Goal: Transaction & Acquisition: Purchase product/service

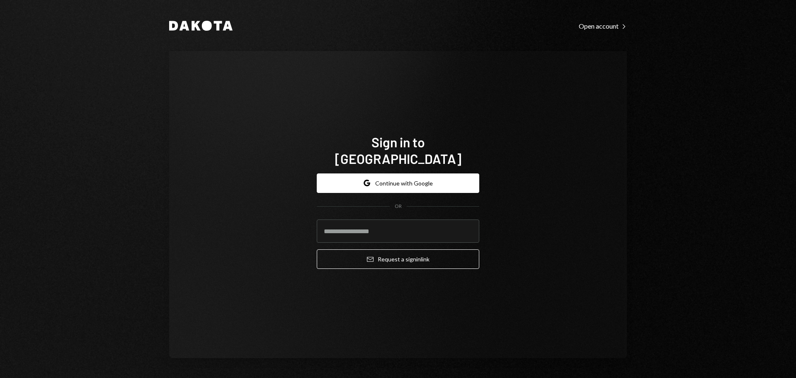
type input "**********"
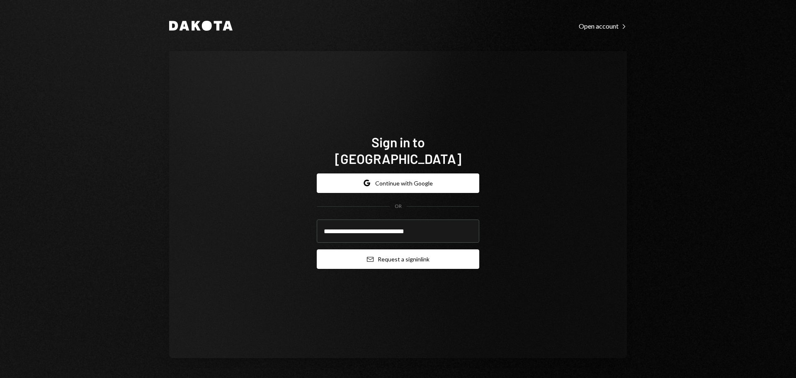
click at [392, 252] on button "Email Request a sign in link" at bounding box center [398, 258] width 163 height 19
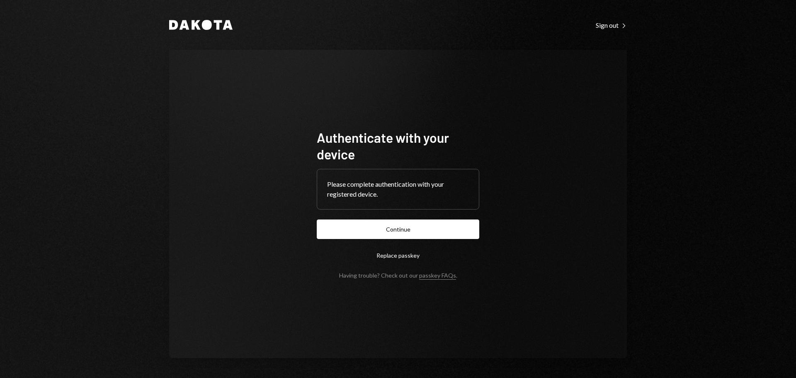
click at [380, 227] on button "Continue" at bounding box center [398, 228] width 163 height 19
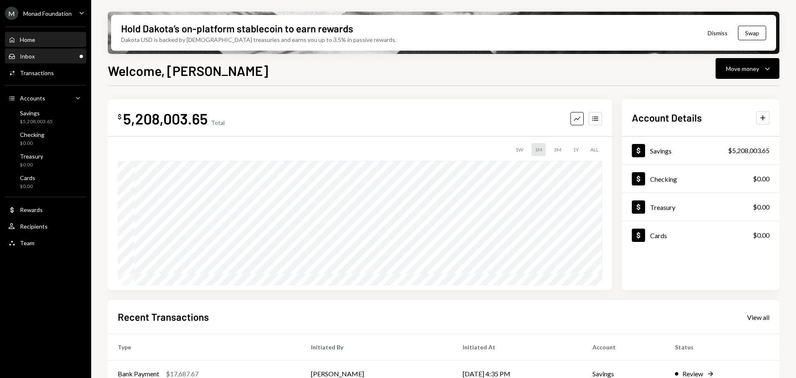
click at [34, 56] on div "Inbox Inbox" at bounding box center [45, 56] width 75 height 7
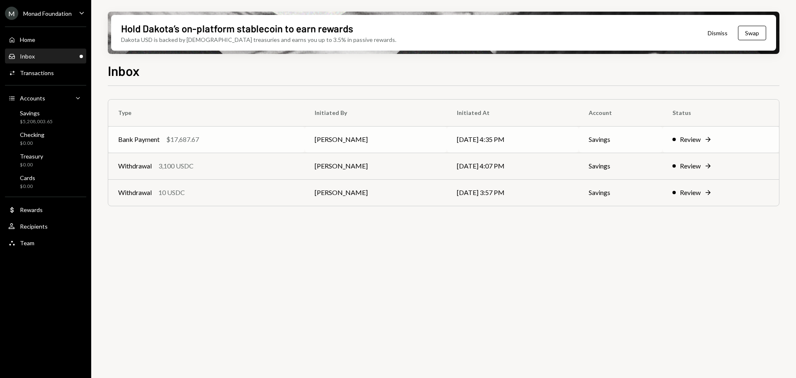
click at [252, 128] on td "Bank Payment $17,687.67" at bounding box center [206, 139] width 197 height 27
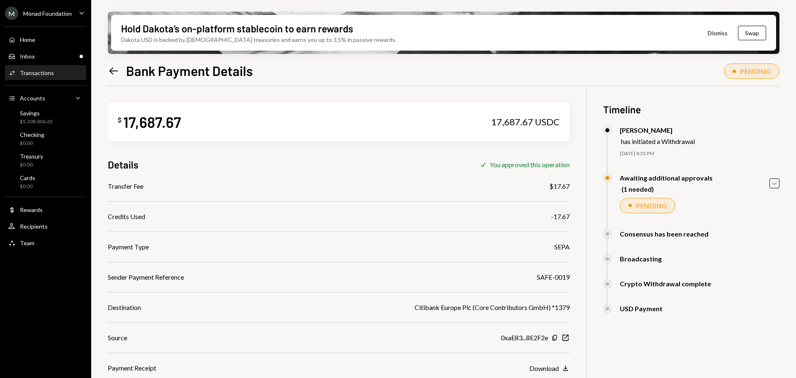
click at [112, 65] on icon "Left Arrow" at bounding box center [114, 71] width 12 height 12
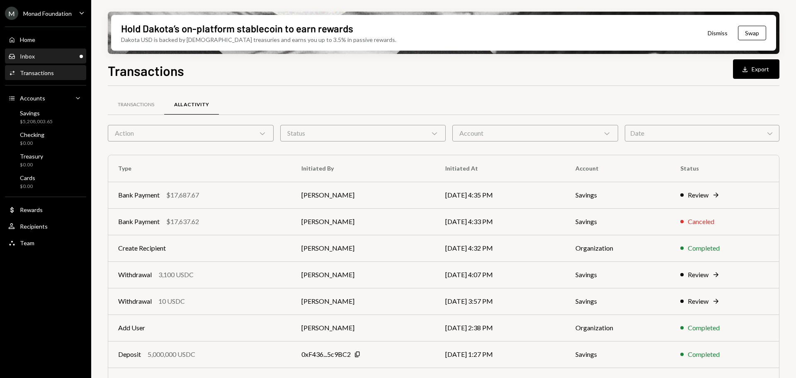
click at [38, 54] on div "Inbox Inbox" at bounding box center [45, 56] width 75 height 7
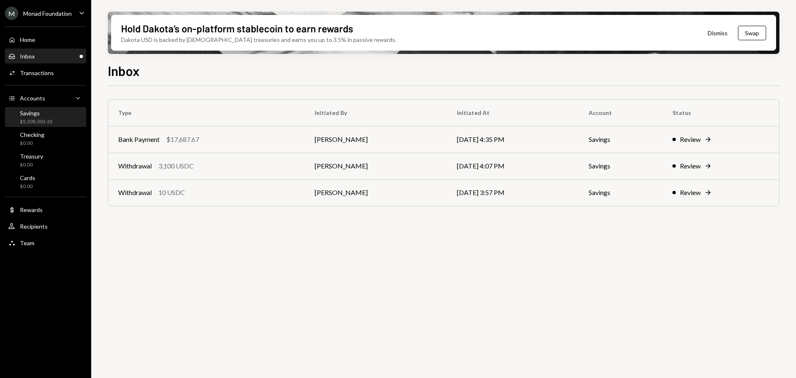
click at [53, 116] on div "Savings $5,208,003.65" at bounding box center [45, 118] width 75 height 16
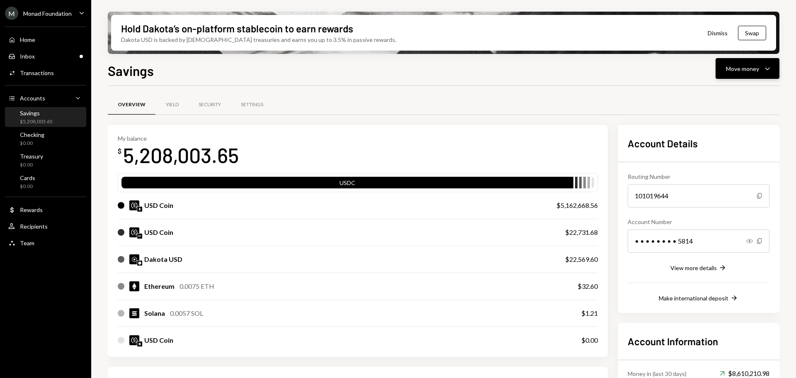
click at [752, 65] on div "Move money" at bounding box center [742, 68] width 33 height 9
click at [735, 90] on div "Send" at bounding box center [741, 93] width 61 height 9
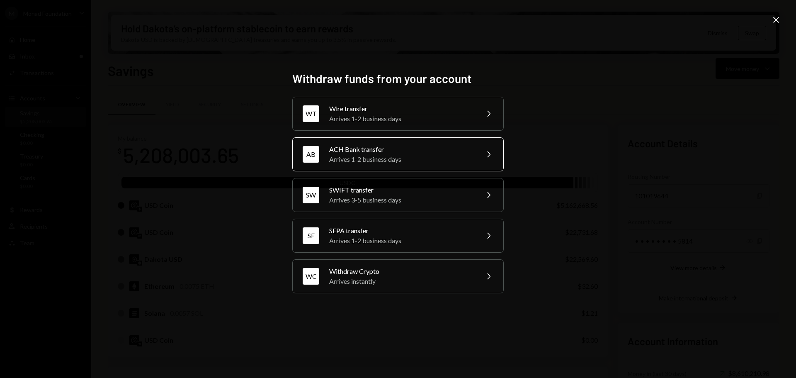
click at [370, 155] on div "Arrives 1-2 business days" at bounding box center [401, 159] width 144 height 10
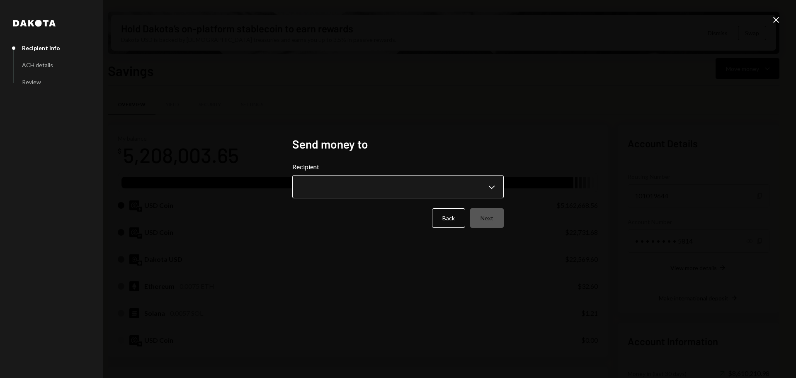
click at [356, 197] on body "M Monad Foundation Caret Down Home Home Inbox Inbox Activities Transactions Acc…" at bounding box center [398, 189] width 796 height 378
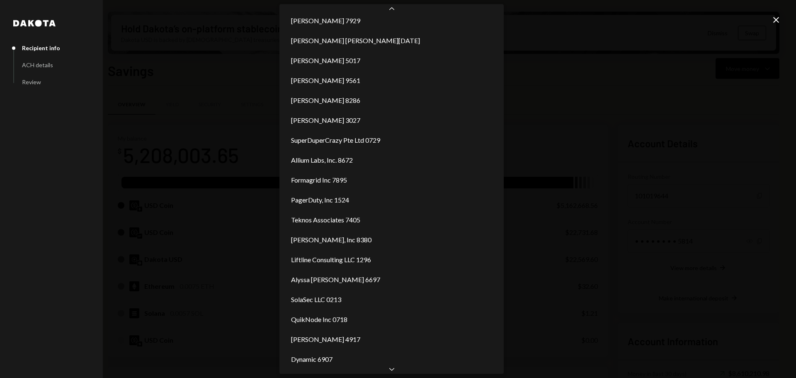
scroll to position [364, 0]
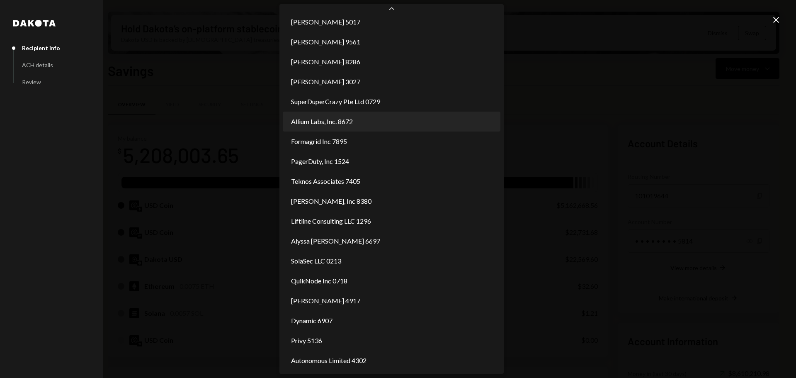
select select "**********"
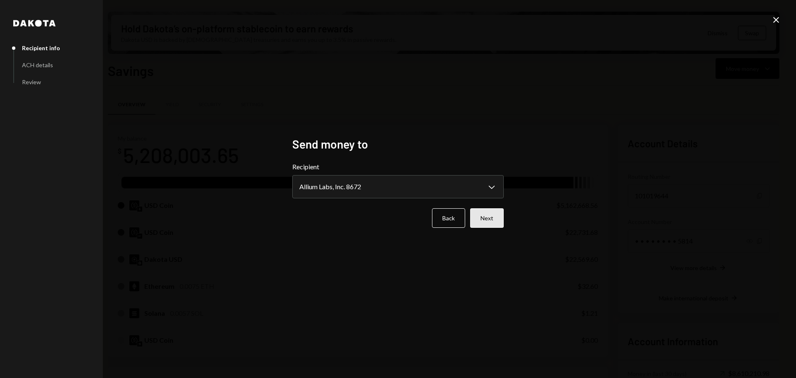
click at [493, 220] on button "Next" at bounding box center [487, 217] width 34 height 19
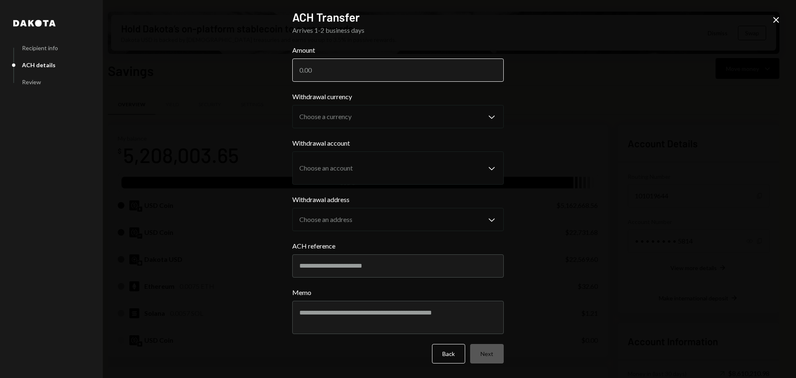
click at [327, 75] on input "Amount" at bounding box center [398, 69] width 212 height 23
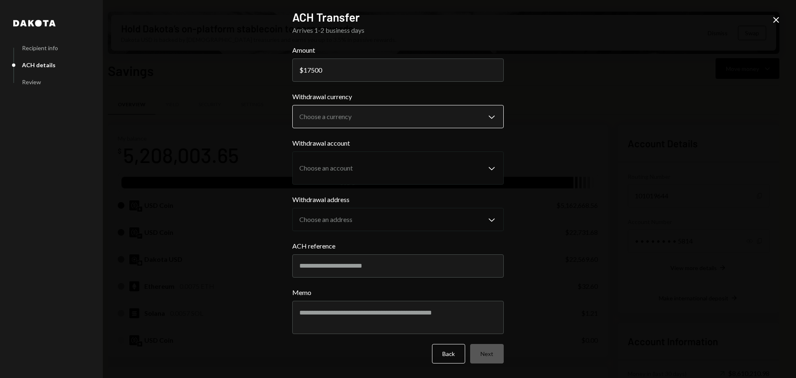
type input "17500"
click at [398, 113] on body "M Monad Foundation Caret Down Home Home Inbox Inbox Activities Transactions Acc…" at bounding box center [398, 189] width 796 height 378
select select "****"
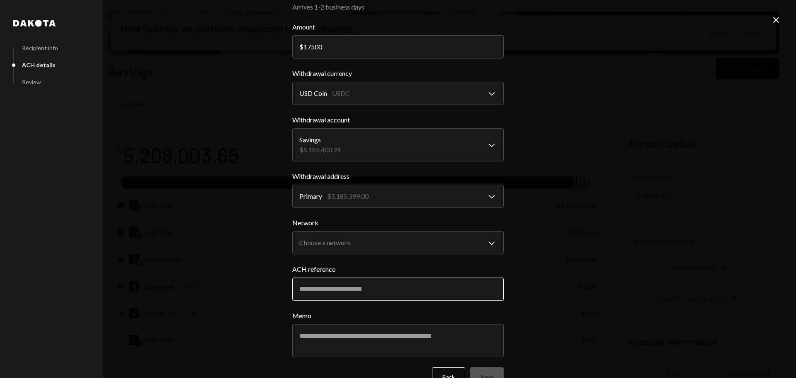
scroll to position [45, 0]
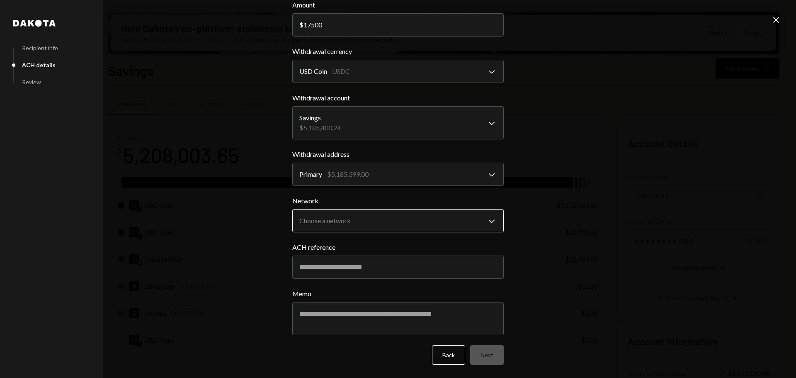
click at [372, 220] on body "M Monad Foundation Caret Down Home Home Inbox Inbox Activities Transactions Acc…" at bounding box center [398, 189] width 796 height 378
select select "**********"
drag, startPoint x: 343, startPoint y: 227, endPoint x: 447, endPoint y: 231, distance: 104.6
click at [328, 270] on input "ACH reference" at bounding box center [398, 267] width 212 height 23
drag, startPoint x: 319, startPoint y: 267, endPoint x: 328, endPoint y: 285, distance: 20.6
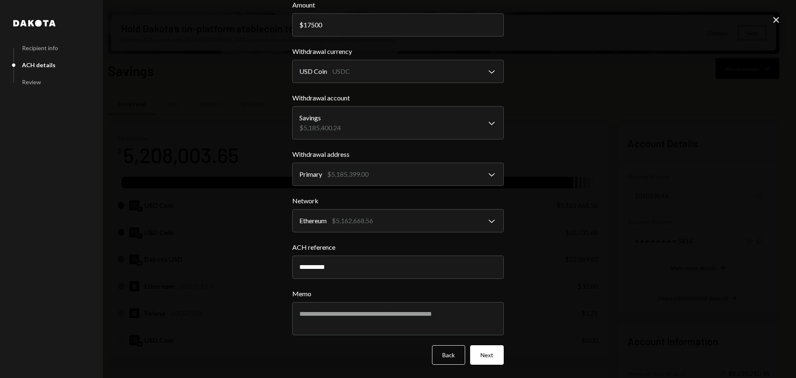
click at [318, 267] on input "**********" at bounding box center [398, 267] width 212 height 23
type input "**********"
drag, startPoint x: 331, startPoint y: 312, endPoint x: 338, endPoint y: 305, distance: 10.3
click at [333, 312] on textarea "Memo" at bounding box center [398, 318] width 212 height 33
paste textarea "**********"
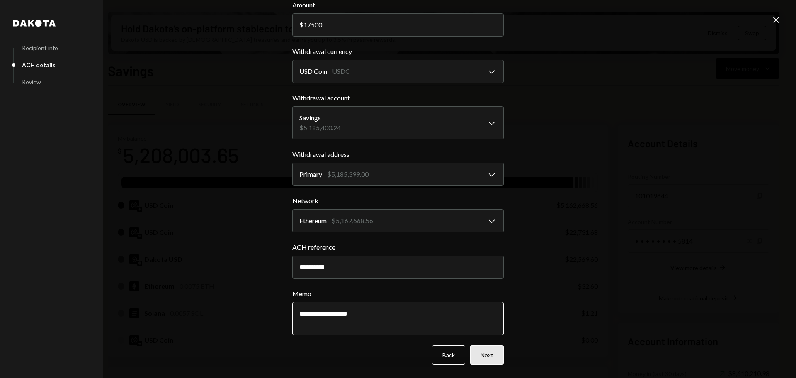
type textarea "**********"
click at [489, 352] on button "Next" at bounding box center [487, 354] width 34 height 19
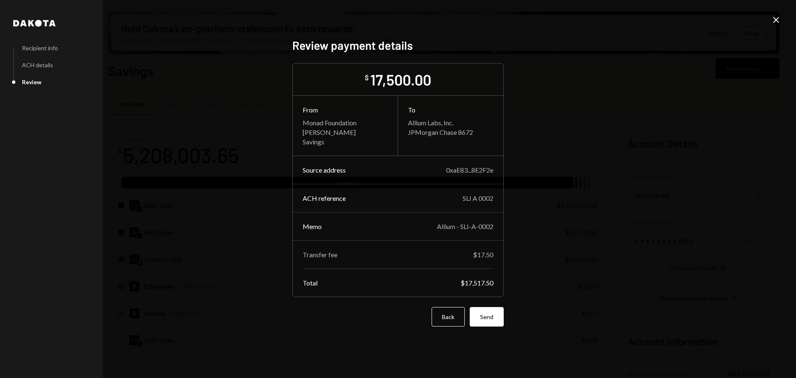
scroll to position [0, 0]
click at [493, 314] on button "Send" at bounding box center [487, 316] width 34 height 19
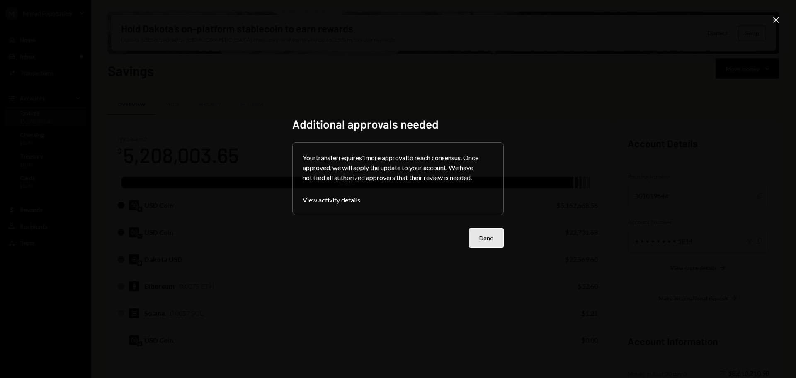
click at [488, 239] on button "Done" at bounding box center [486, 237] width 35 height 19
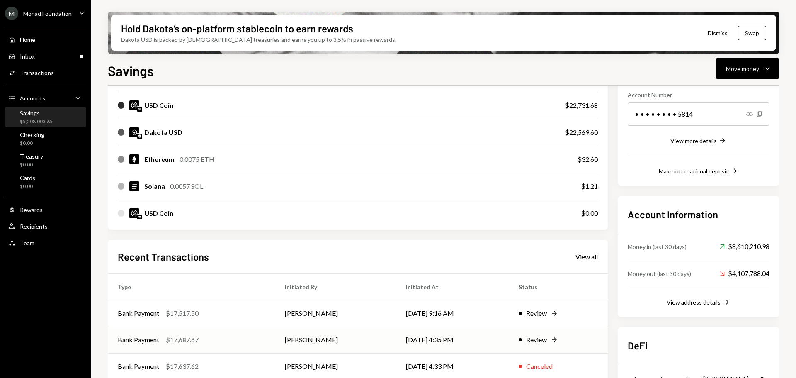
scroll to position [189, 0]
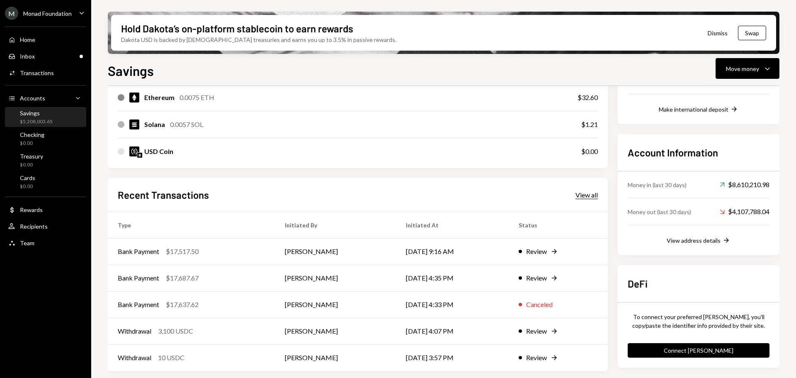
click at [580, 195] on div "View all" at bounding box center [587, 195] width 22 height 8
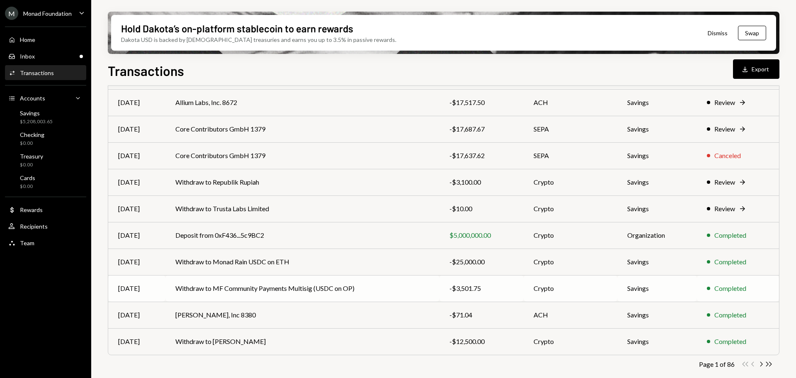
scroll to position [95, 0]
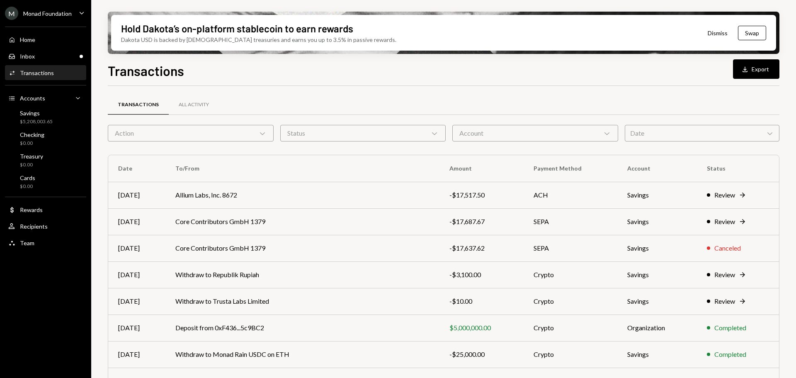
click at [168, 136] on div "Action Chevron Down" at bounding box center [191, 133] width 166 height 17
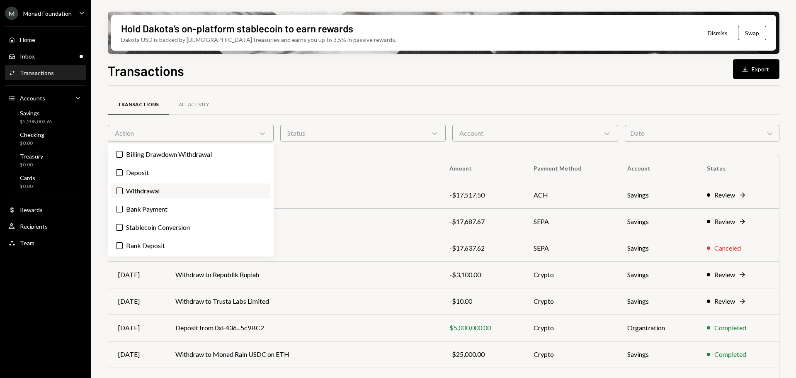
click at [147, 189] on label "Withdrawal" at bounding box center [190, 190] width 159 height 15
click at [123, 189] on button "Withdrawal" at bounding box center [119, 191] width 7 height 7
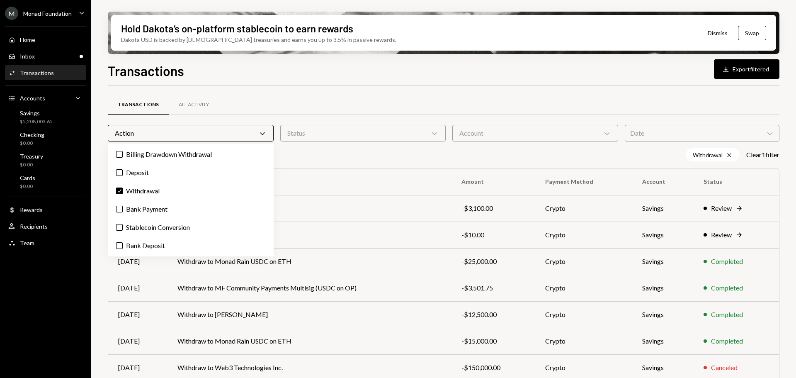
click at [351, 102] on div "Transactions All Activity" at bounding box center [444, 104] width 672 height 21
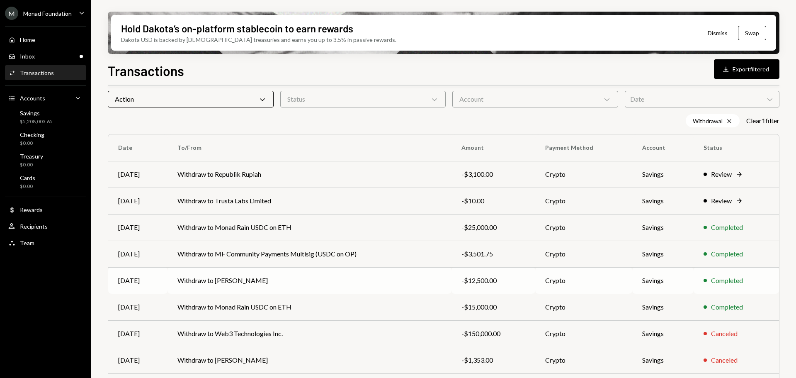
scroll to position [83, 0]
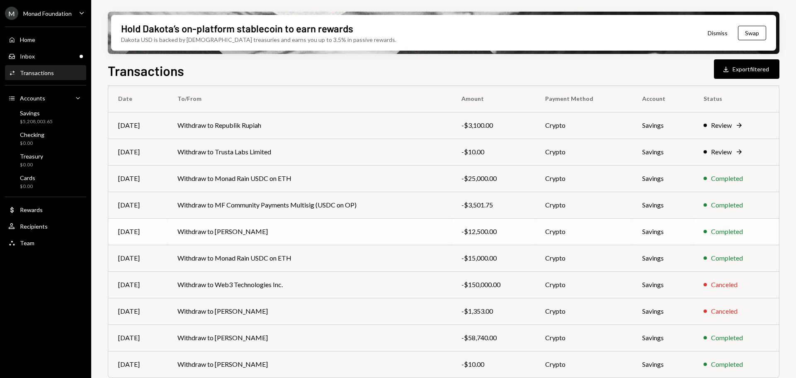
click at [220, 233] on td "Withdraw to [PERSON_NAME]" at bounding box center [310, 231] width 284 height 27
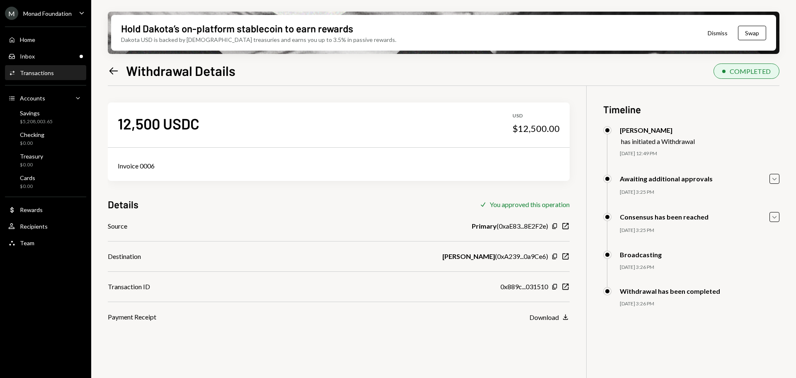
click at [118, 72] on icon "Left Arrow" at bounding box center [114, 71] width 12 height 12
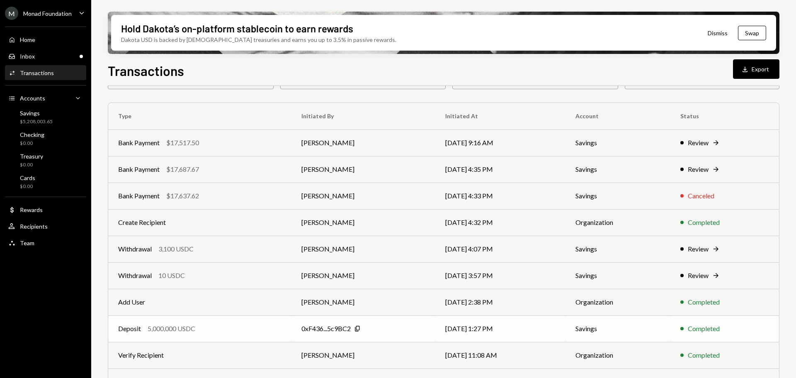
scroll to position [95, 0]
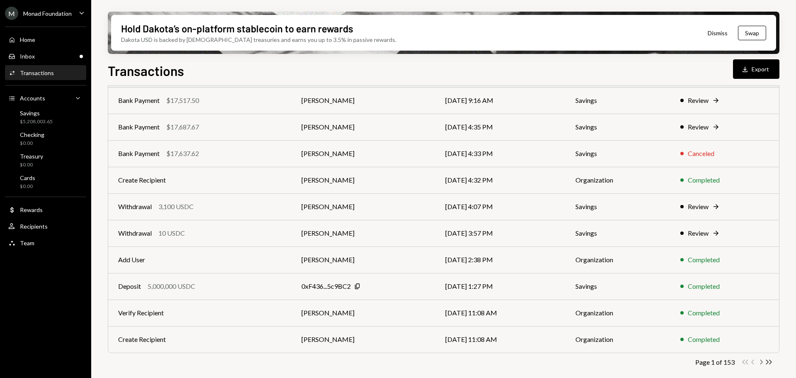
click at [760, 363] on icon "Chevron Right" at bounding box center [761, 362] width 8 height 8
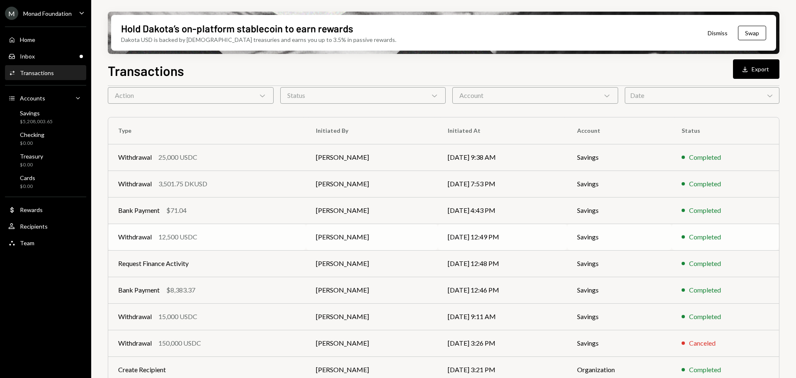
scroll to position [83, 0]
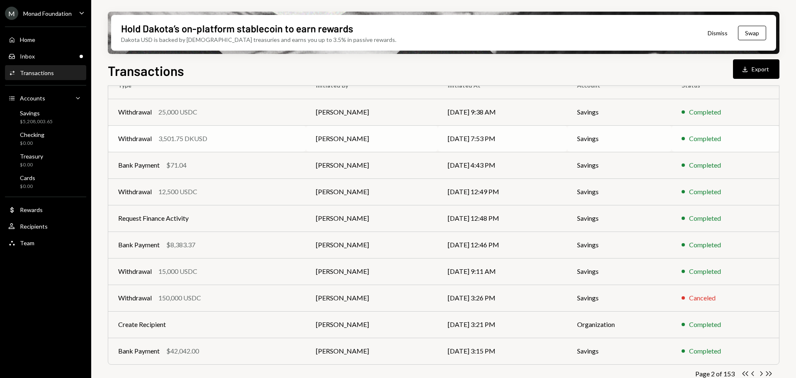
drag, startPoint x: 220, startPoint y: 136, endPoint x: 229, endPoint y: 149, distance: 15.8
click at [220, 136] on div "Withdrawal 3,501.75 DKUSD" at bounding box center [207, 139] width 178 height 10
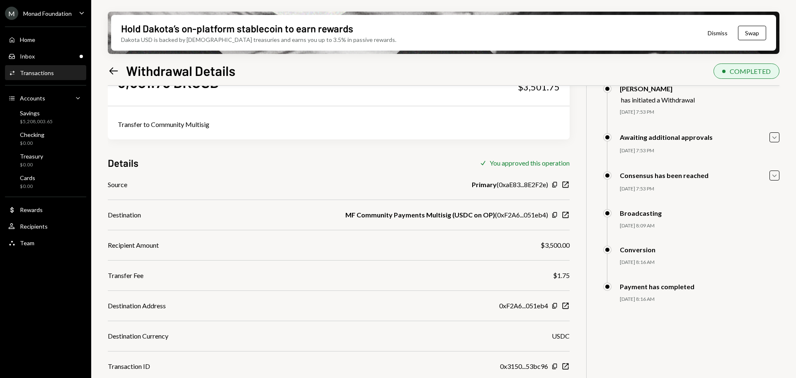
scroll to position [66, 0]
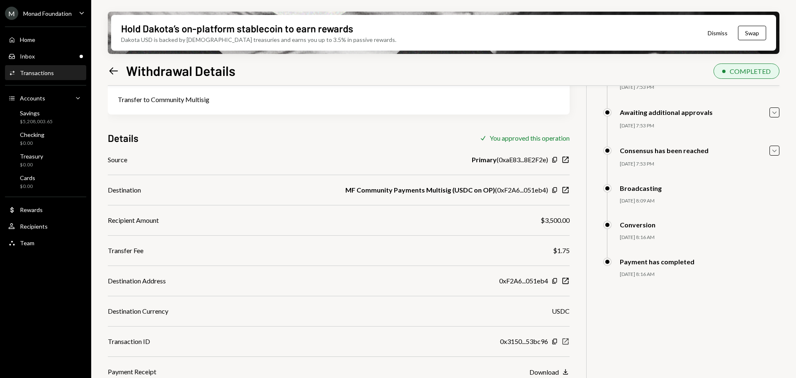
click at [567, 341] on icon "button" at bounding box center [566, 341] width 6 height 6
click at [30, 39] on div "Home" at bounding box center [27, 39] width 15 height 7
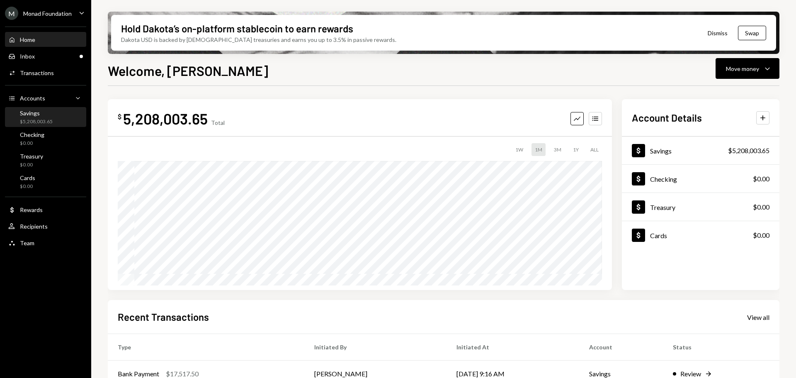
click at [52, 117] on div "Savings $5,208,003.65" at bounding box center [36, 118] width 33 height 16
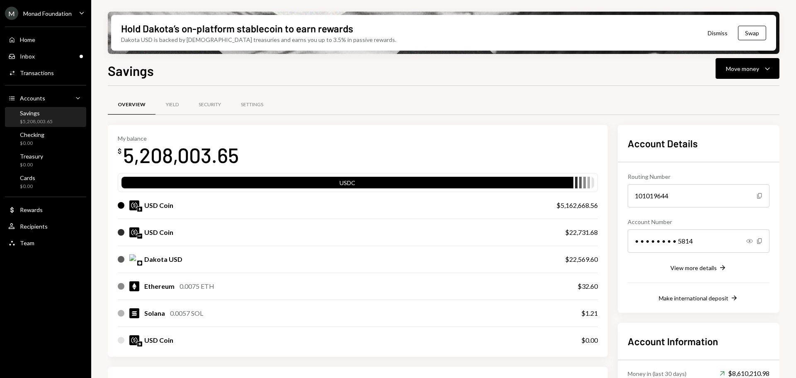
scroll to position [189, 0]
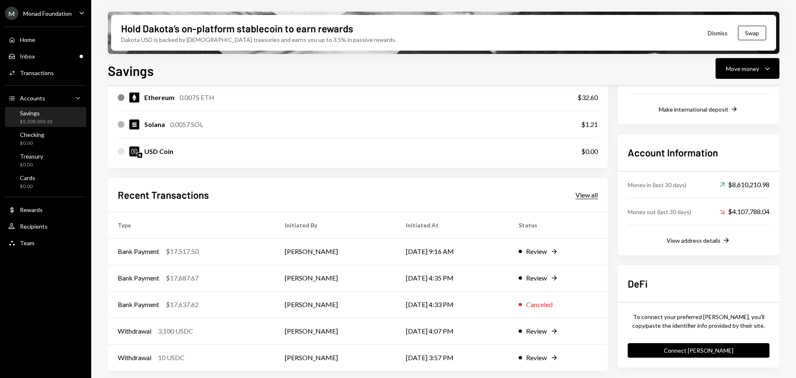
click at [580, 195] on div "View all" at bounding box center [587, 195] width 22 height 8
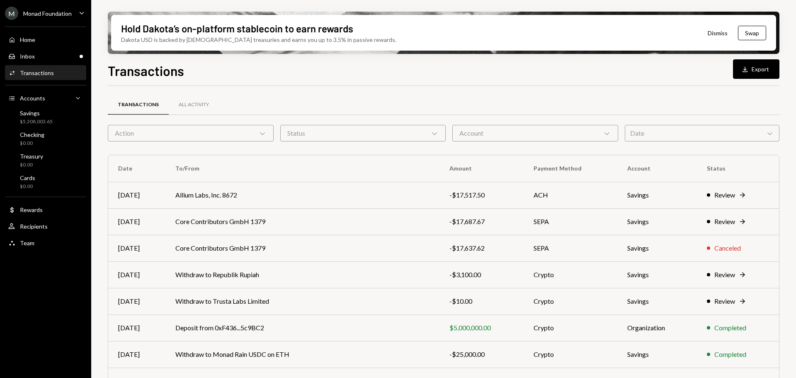
click at [193, 134] on div "Action Chevron Down" at bounding box center [191, 133] width 166 height 17
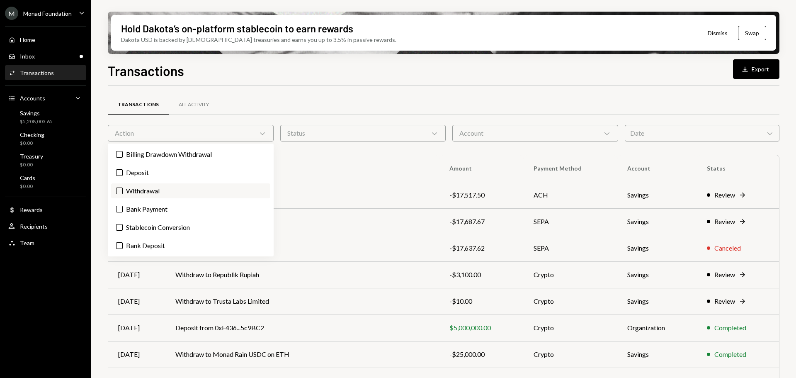
click at [134, 191] on label "Withdrawal" at bounding box center [190, 190] width 159 height 15
click at [123, 191] on button "Withdrawal" at bounding box center [119, 191] width 7 height 7
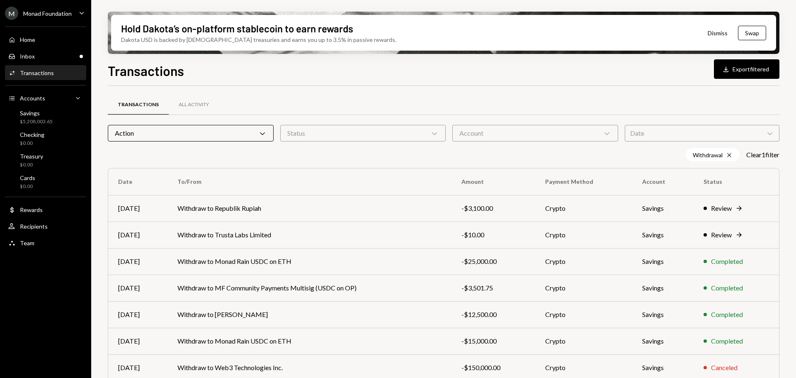
click at [315, 89] on div "Transactions All Activity Action Chevron Down Status Chevron Down Account Chevr…" at bounding box center [444, 290] width 672 height 409
click at [361, 134] on div "Status Chevron Down" at bounding box center [363, 133] width 166 height 17
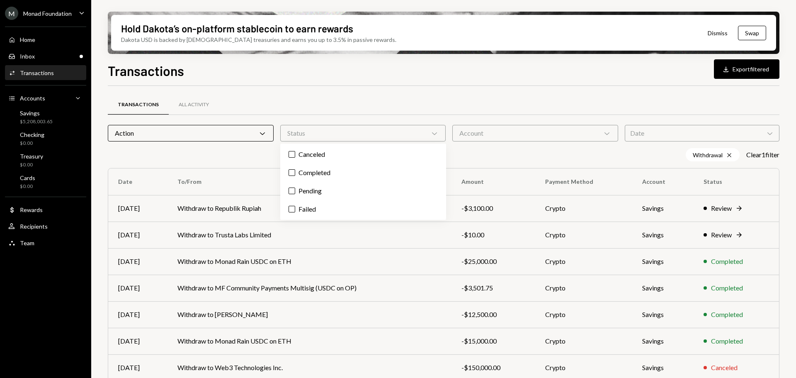
click at [361, 134] on div "Status Chevron Down" at bounding box center [363, 133] width 166 height 17
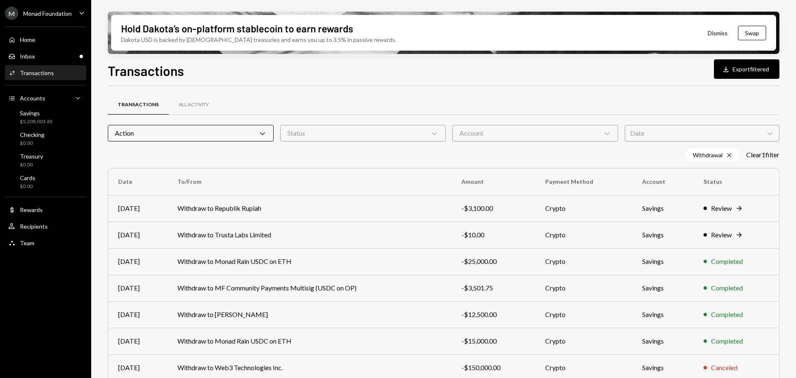
click at [502, 135] on div "Account Chevron Down" at bounding box center [536, 133] width 166 height 17
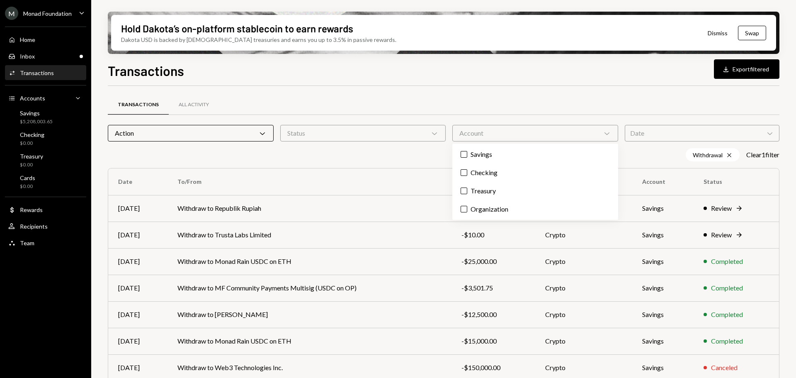
click at [520, 133] on div "Account Chevron Down" at bounding box center [536, 133] width 166 height 17
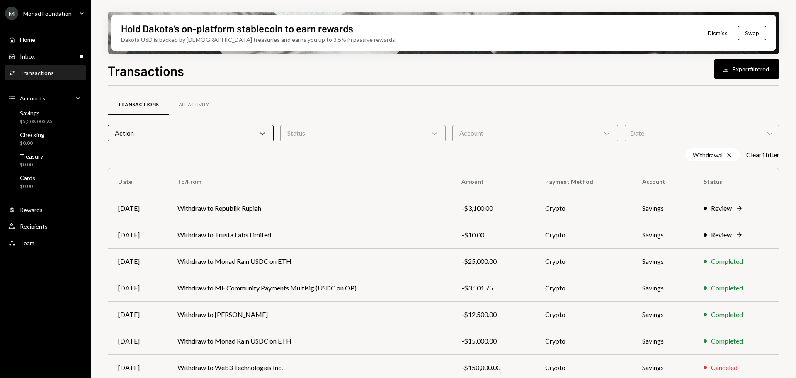
click at [227, 138] on div "Action Chevron Down" at bounding box center [191, 133] width 166 height 17
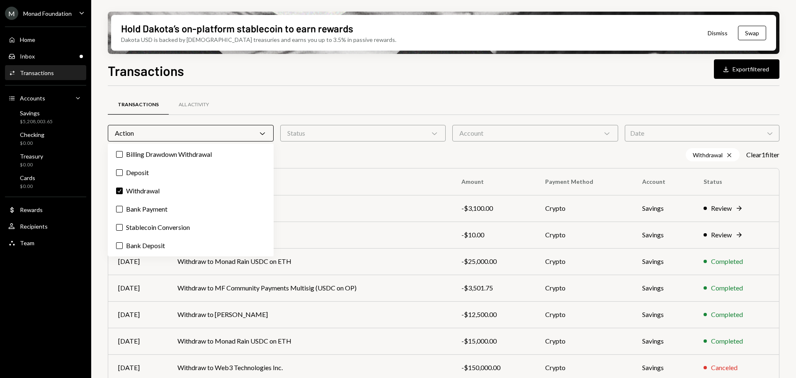
click at [226, 136] on div "Action Chevron Down" at bounding box center [191, 133] width 166 height 17
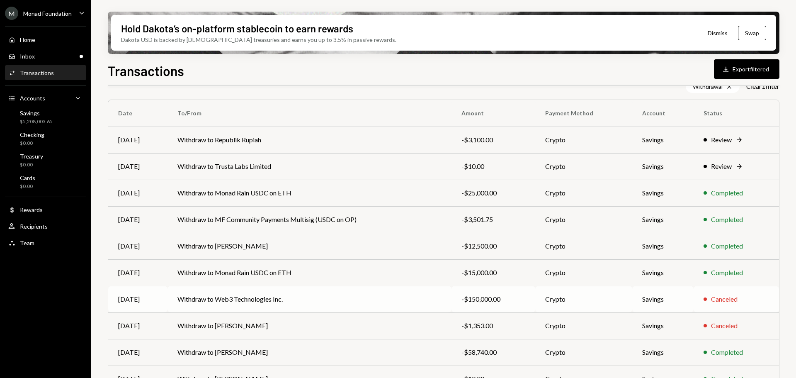
scroll to position [108, 0]
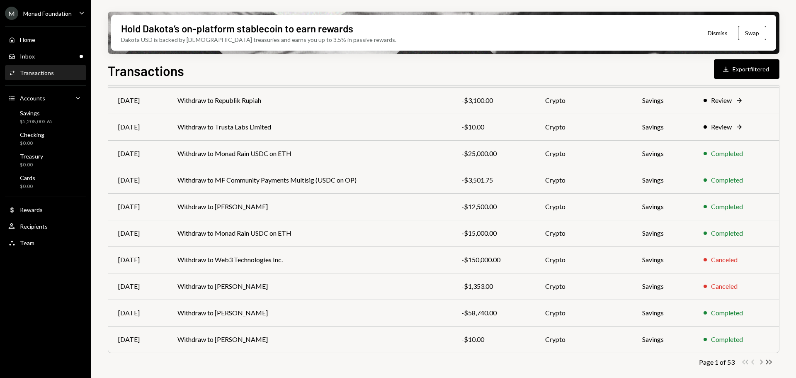
click at [761, 363] on icon "Chevron Right" at bounding box center [761, 362] width 8 height 8
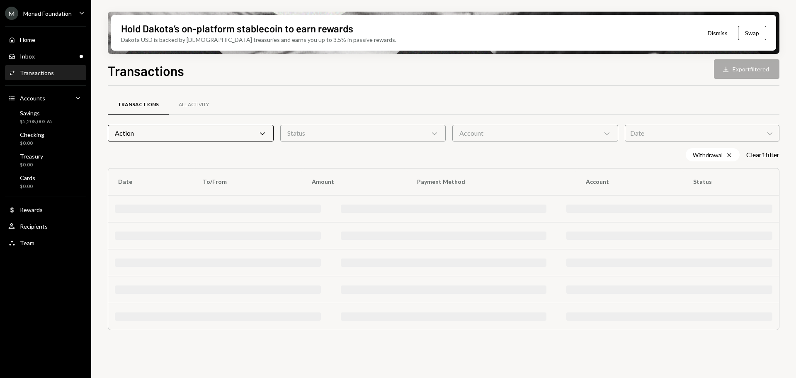
scroll to position [0, 0]
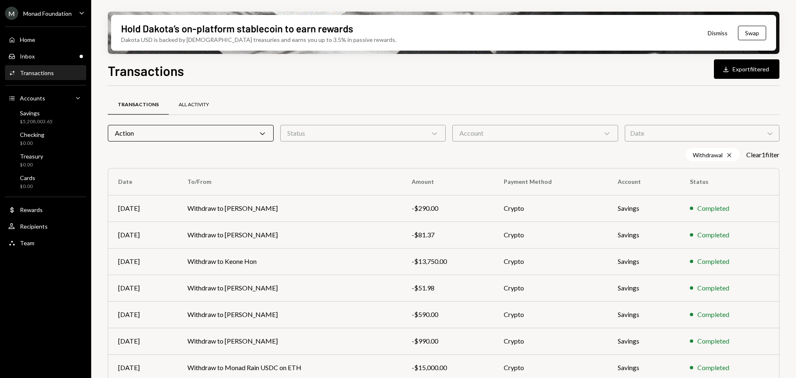
click at [201, 103] on div "All Activity" at bounding box center [194, 104] width 30 height 7
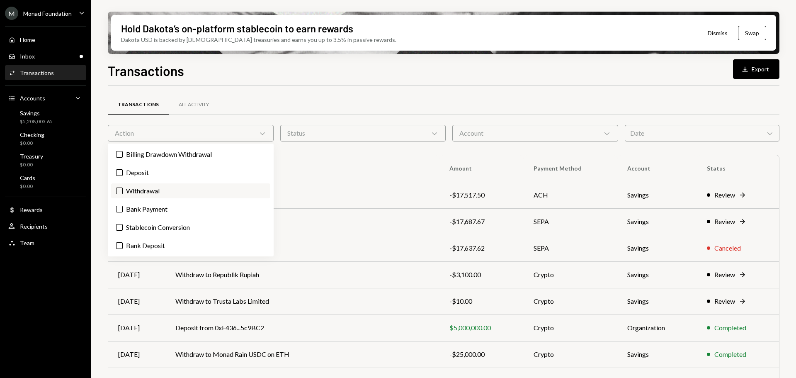
click at [157, 188] on label "Withdrawal" at bounding box center [190, 190] width 159 height 15
click at [123, 188] on button "Withdrawal" at bounding box center [119, 191] width 7 height 7
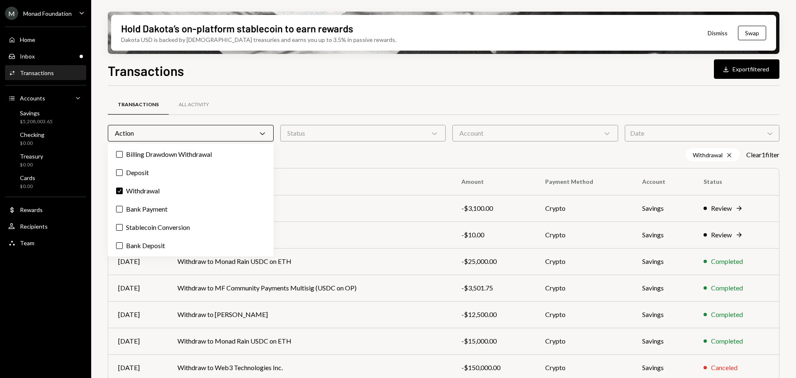
click at [317, 90] on div "Transactions All Activity Action Chevron Down Status Chevron Down Account Chevr…" at bounding box center [444, 290] width 672 height 409
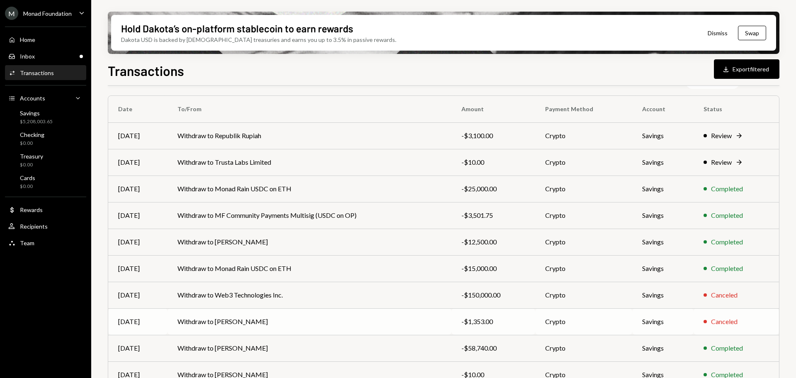
scroll to position [108, 0]
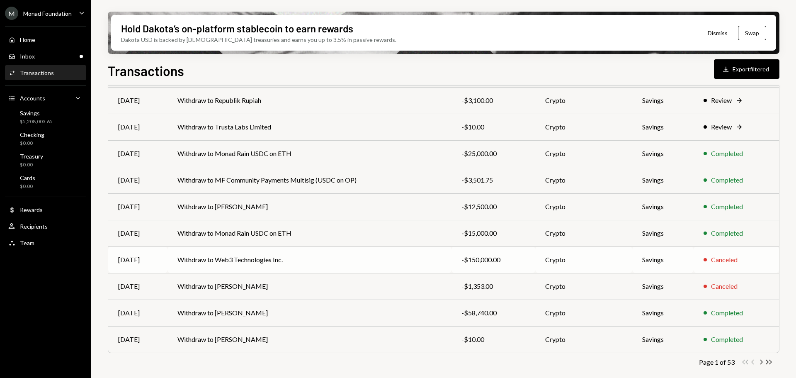
click at [418, 266] on td "Withdraw to Web3 Technologies Inc." at bounding box center [310, 259] width 284 height 27
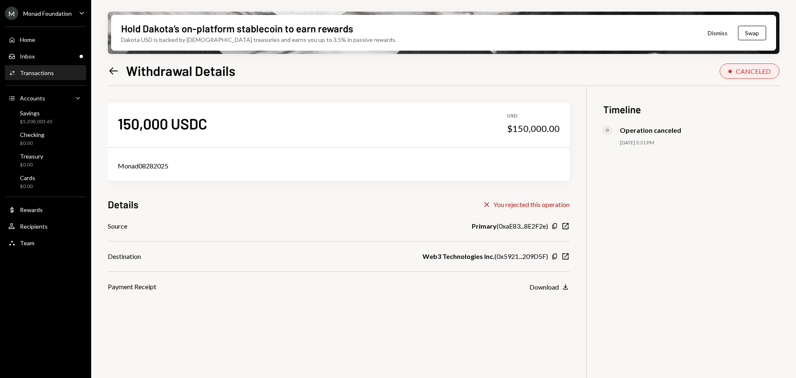
click at [113, 72] on icon "Left Arrow" at bounding box center [114, 71] width 12 height 12
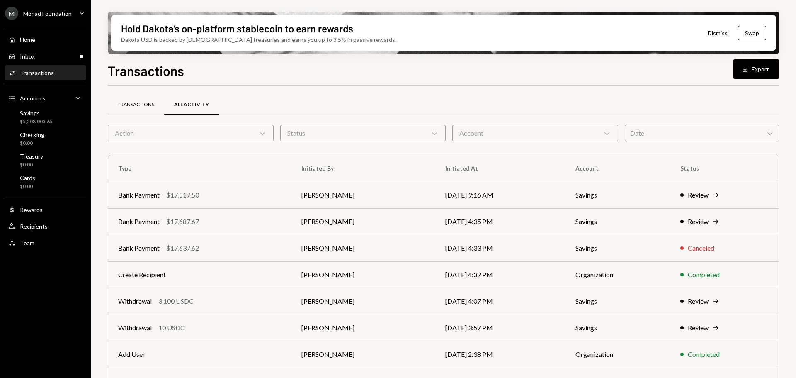
click at [148, 102] on div "Transactions" at bounding box center [136, 104] width 37 height 7
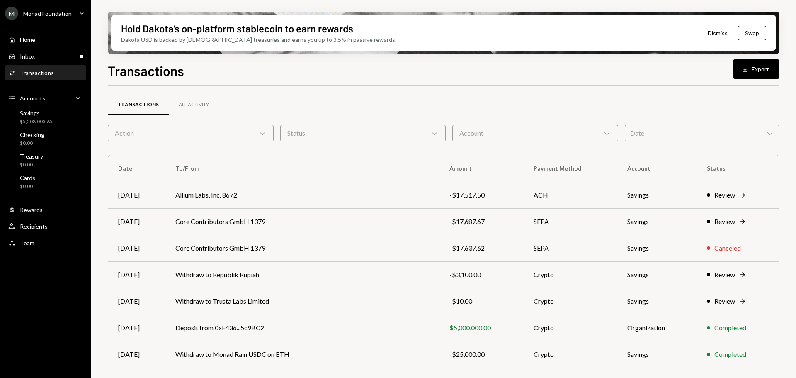
click at [175, 139] on div "Action Chevron Down" at bounding box center [191, 133] width 166 height 17
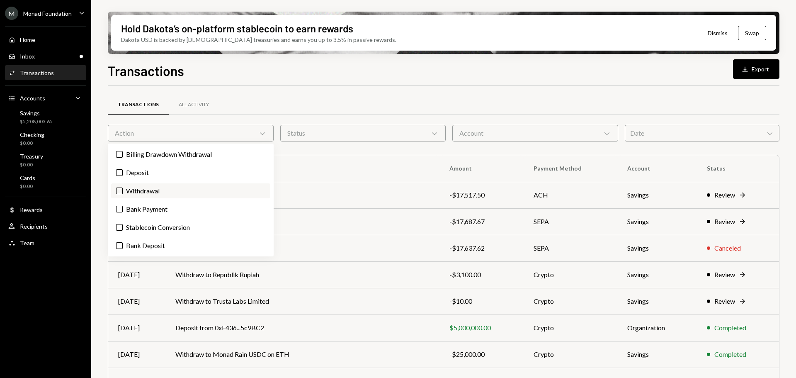
click at [156, 192] on label "Withdrawal" at bounding box center [190, 190] width 159 height 15
click at [123, 192] on button "Withdrawal" at bounding box center [119, 191] width 7 height 7
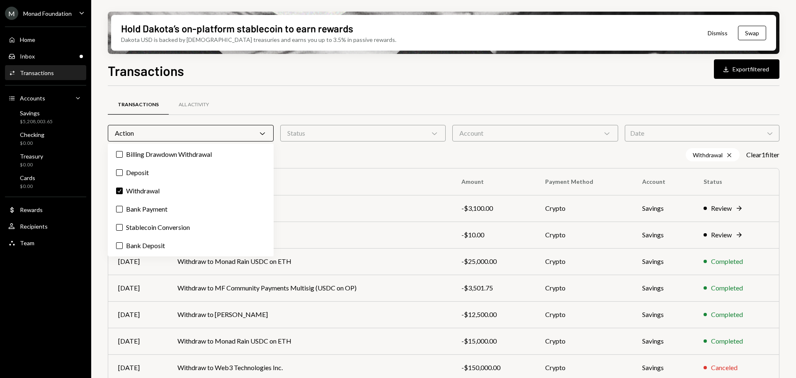
click at [353, 102] on div "Transactions All Activity" at bounding box center [444, 104] width 672 height 21
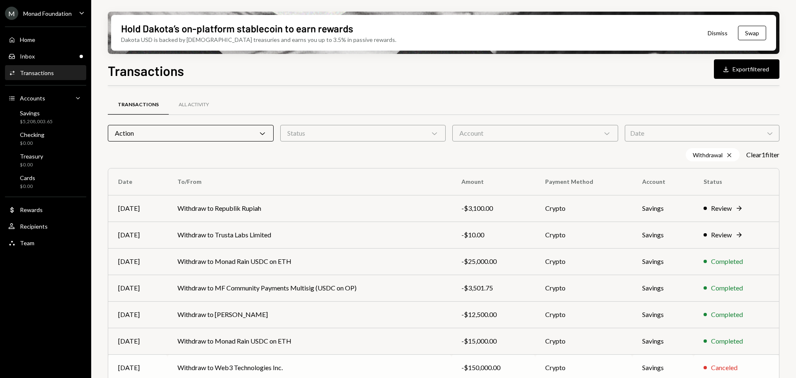
scroll to position [108, 0]
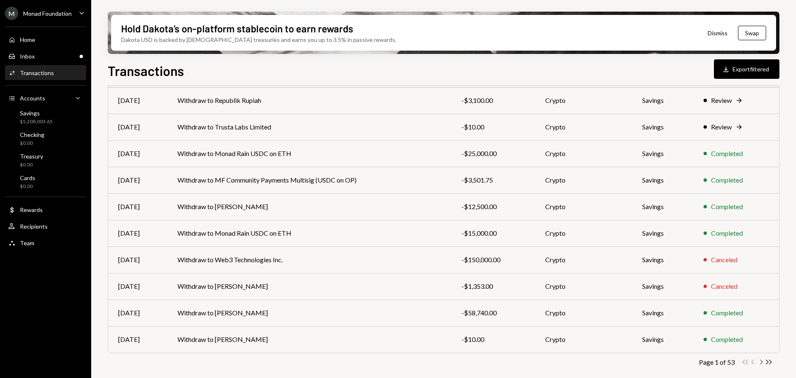
click at [761, 361] on icon "Chevron Right" at bounding box center [761, 362] width 8 height 8
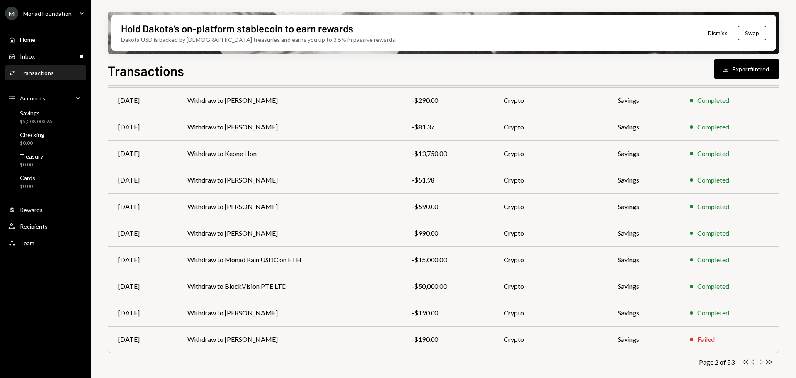
click at [762, 362] on icon "Chevron Right" at bounding box center [761, 362] width 8 height 8
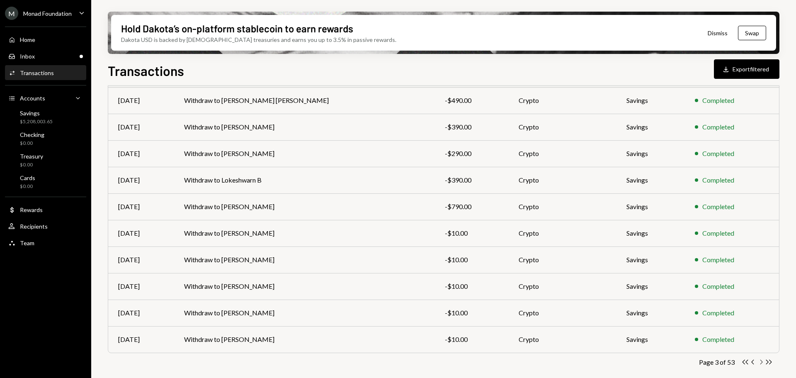
click at [762, 361] on icon "Chevron Right" at bounding box center [761, 362] width 8 height 8
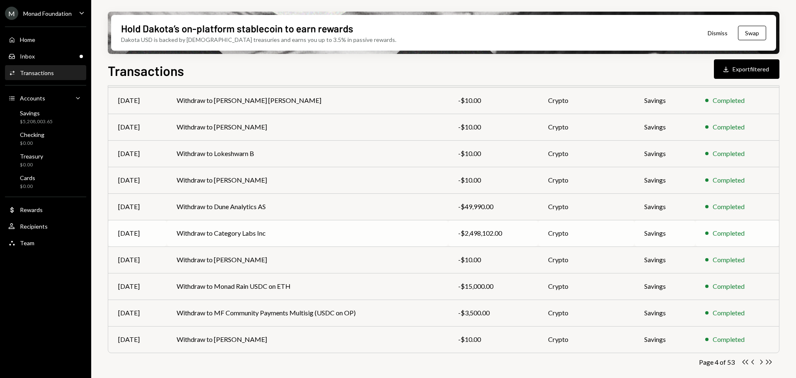
click at [304, 242] on td "Withdraw to Category Labs Inc" at bounding box center [307, 233] width 281 height 27
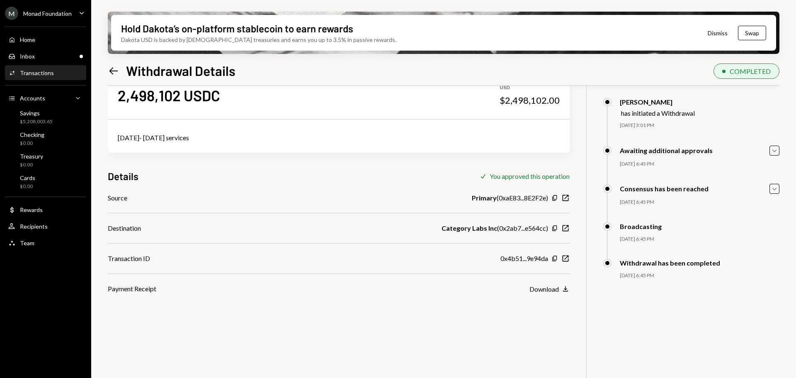
scroll to position [41, 0]
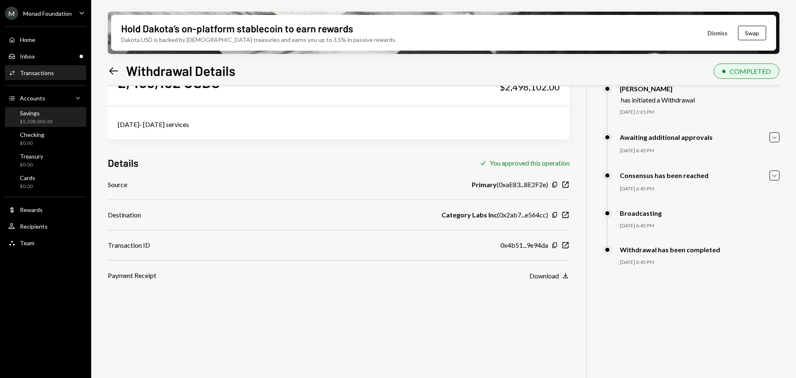
click at [36, 121] on div "$5,208,003.65" at bounding box center [36, 121] width 33 height 7
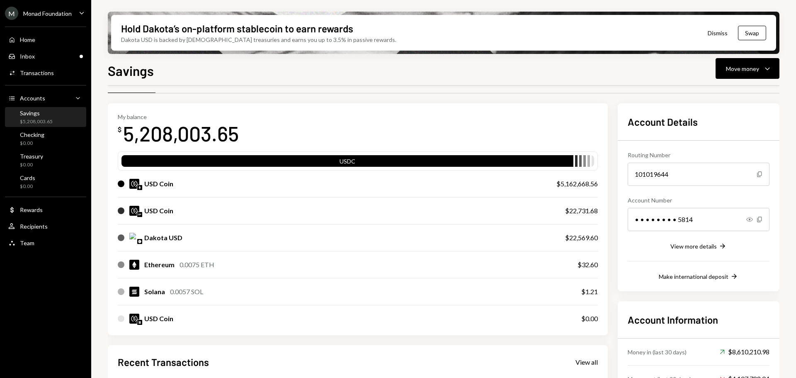
scroll to position [41, 0]
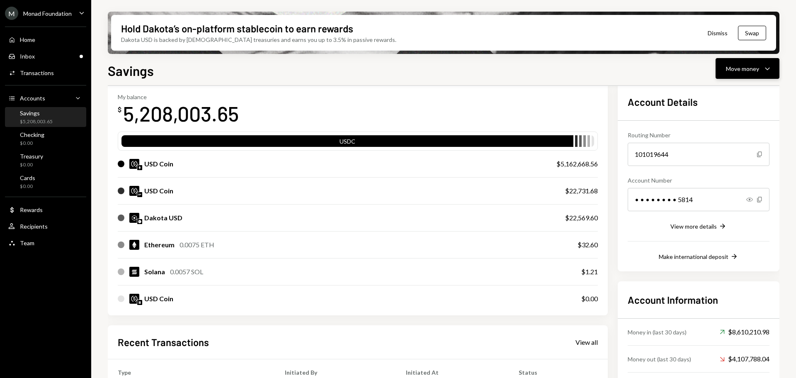
click at [743, 65] on div "Move money" at bounding box center [742, 68] width 33 height 9
click at [724, 95] on div "Send" at bounding box center [741, 93] width 61 height 9
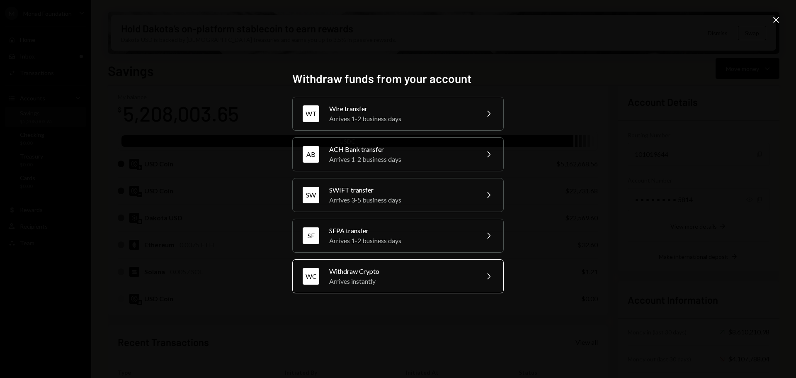
click at [416, 269] on div "Withdraw Crypto" at bounding box center [401, 271] width 144 height 10
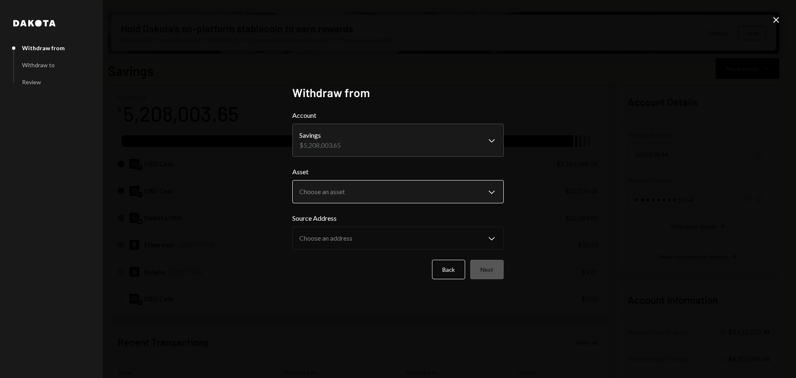
click at [380, 194] on body "M Monad Foundation Caret Down Home Home Inbox Inbox Activities Transactions Acc…" at bounding box center [398, 189] width 796 height 378
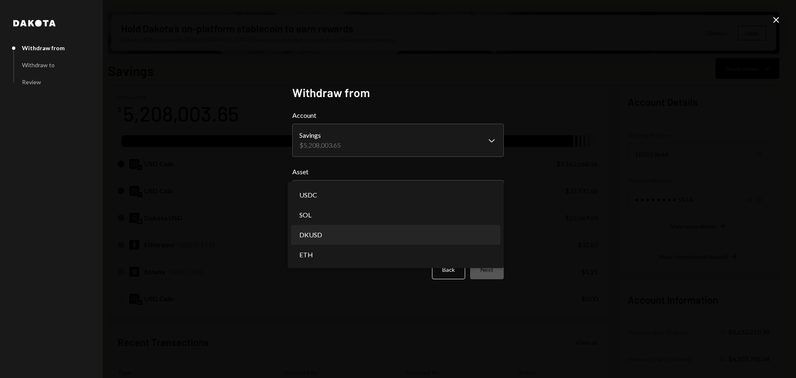
select select "*****"
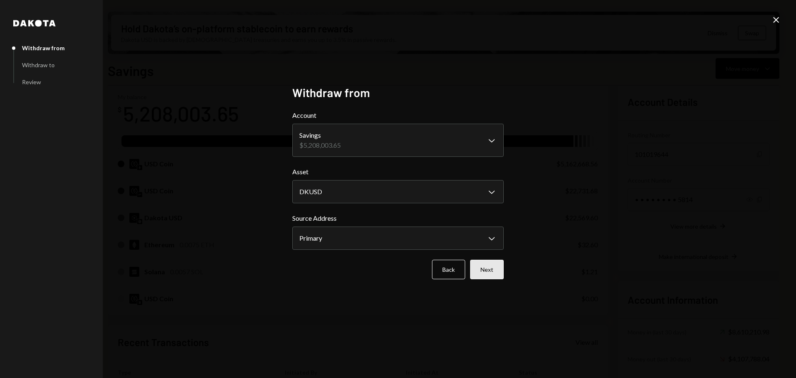
click at [493, 272] on button "Next" at bounding box center [487, 269] width 34 height 19
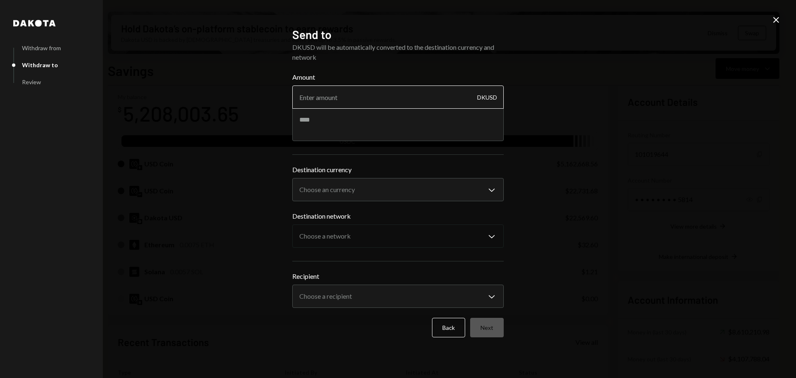
click at [342, 101] on input "Amount" at bounding box center [398, 96] width 212 height 23
type input "2000000"
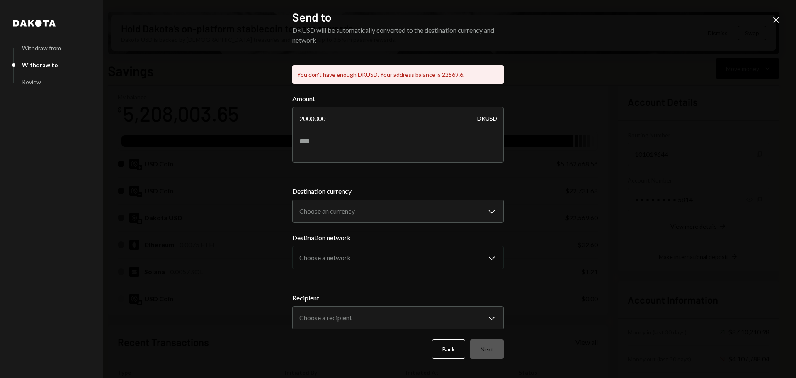
drag, startPoint x: 553, startPoint y: 158, endPoint x: 556, endPoint y: 166, distance: 8.6
click at [557, 160] on div "**********" at bounding box center [398, 189] width 796 height 378
click at [776, 20] on icon at bounding box center [777, 20] width 6 height 6
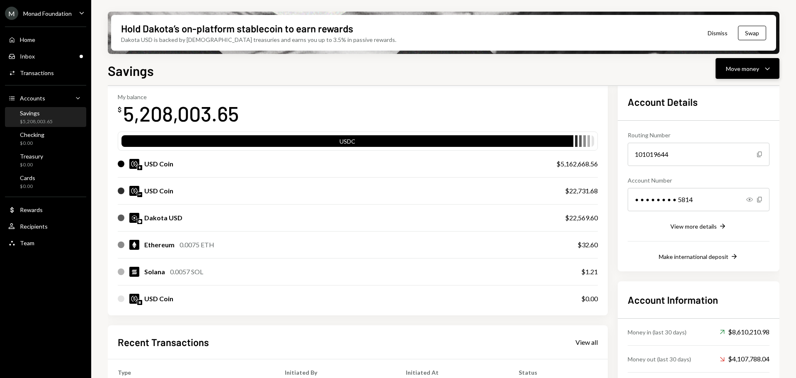
click at [735, 70] on div "Move money" at bounding box center [742, 68] width 33 height 9
click at [732, 156] on div "Swap stablecoins" at bounding box center [741, 156] width 61 height 9
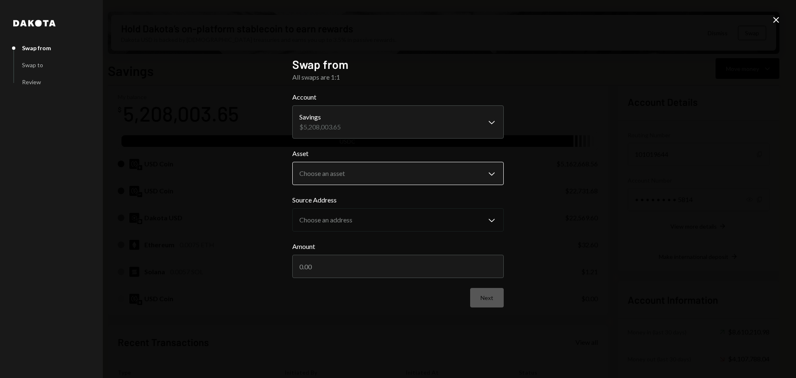
click at [350, 181] on body "M Monad Foundation Caret Down Home Home Inbox Inbox Activities Transactions Acc…" at bounding box center [398, 189] width 796 height 378
click at [343, 175] on body "M Monad Foundation Caret Down Home Home Inbox Inbox Activities Transactions Acc…" at bounding box center [398, 189] width 796 height 378
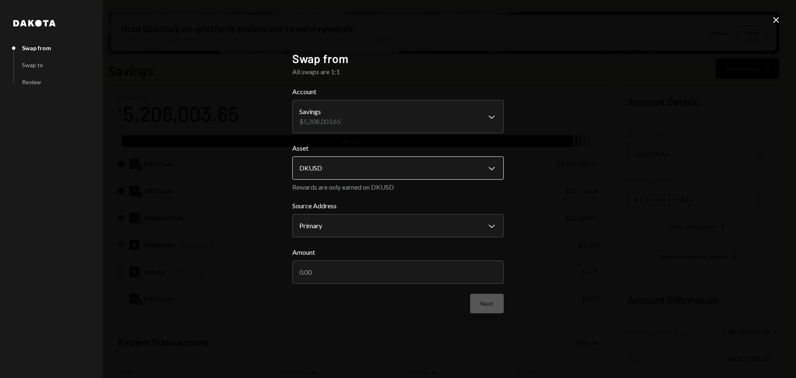
click at [356, 168] on body "M Monad Foundation Caret Down Home Home Inbox Inbox Activities Transactions Acc…" at bounding box center [398, 189] width 796 height 378
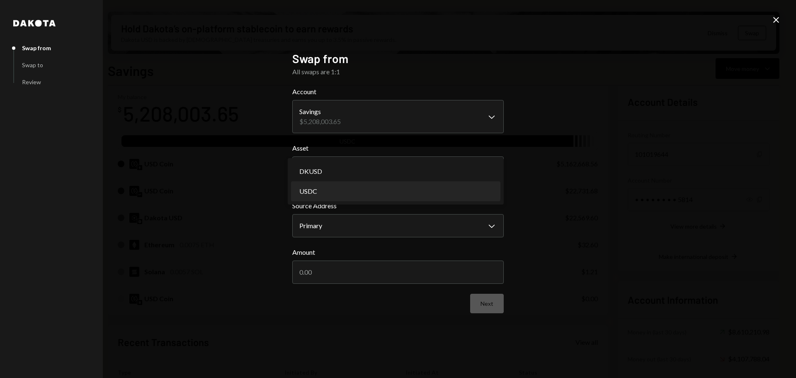
select select "****"
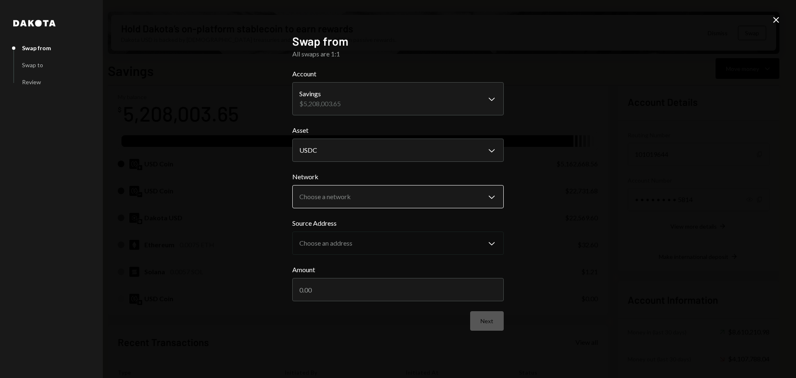
click at [381, 198] on body "M Monad Foundation Caret Down Home Home Inbox Inbox Activities Transactions Acc…" at bounding box center [398, 189] width 796 height 378
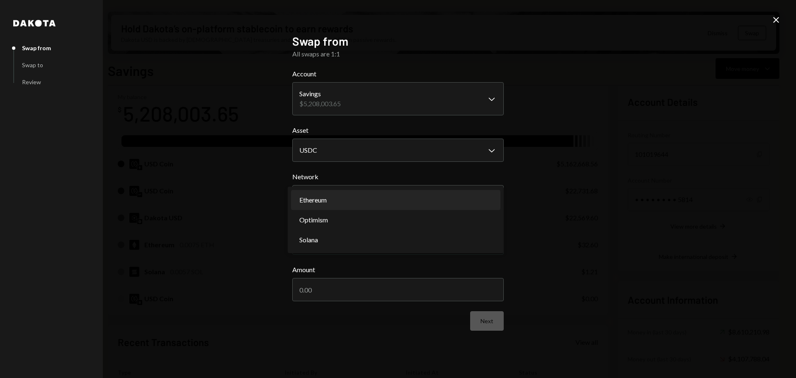
select select "**********"
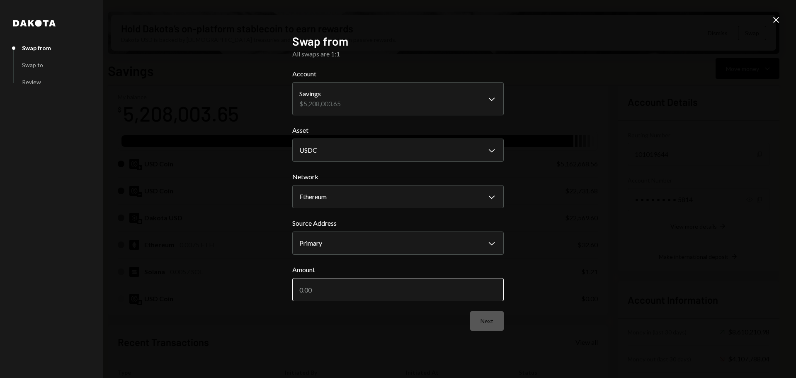
drag, startPoint x: 364, startPoint y: 290, endPoint x: 364, endPoint y: 286, distance: 4.2
click at [364, 290] on input "Amount" at bounding box center [398, 289] width 212 height 23
type input "2500000"
click at [490, 325] on button "Next" at bounding box center [487, 320] width 34 height 19
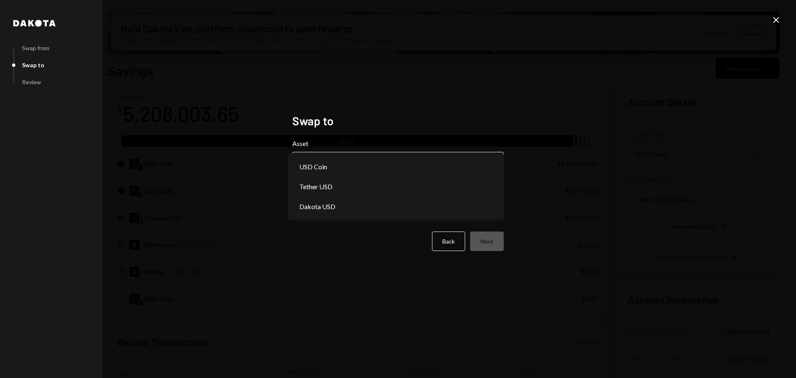
click at [361, 162] on body "M Monad Foundation Caret Down Home Home Inbox Inbox Activities Transactions Acc…" at bounding box center [398, 189] width 796 height 378
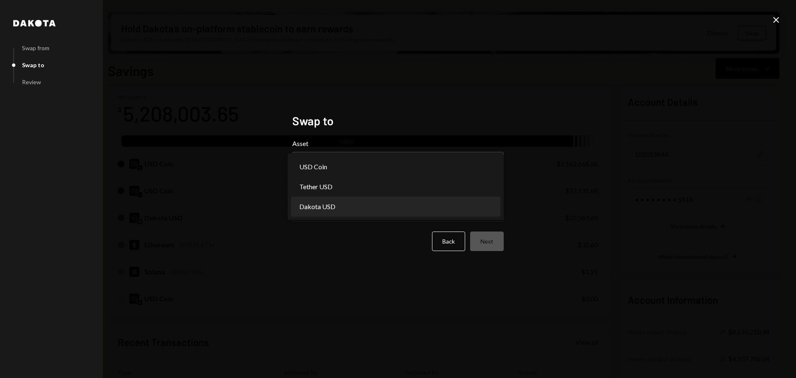
select select "*****"
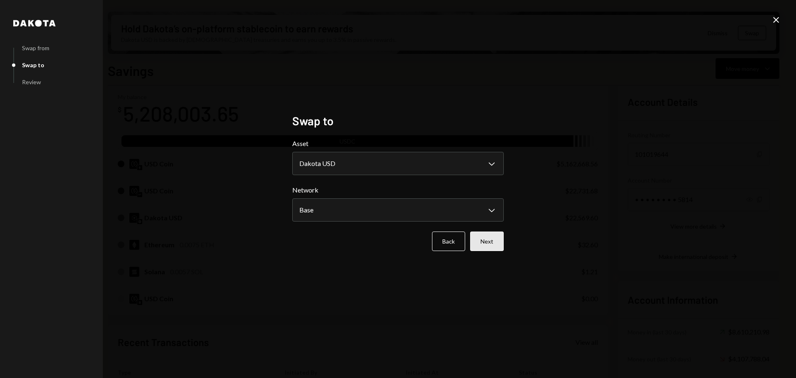
click at [487, 244] on button "Next" at bounding box center [487, 240] width 34 height 19
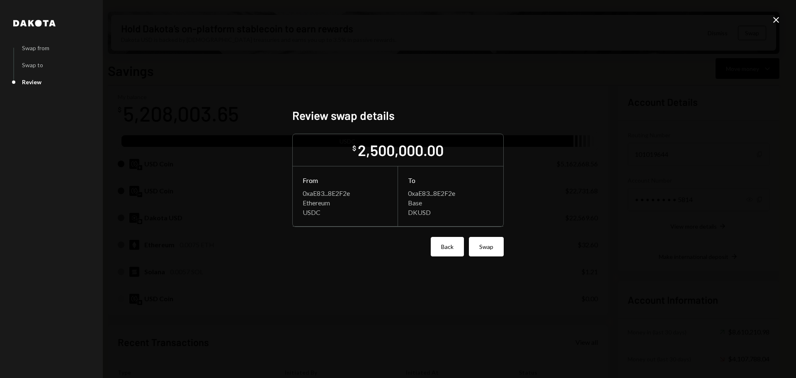
click at [438, 246] on button "Back" at bounding box center [447, 246] width 33 height 19
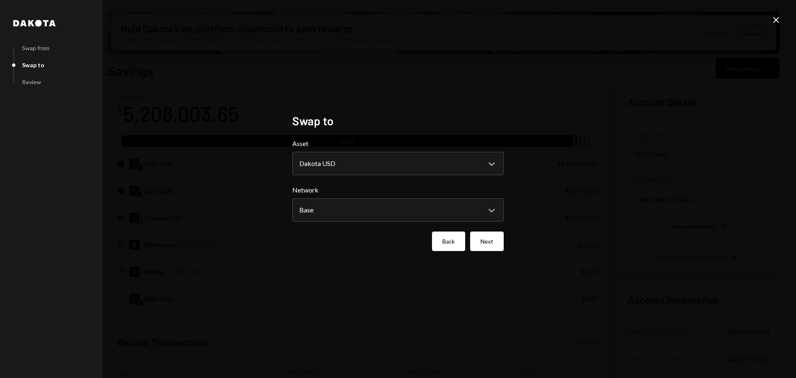
click at [443, 242] on button "Back" at bounding box center [448, 240] width 33 height 19
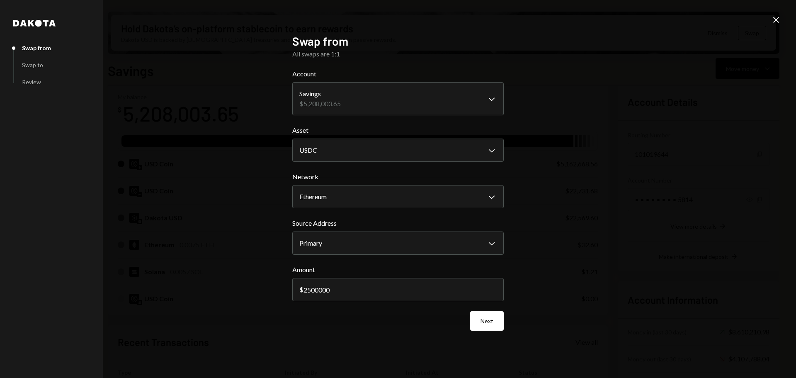
click at [774, 20] on icon "Close" at bounding box center [777, 20] width 10 height 10
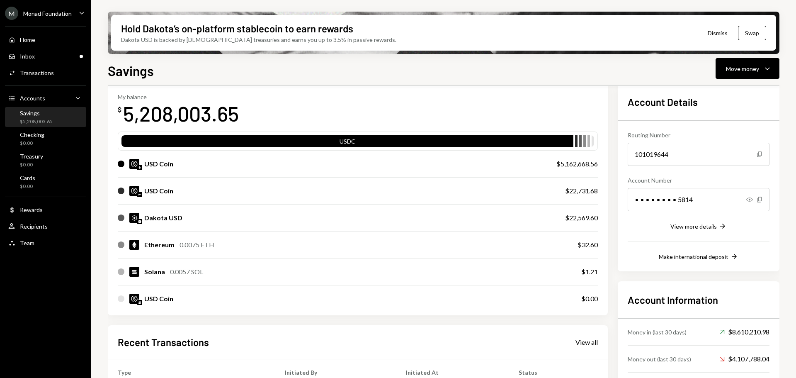
drag, startPoint x: 30, startPoint y: 118, endPoint x: 40, endPoint y: 107, distance: 15.0
click at [30, 118] on div "$5,208,003.65" at bounding box center [36, 121] width 33 height 7
click at [51, 58] on div "Inbox Inbox" at bounding box center [45, 56] width 75 height 7
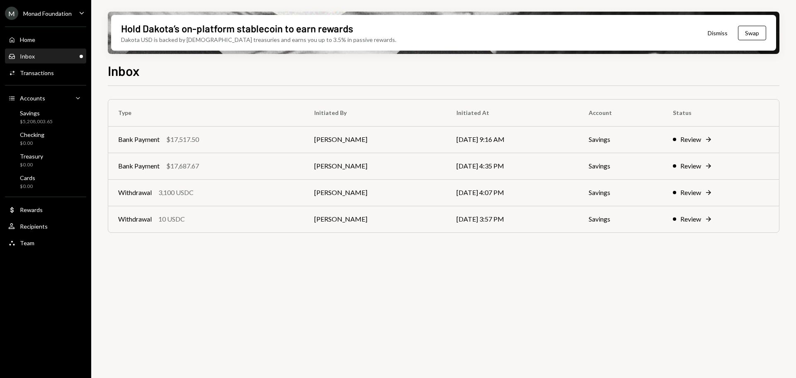
click at [46, 10] on div "Monad Foundation" at bounding box center [47, 13] width 49 height 7
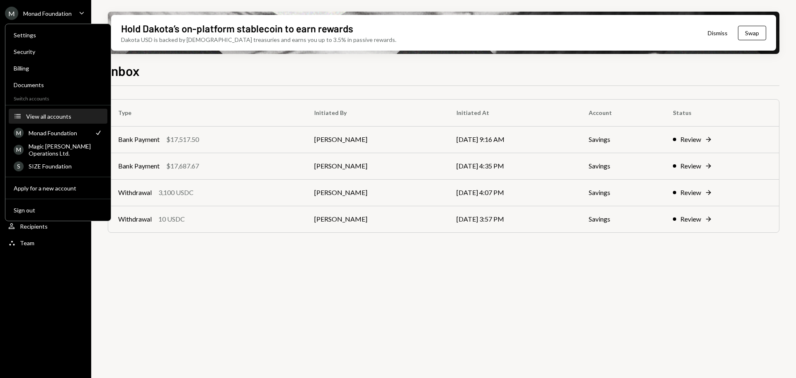
click at [47, 114] on div "View all accounts" at bounding box center [64, 116] width 76 height 7
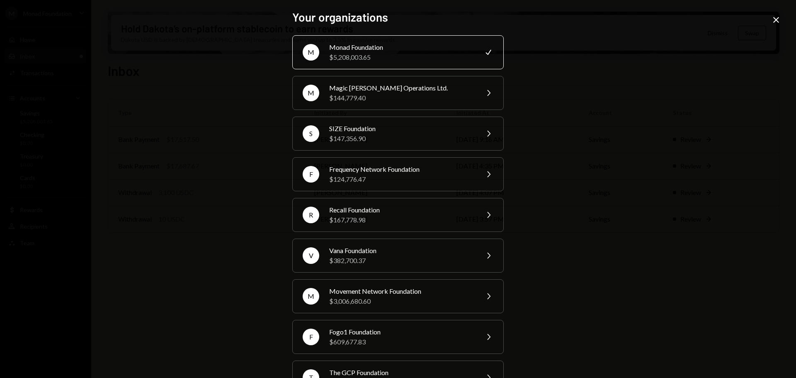
click at [779, 19] on icon "Close" at bounding box center [777, 20] width 10 height 10
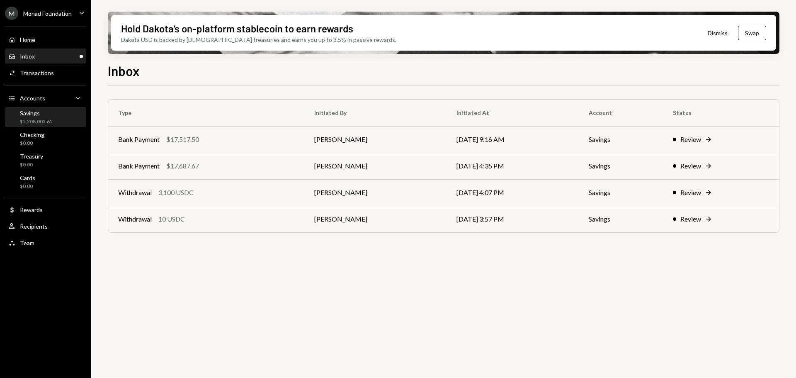
click at [42, 117] on div "Savings $5,208,003.65" at bounding box center [36, 118] width 33 height 16
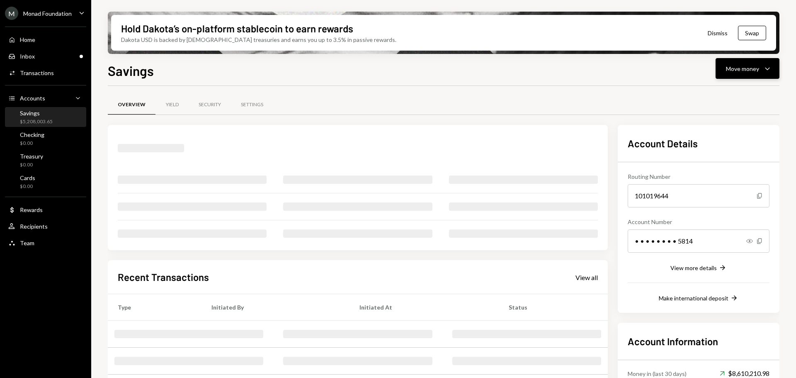
click at [739, 60] on button "Move money Caret Down" at bounding box center [748, 68] width 64 height 21
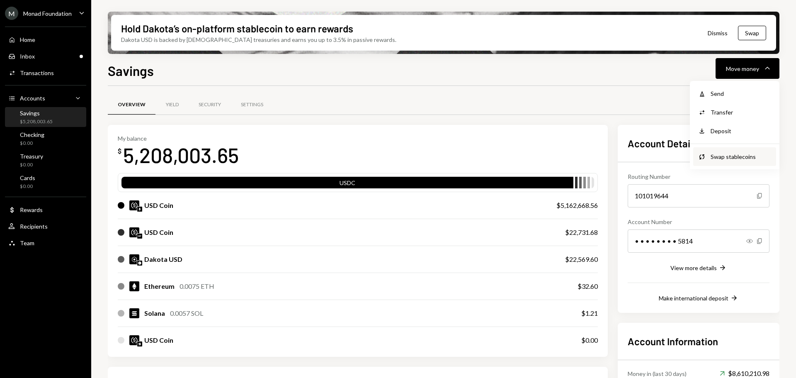
click at [737, 158] on div "Swap stablecoins" at bounding box center [741, 156] width 61 height 9
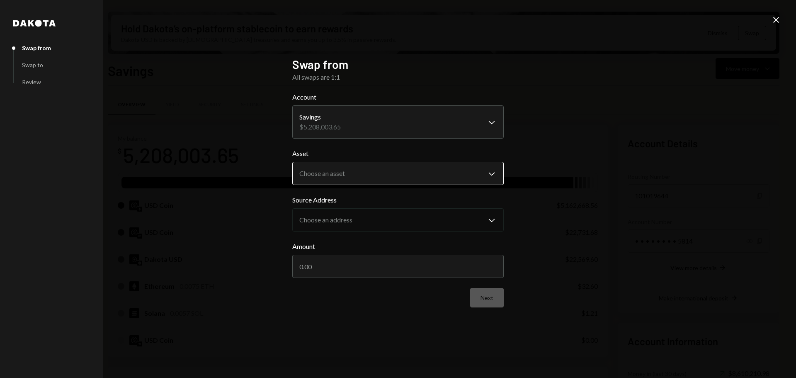
click at [366, 177] on body "M Monad Foundation Caret Down Home Home Inbox Inbox Activities Transactions Acc…" at bounding box center [398, 189] width 796 height 378
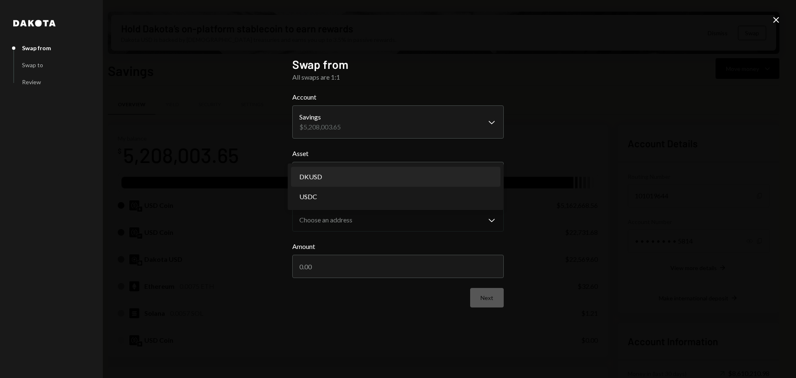
select select "*****"
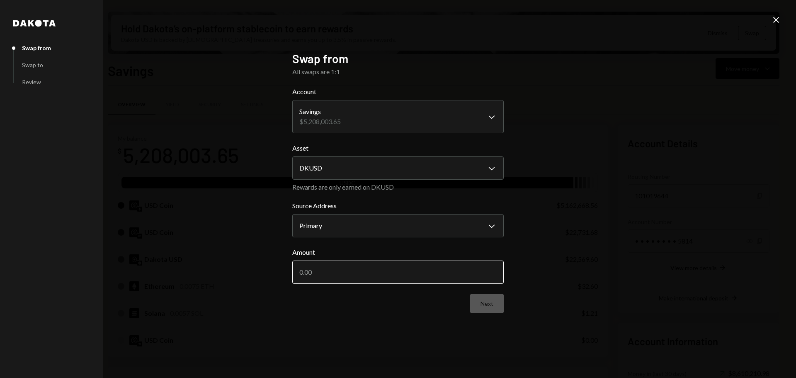
click at [414, 280] on input "Amount" at bounding box center [398, 272] width 212 height 23
type input "20000"
click at [498, 303] on button "Next" at bounding box center [487, 303] width 34 height 19
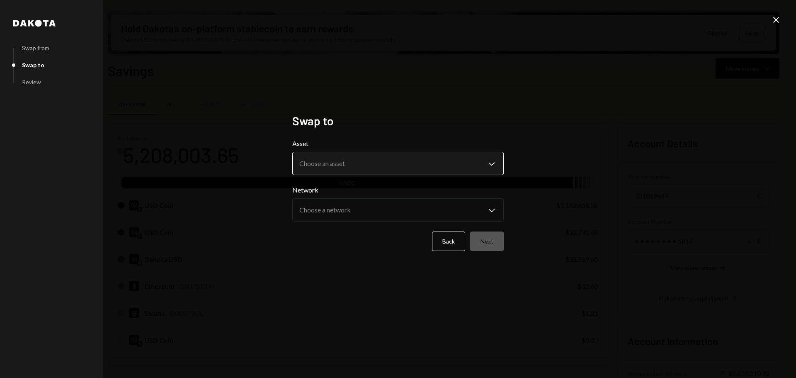
click at [397, 168] on body "M Monad Foundation Caret Down Home Home Inbox Inbox Activities Transactions Acc…" at bounding box center [398, 189] width 796 height 378
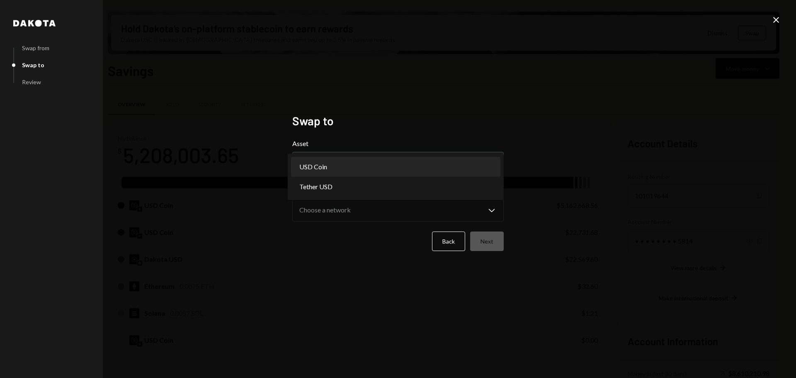
select select "****"
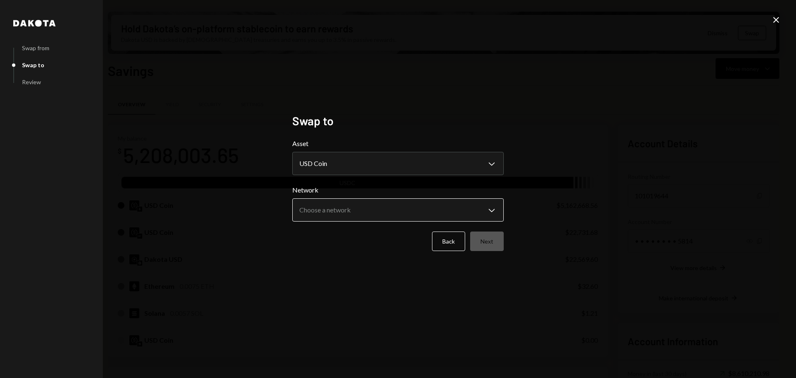
click at [363, 202] on body "M Monad Foundation Caret Down Home Home Inbox Inbox Activities Transactions Acc…" at bounding box center [398, 189] width 796 height 378
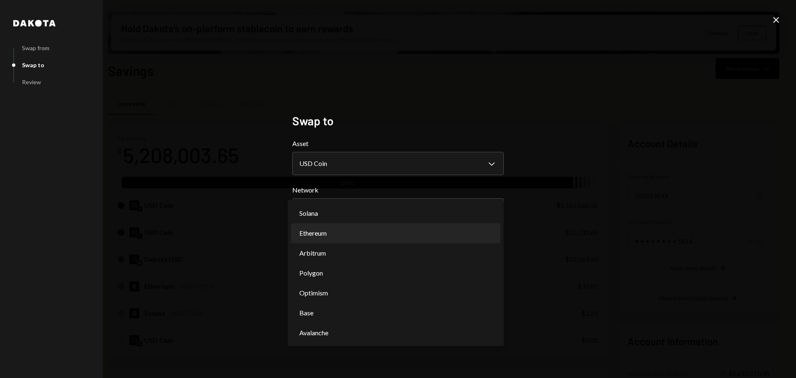
select select "**********"
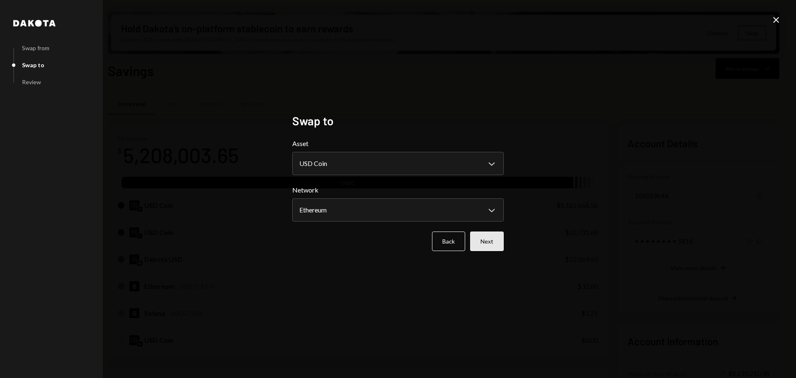
click at [492, 249] on button "Next" at bounding box center [487, 240] width 34 height 19
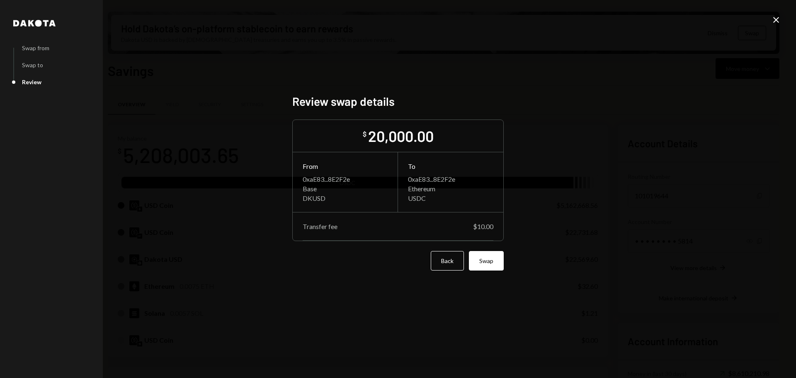
click at [775, 17] on icon "Close" at bounding box center [777, 20] width 10 height 10
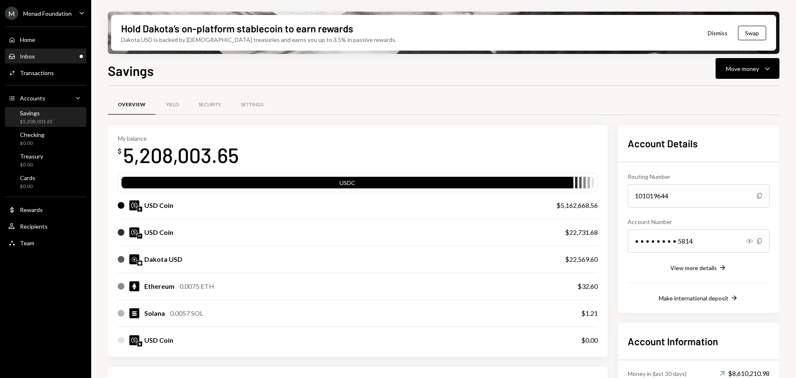
click at [45, 50] on div "Inbox Inbox" at bounding box center [45, 56] width 75 height 14
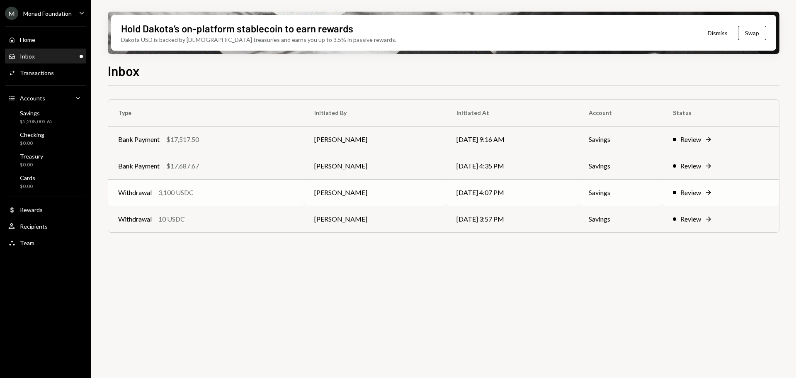
click at [235, 191] on div "Withdrawal 3,100 USDC" at bounding box center [206, 193] width 176 height 10
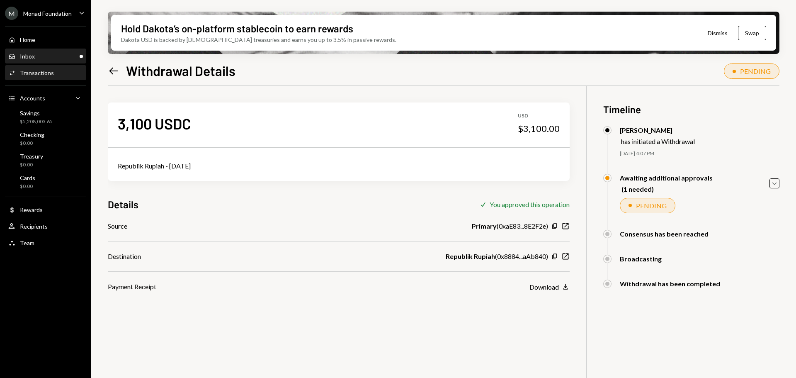
click at [58, 61] on div "Inbox Inbox" at bounding box center [45, 56] width 75 height 14
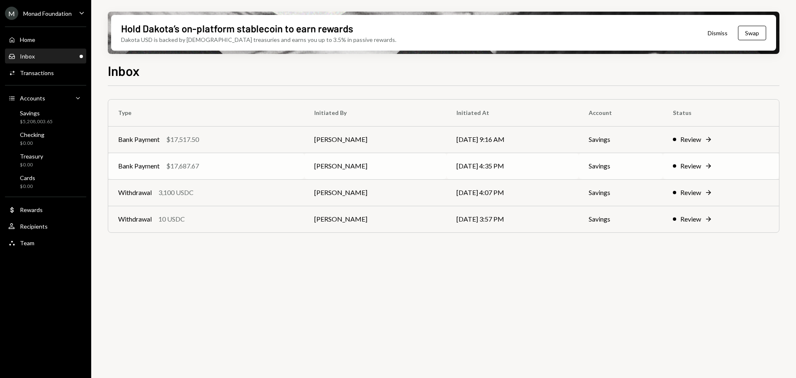
click at [205, 166] on div "Bank Payment $17,687.67" at bounding box center [206, 166] width 176 height 10
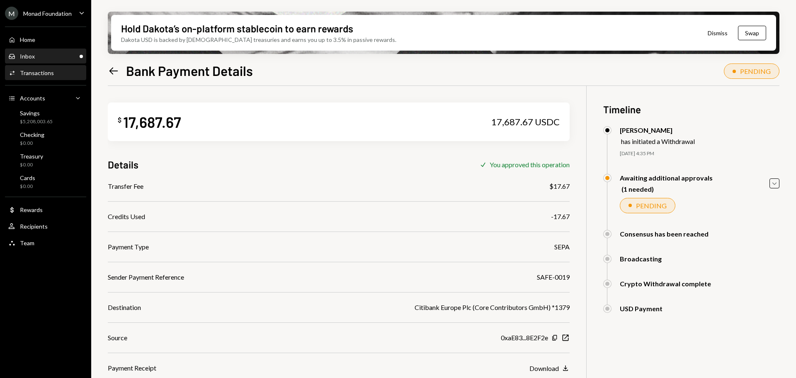
click at [49, 56] on div "Inbox Inbox" at bounding box center [45, 56] width 75 height 7
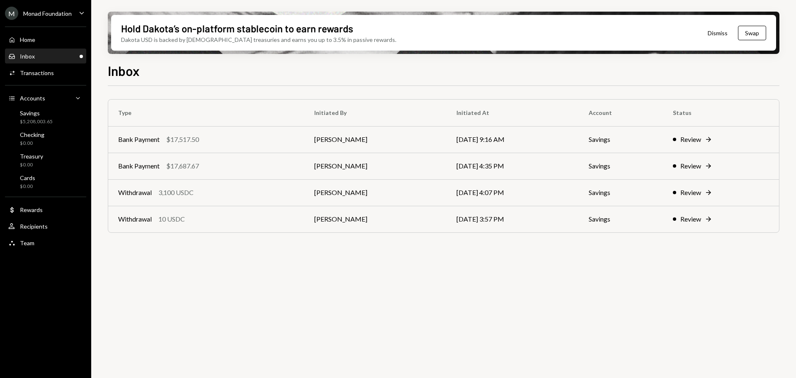
click at [40, 57] on div "Inbox Inbox" at bounding box center [45, 56] width 75 height 7
click at [56, 46] on div "Home Home" at bounding box center [45, 40] width 75 height 14
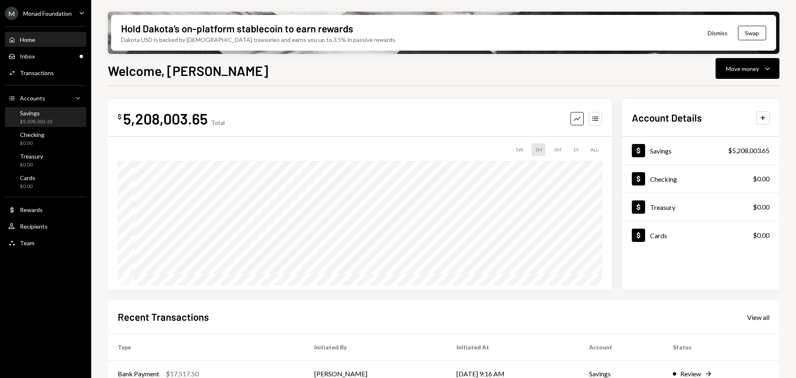
click at [42, 118] on div "$5,208,003.65" at bounding box center [36, 121] width 33 height 7
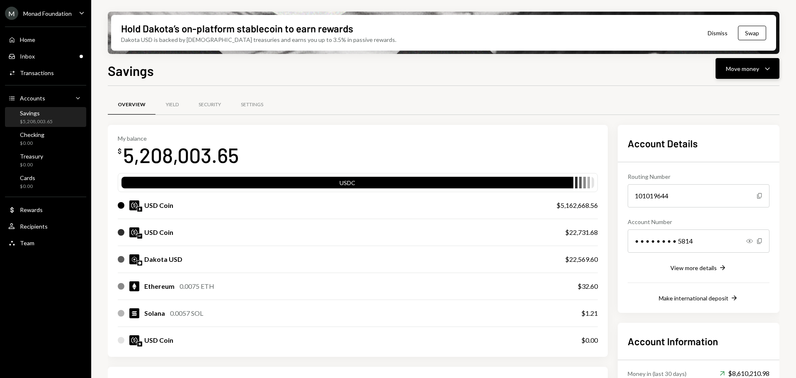
click at [748, 75] on button "Move money Caret Down" at bounding box center [748, 68] width 64 height 21
click at [737, 86] on div "Withdraw Send" at bounding box center [735, 93] width 83 height 19
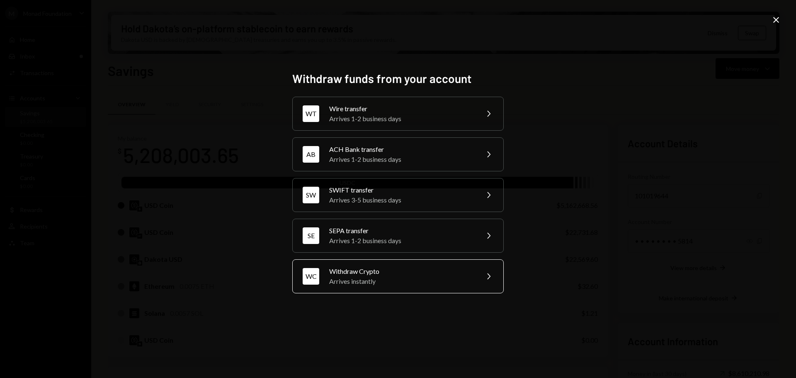
click at [364, 272] on div "Withdraw Crypto" at bounding box center [401, 271] width 144 height 10
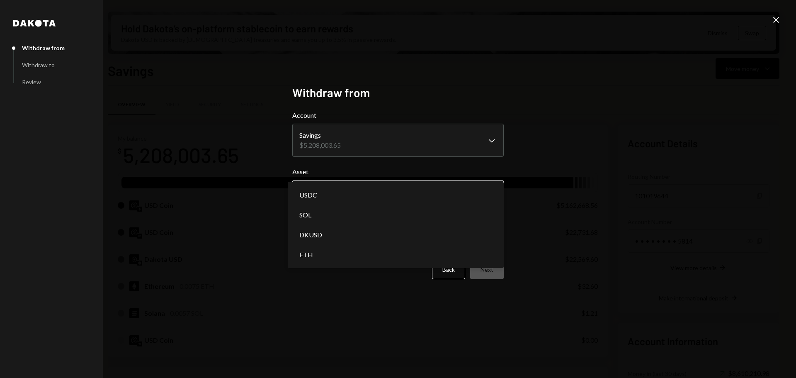
click at [361, 191] on body "M Monad Foundation Caret Down Home Home Inbox Inbox Activities Transactions Acc…" at bounding box center [398, 189] width 796 height 378
select select "****"
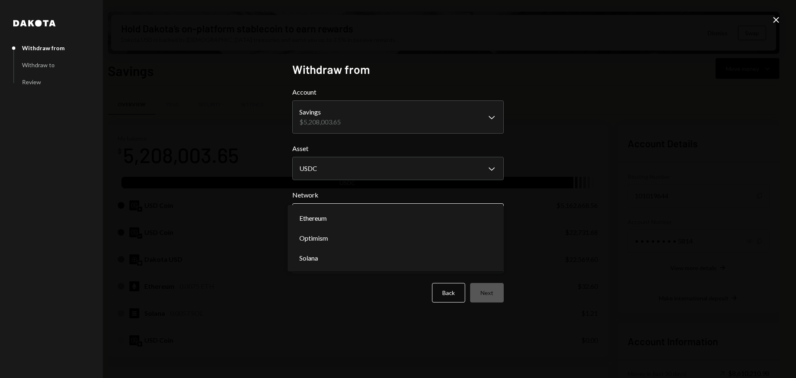
click at [412, 214] on body "M Monad Foundation Caret Down Home Home Inbox Inbox Activities Transactions Acc…" at bounding box center [398, 189] width 796 height 378
select select "**********"
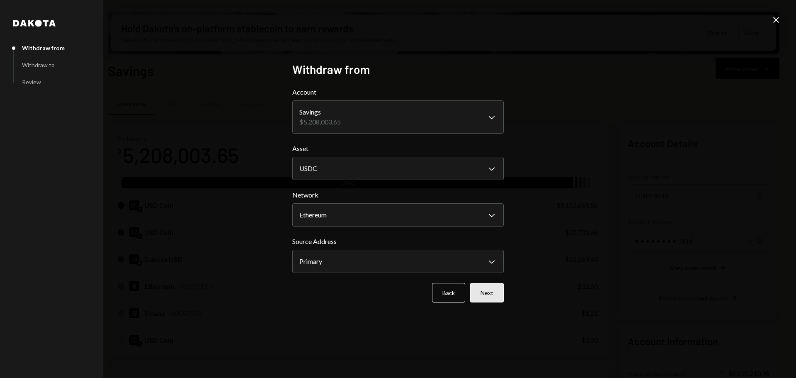
click at [488, 292] on button "Next" at bounding box center [487, 292] width 34 height 19
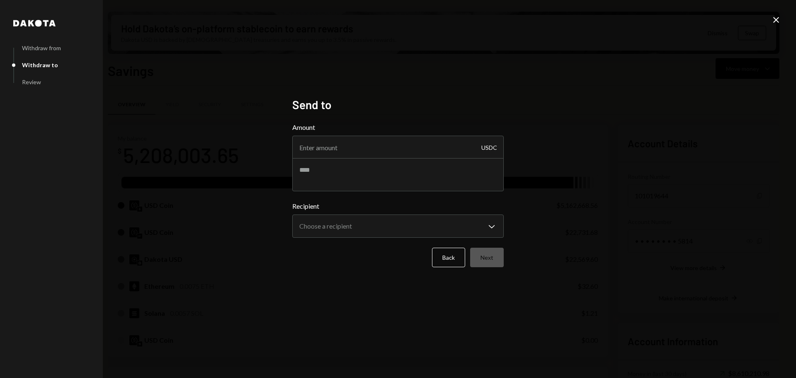
click at [326, 211] on label "Recipient" at bounding box center [398, 206] width 212 height 10
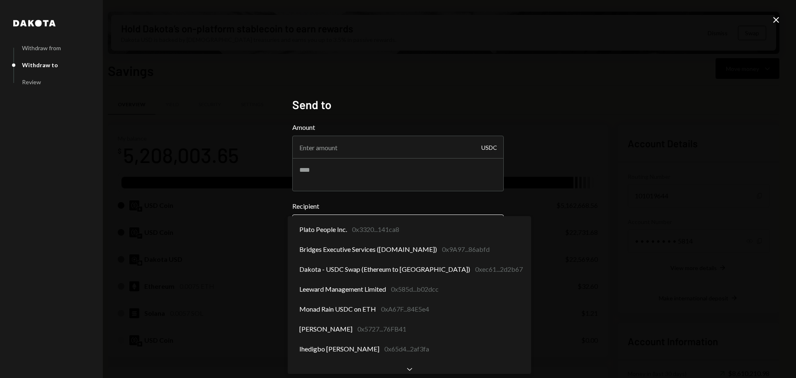
click at [328, 230] on body "M Monad Foundation Caret Down Home Home Inbox Inbox Activities Transactions Acc…" at bounding box center [398, 189] width 796 height 378
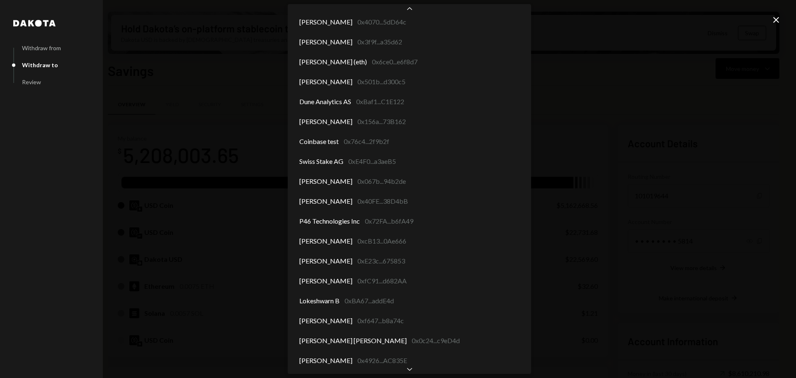
scroll to position [3470, 0]
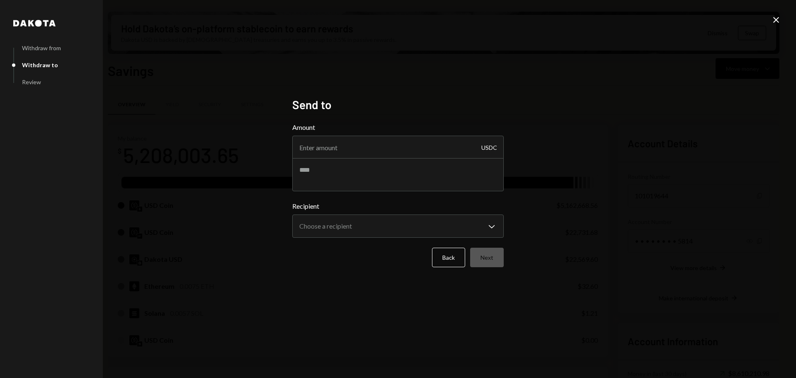
click at [780, 19] on icon "Close" at bounding box center [777, 20] width 10 height 10
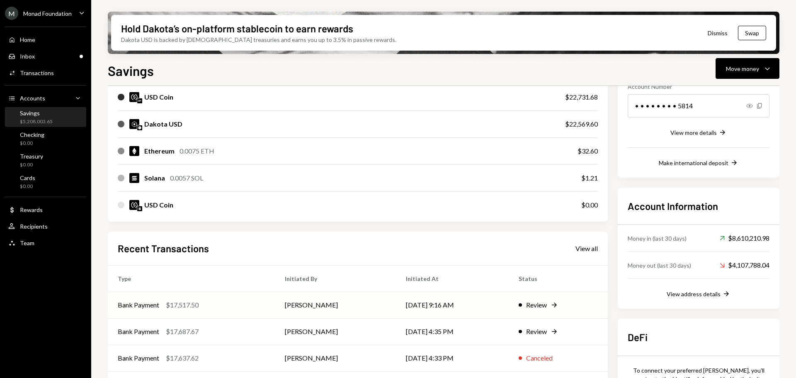
scroll to position [189, 0]
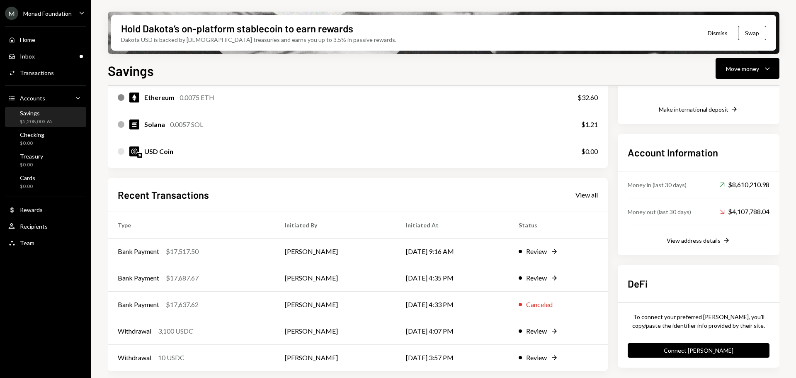
click at [587, 196] on div "View all" at bounding box center [587, 195] width 22 height 8
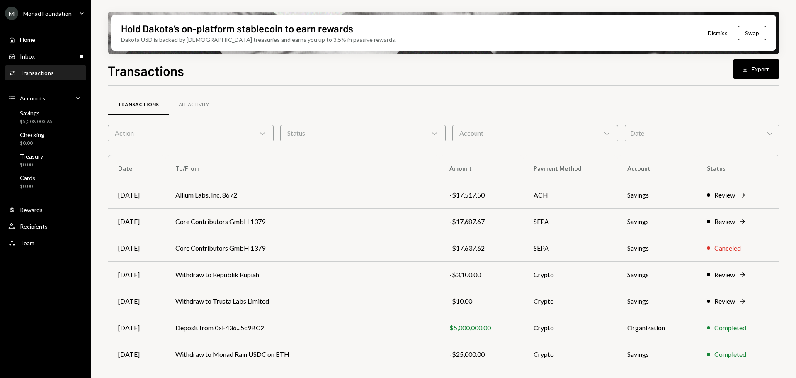
click at [192, 125] on div "Action Chevron Down" at bounding box center [191, 133] width 166 height 17
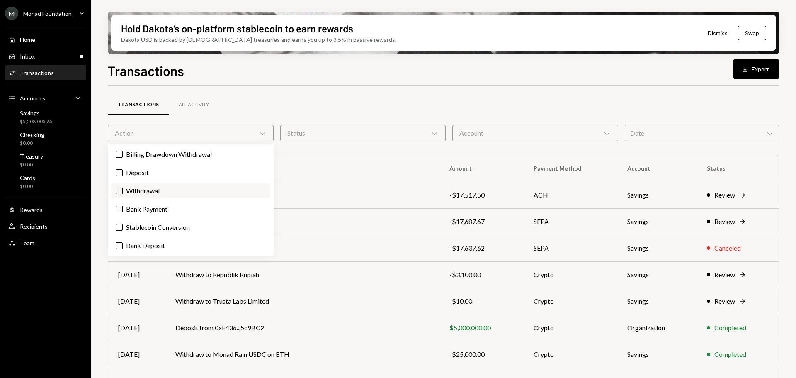
drag, startPoint x: 150, startPoint y: 190, endPoint x: 263, endPoint y: 205, distance: 114.6
click at [150, 191] on label "Withdrawal" at bounding box center [190, 190] width 159 height 15
click at [123, 191] on button "Withdrawal" at bounding box center [119, 191] width 7 height 7
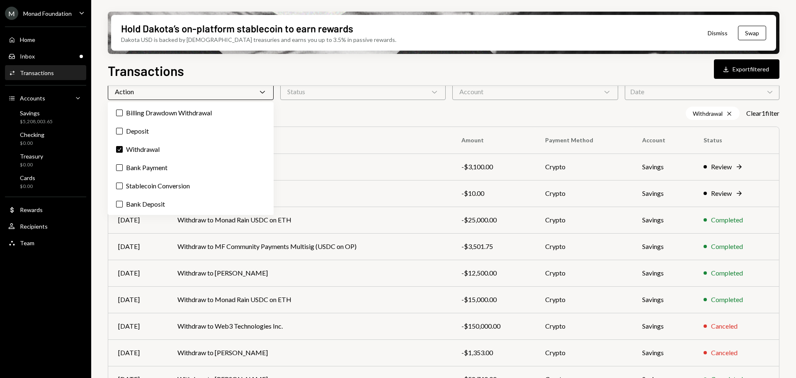
click at [379, 115] on div "Withdrawal Cross Clear 1 filter" at bounding box center [444, 113] width 672 height 13
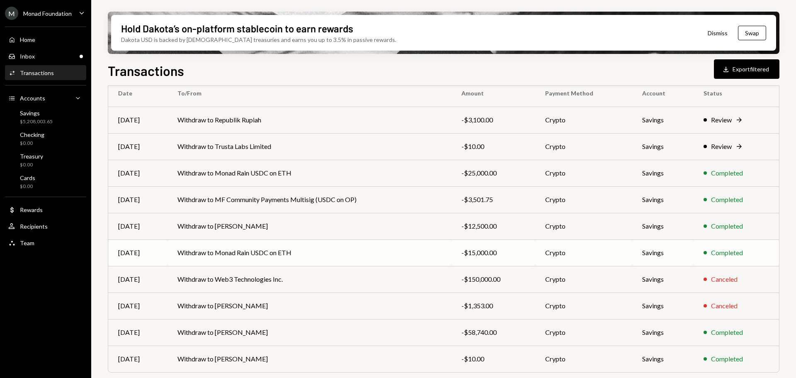
scroll to position [108, 0]
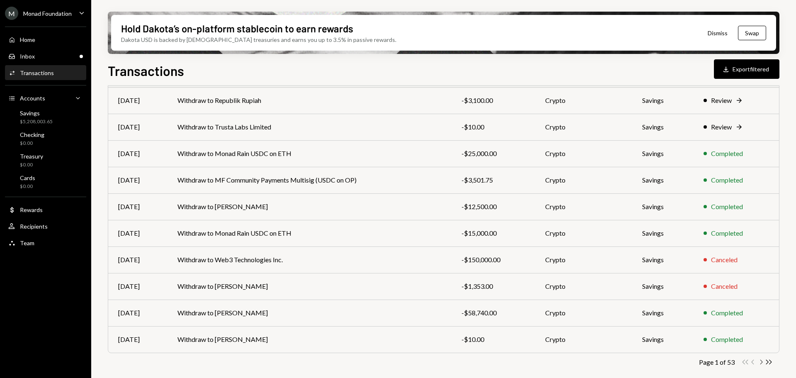
click at [759, 360] on icon "Chevron Right" at bounding box center [761, 362] width 8 height 8
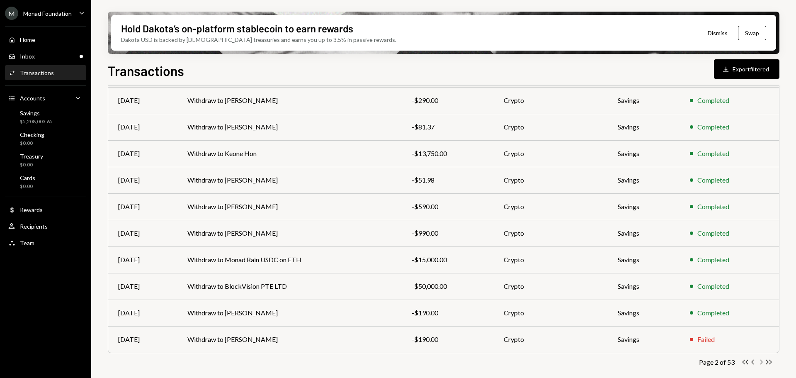
click at [762, 360] on icon "Chevron Right" at bounding box center [761, 362] width 8 height 8
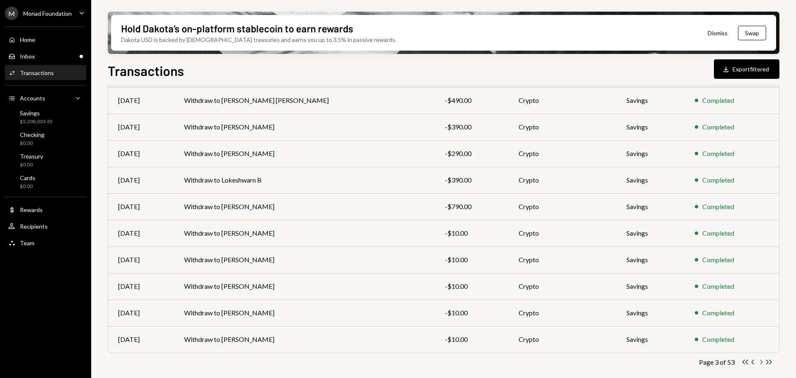
click at [762, 361] on icon "Chevron Right" at bounding box center [761, 362] width 8 height 8
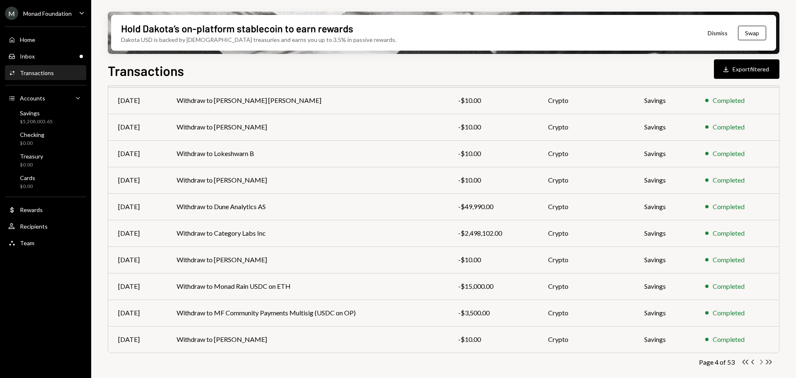
click at [762, 363] on icon "Chevron Right" at bounding box center [761, 362] width 8 height 8
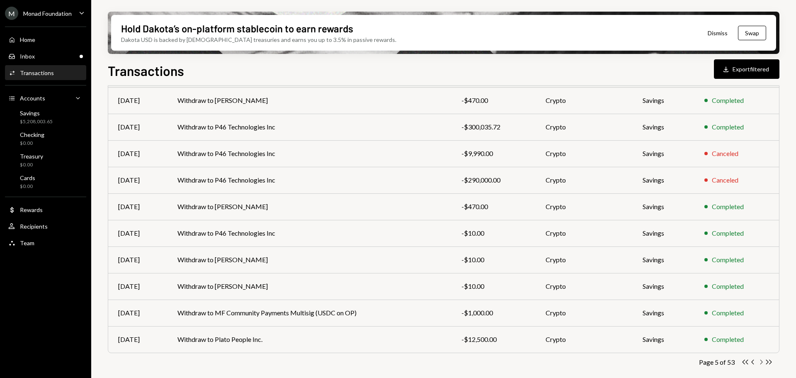
click at [762, 363] on icon "button" at bounding box center [762, 362] width 2 height 5
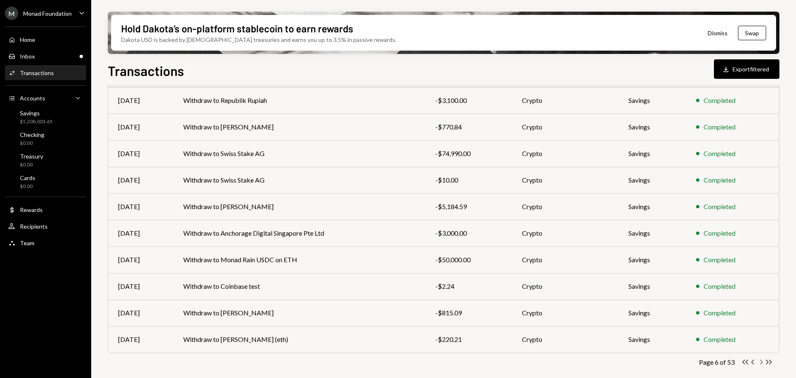
click at [762, 362] on icon "Chevron Right" at bounding box center [761, 362] width 8 height 8
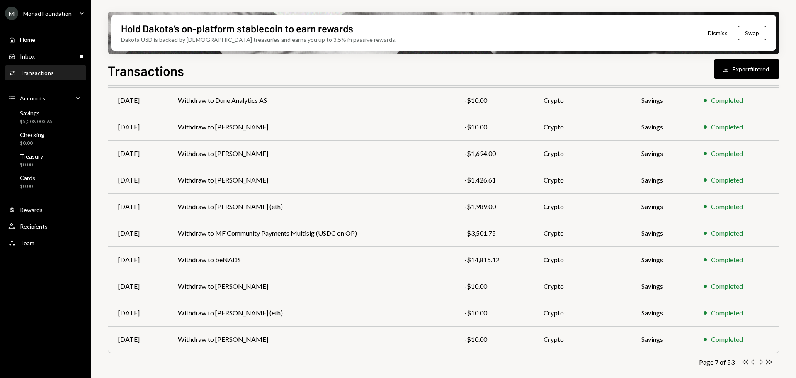
click at [762, 364] on icon "Chevron Right" at bounding box center [761, 362] width 8 height 8
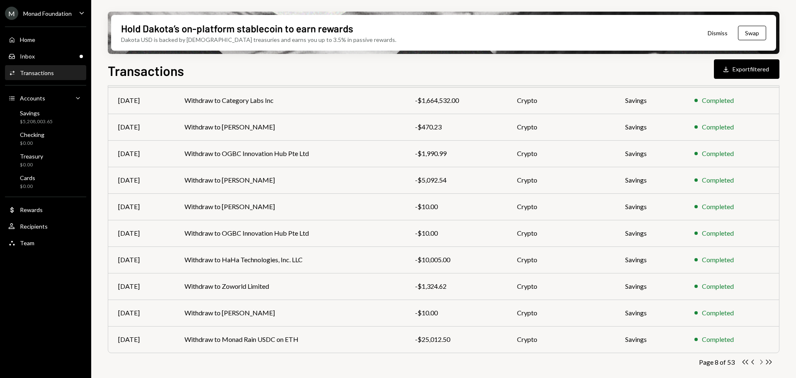
click at [762, 363] on icon "Chevron Right" at bounding box center [761, 362] width 8 height 8
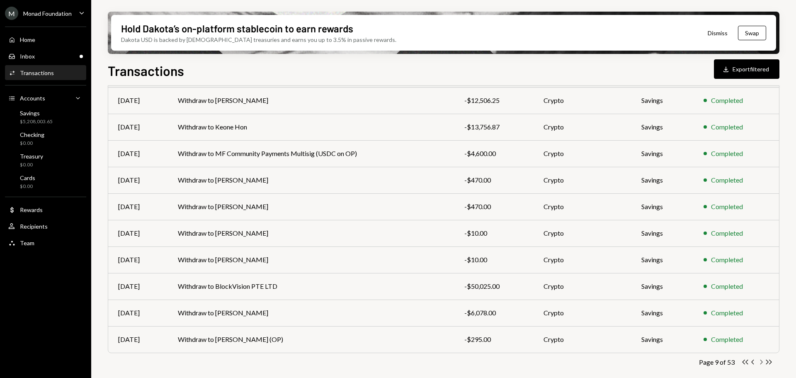
click at [762, 360] on icon "Chevron Right" at bounding box center [761, 362] width 8 height 8
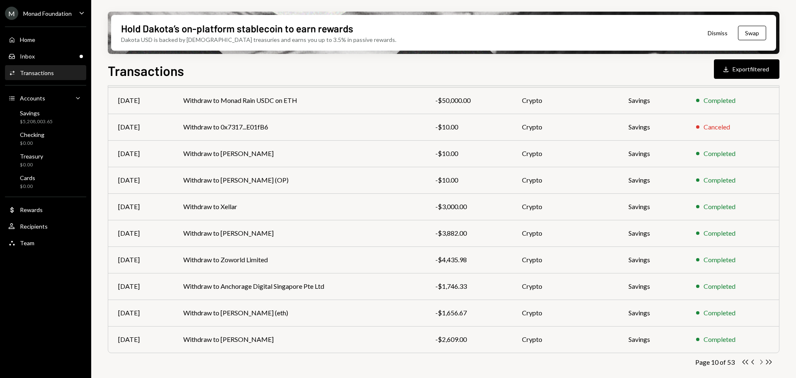
click at [762, 360] on icon "Chevron Right" at bounding box center [761, 362] width 8 height 8
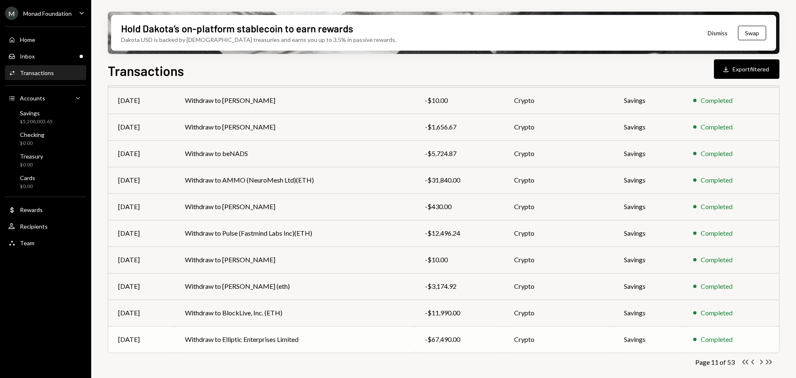
click at [354, 340] on td "Withdraw to Elliptic Enterprises Limited" at bounding box center [295, 339] width 240 height 27
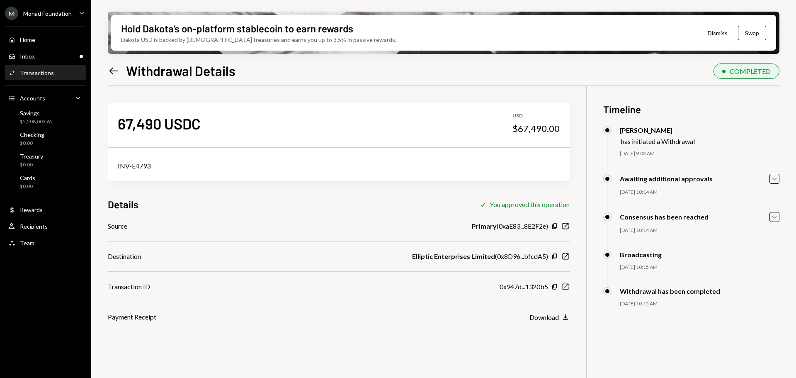
click at [565, 288] on icon "New Window" at bounding box center [566, 286] width 8 height 8
click at [39, 40] on div "Home Home" at bounding box center [45, 39] width 75 height 7
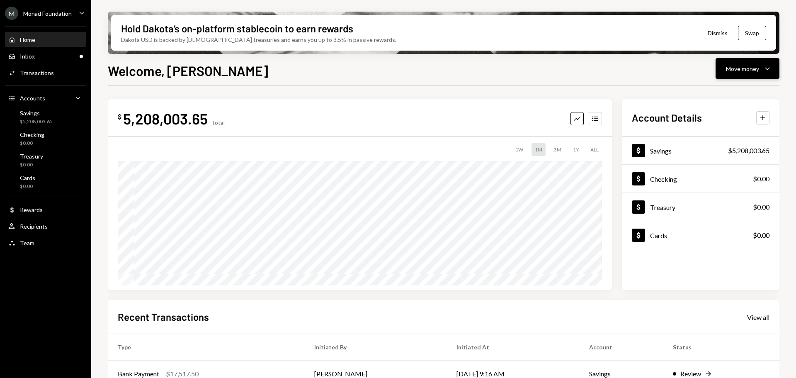
click at [735, 67] on div "Move money" at bounding box center [742, 68] width 33 height 9
click at [731, 93] on div "Send" at bounding box center [741, 93] width 61 height 9
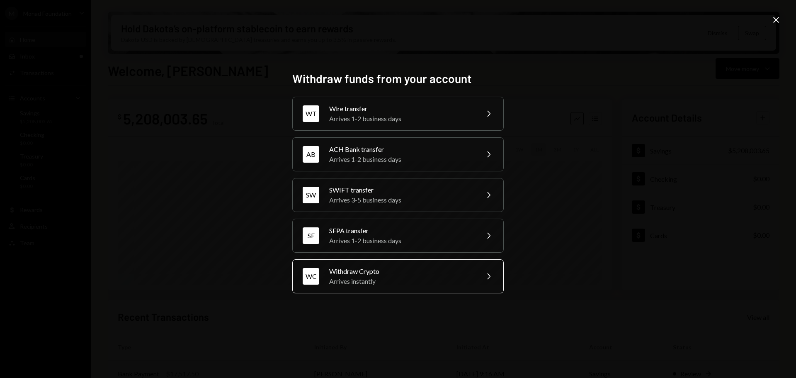
click at [409, 279] on div "Arrives instantly" at bounding box center [401, 281] width 144 height 10
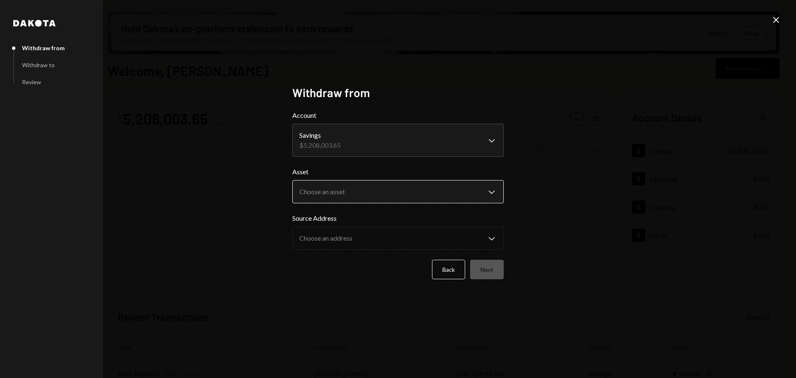
click at [377, 197] on body "M Monad Foundation Caret Down Home Home Inbox Inbox Activities Transactions Acc…" at bounding box center [398, 189] width 796 height 378
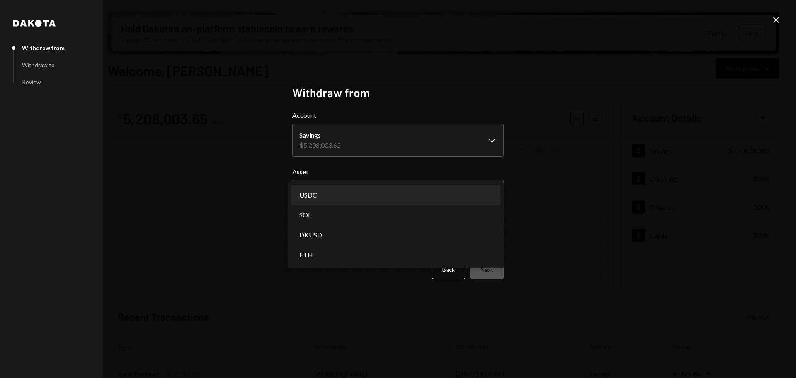
select select "****"
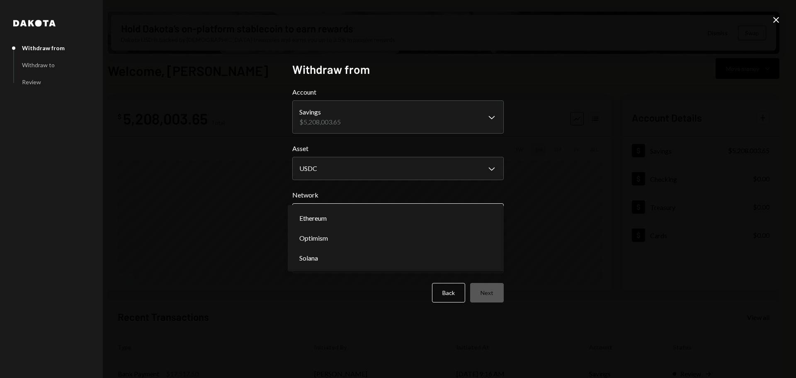
click at [368, 209] on body "M Monad Foundation Caret Down Home Home Inbox Inbox Activities Transactions Acc…" at bounding box center [398, 189] width 796 height 378
select select "**********"
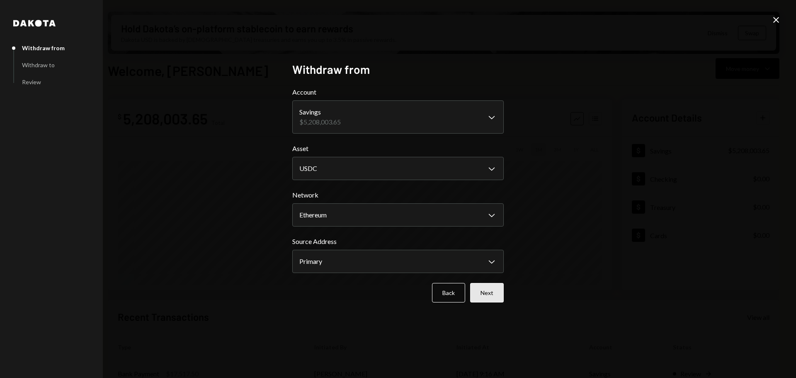
click at [477, 295] on button "Next" at bounding box center [487, 292] width 34 height 19
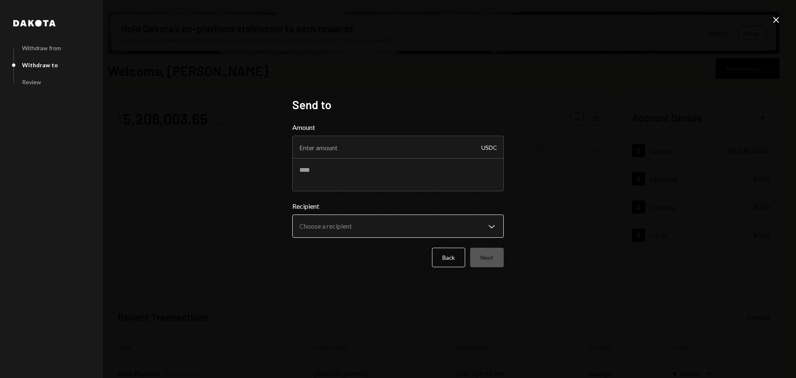
click at [365, 225] on body "M Monad Foundation Caret Down Home Home Inbox Inbox Activities Transactions Acc…" at bounding box center [398, 189] width 796 height 378
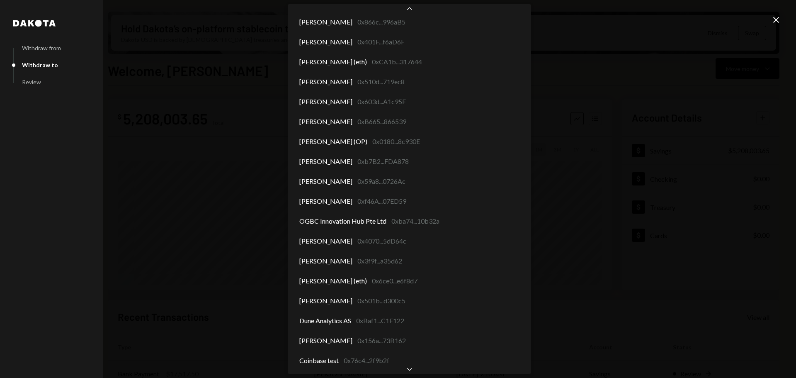
scroll to position [3231, 0]
select select "**********"
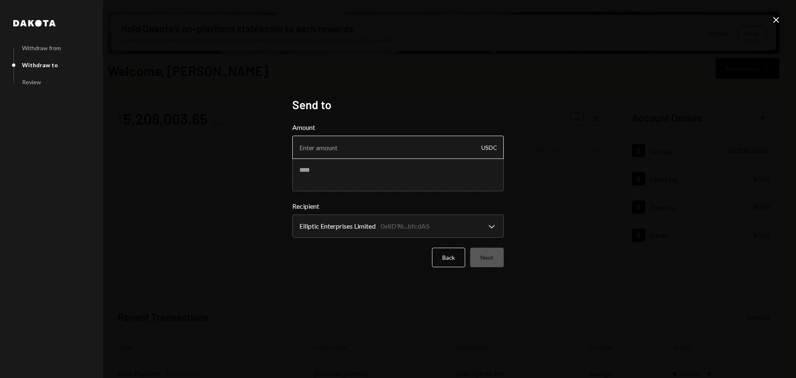
click at [320, 146] on input "Amount" at bounding box center [398, 147] width 212 height 23
type input "67500"
click at [313, 173] on textarea at bounding box center [398, 174] width 212 height 33
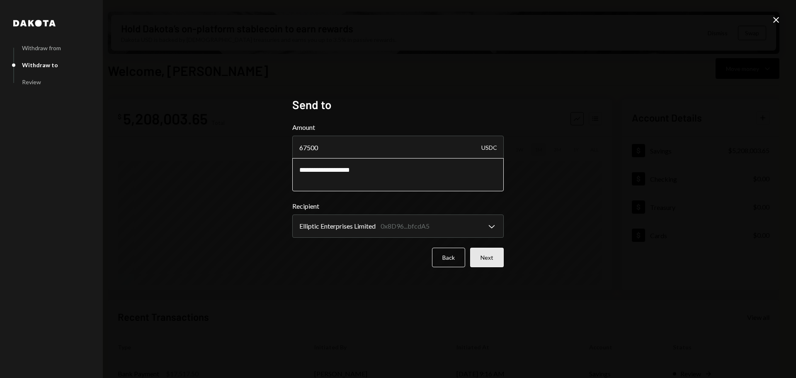
type textarea "**********"
click at [496, 255] on button "Next" at bounding box center [487, 257] width 34 height 19
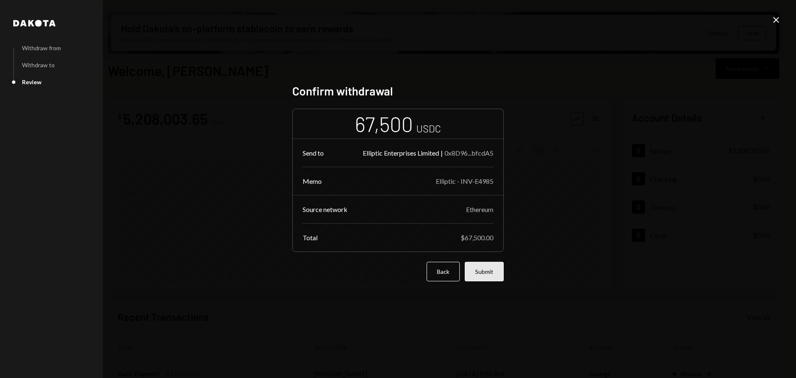
click at [492, 271] on button "Submit" at bounding box center [484, 271] width 39 height 19
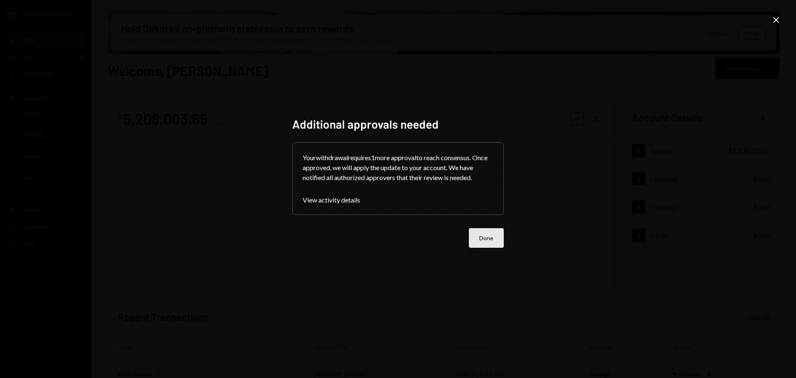
click at [475, 240] on button "Done" at bounding box center [486, 237] width 35 height 19
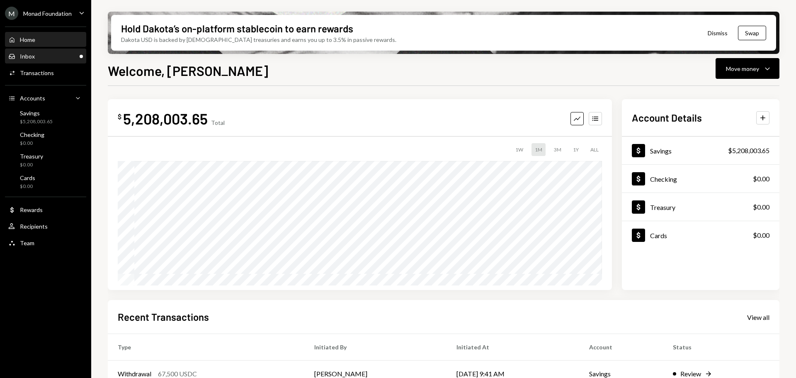
click at [58, 58] on div "Inbox Inbox" at bounding box center [45, 56] width 75 height 7
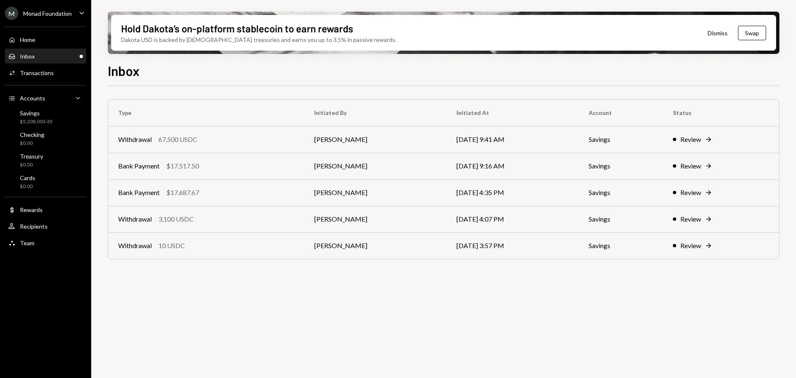
click at [50, 15] on div "Monad Foundation" at bounding box center [47, 13] width 49 height 7
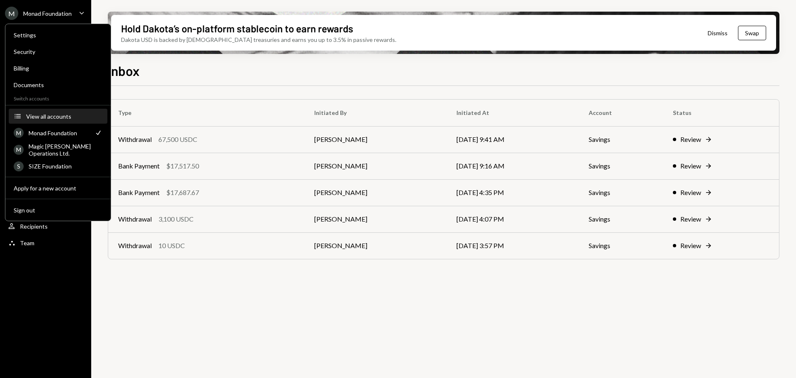
click at [57, 115] on div "View all accounts" at bounding box center [64, 116] width 76 height 7
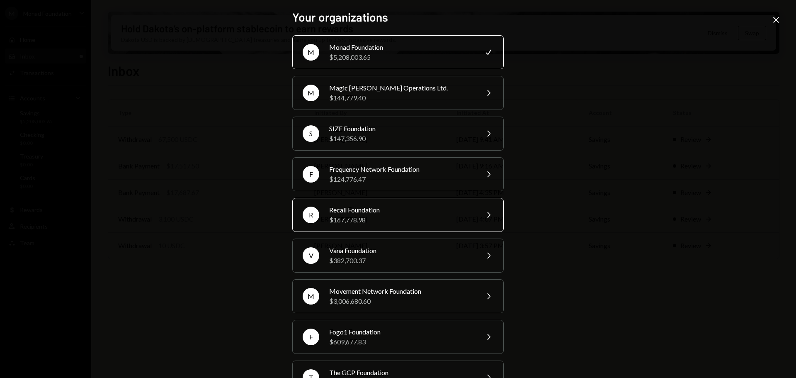
click at [356, 206] on div "Recall Foundation" at bounding box center [401, 210] width 144 height 10
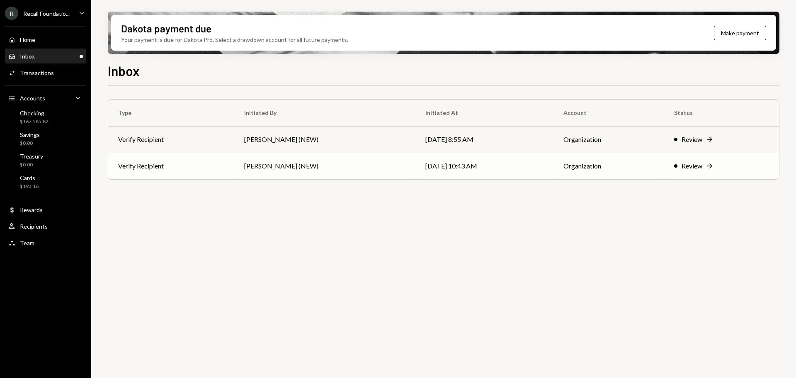
click at [363, 166] on td "[PERSON_NAME] (NEW)" at bounding box center [324, 166] width 181 height 27
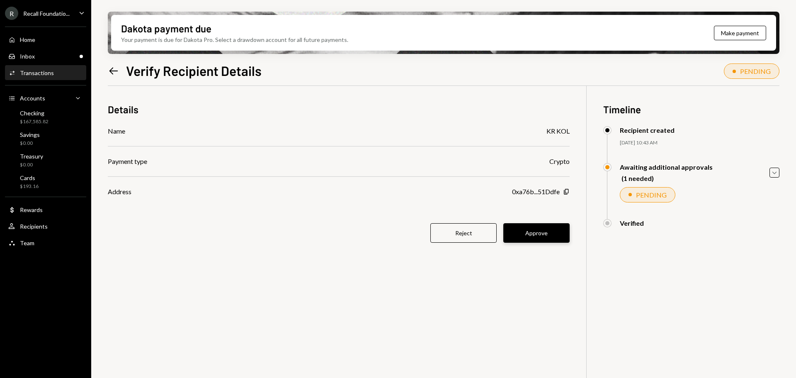
click at [548, 234] on button "Approve" at bounding box center [537, 232] width 66 height 19
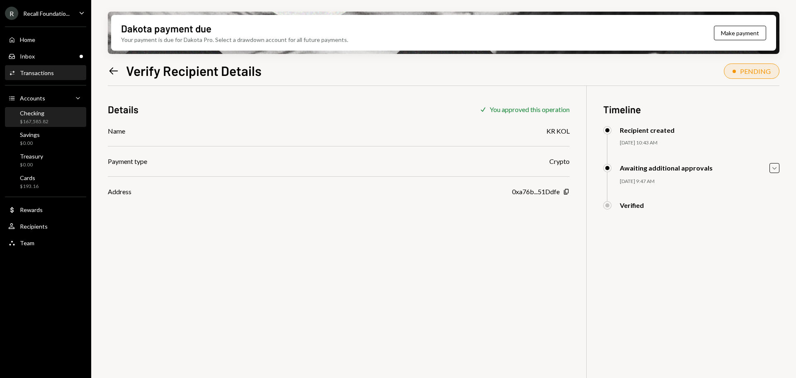
click at [51, 116] on div "Checking $167,585.82" at bounding box center [45, 118] width 75 height 16
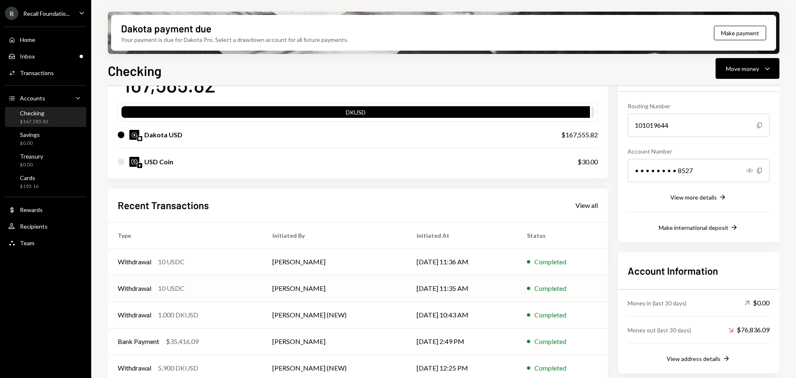
scroll to position [81, 0]
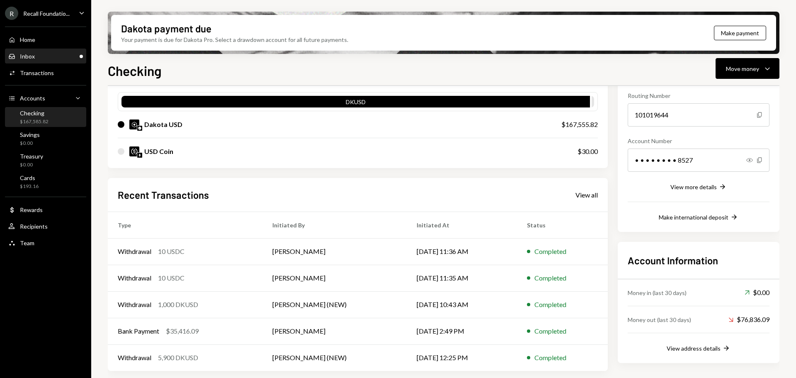
click at [48, 56] on div "Inbox Inbox" at bounding box center [45, 56] width 75 height 7
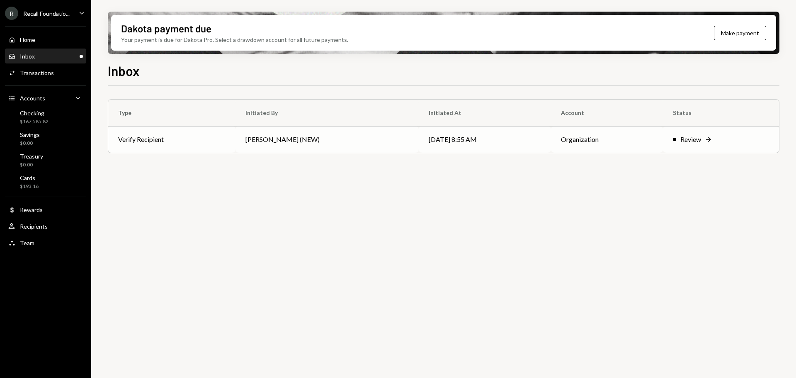
click at [348, 146] on td "[PERSON_NAME] (NEW)" at bounding box center [327, 139] width 183 height 27
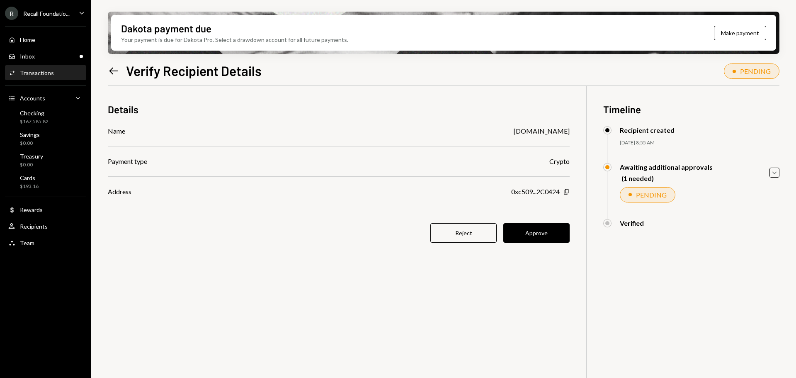
click at [47, 11] on div "R Recall Foundatio..." at bounding box center [37, 13] width 65 height 13
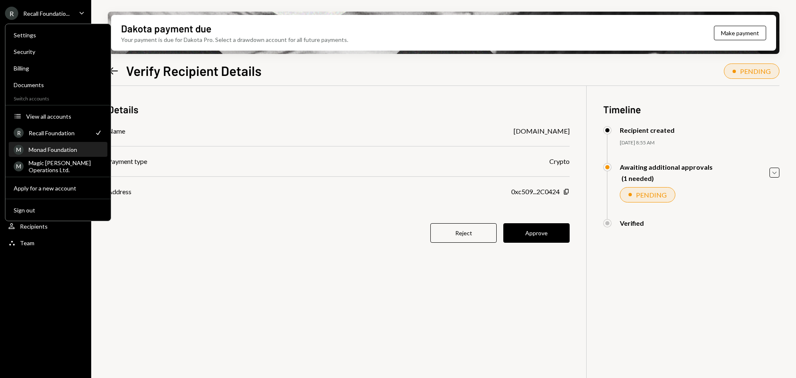
click at [49, 151] on div "Monad Foundation" at bounding box center [66, 149] width 74 height 7
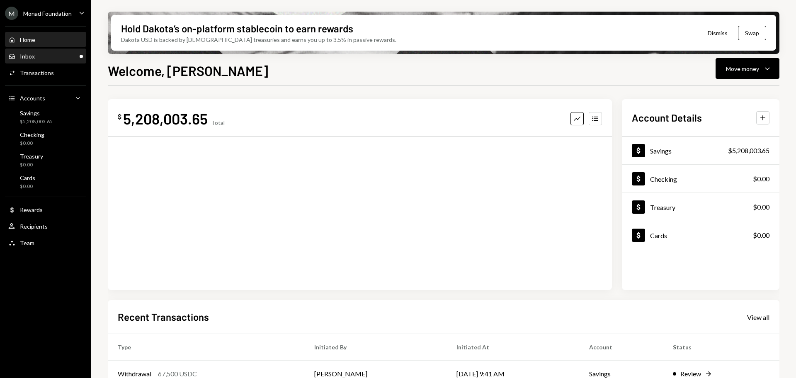
click at [48, 56] on div "Inbox Inbox" at bounding box center [45, 56] width 75 height 7
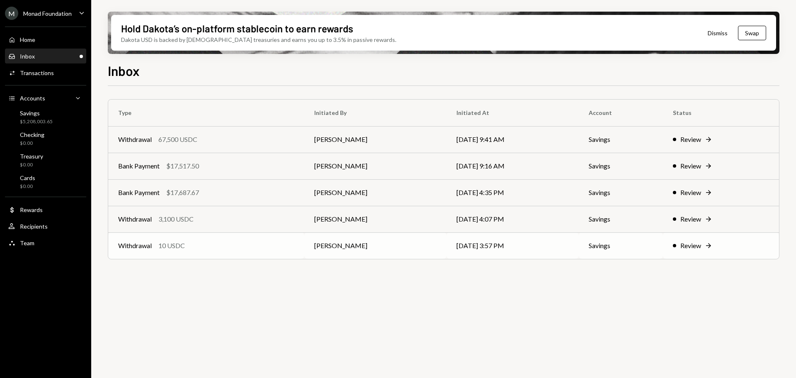
drag, startPoint x: 200, startPoint y: 247, endPoint x: 210, endPoint y: 246, distance: 9.6
click at [201, 248] on div "Withdrawal 10 USDC" at bounding box center [206, 246] width 176 height 10
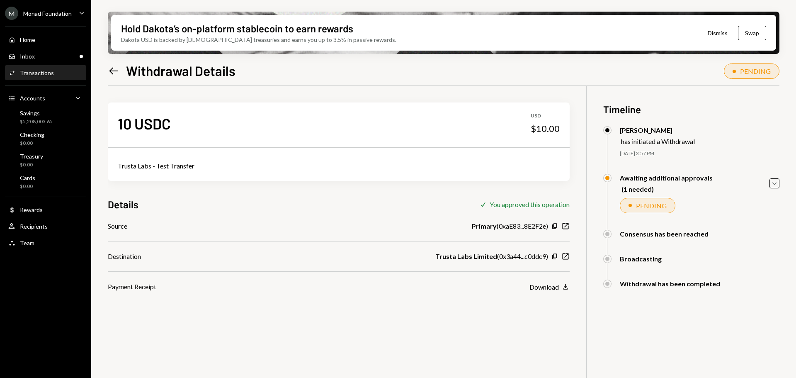
click at [69, 17] on div "M Monad Foundation" at bounding box center [38, 13] width 67 height 13
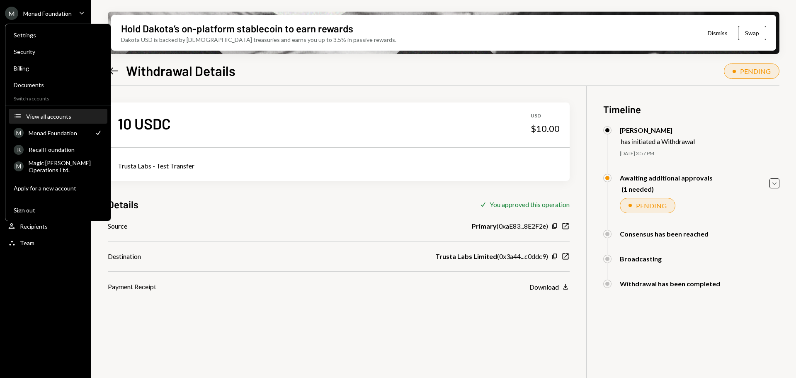
click at [55, 120] on button "Accounts View all accounts" at bounding box center [58, 116] width 99 height 15
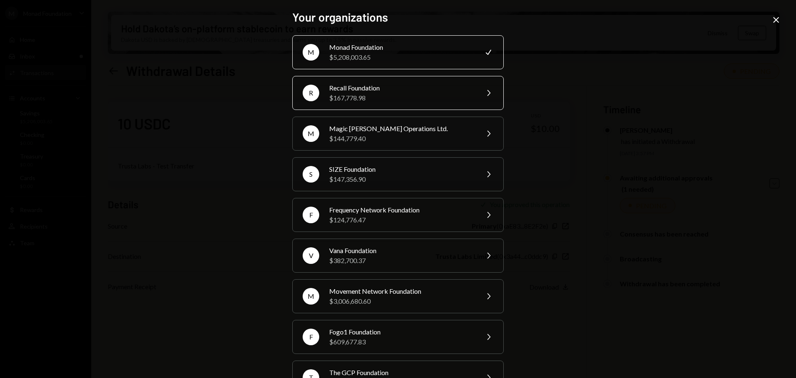
click at [387, 95] on div "$167,778.98" at bounding box center [401, 98] width 144 height 10
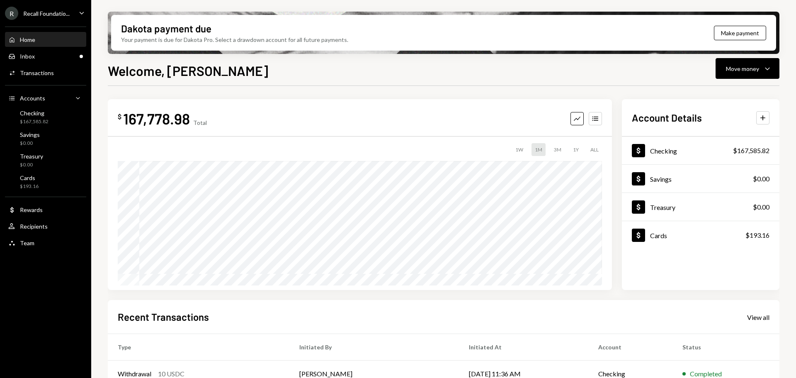
click at [43, 20] on ul "R Recall Foundatio... Caret Down Home Home Inbox Inbox Activities Transactions …" at bounding box center [45, 126] width 91 height 252
drag, startPoint x: 43, startPoint y: 17, endPoint x: 42, endPoint y: 22, distance: 5.0
click at [43, 16] on div "Recall Foundatio..." at bounding box center [46, 13] width 46 height 7
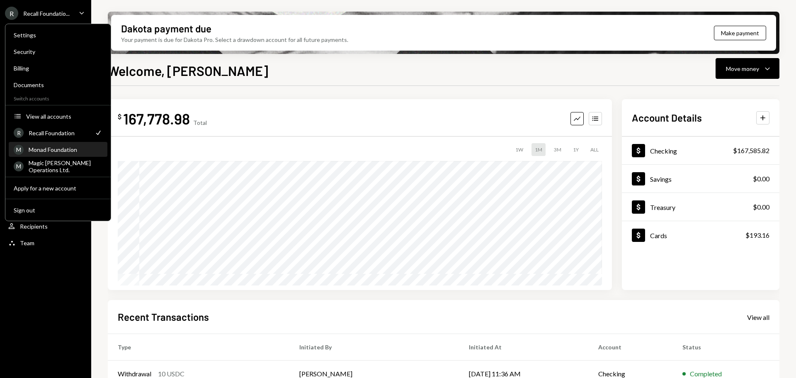
click at [53, 147] on div "Monad Foundation" at bounding box center [66, 149] width 74 height 7
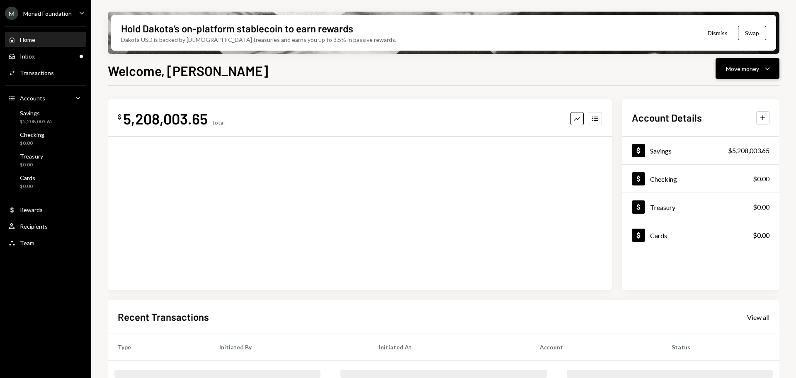
click at [745, 71] on div "Move money" at bounding box center [742, 68] width 33 height 9
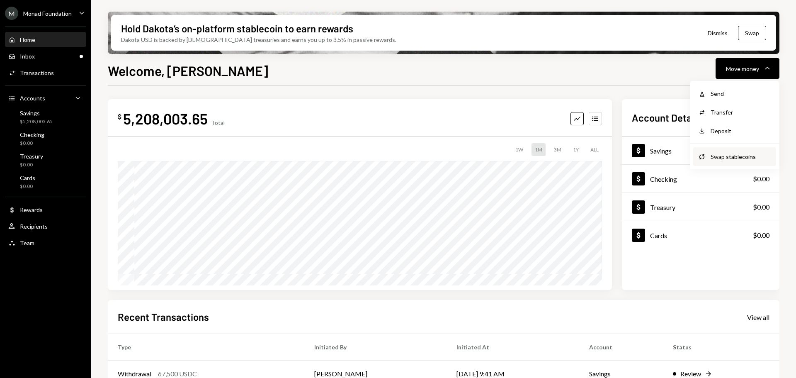
click at [731, 162] on div "Swap Swap stablecoins" at bounding box center [735, 156] width 83 height 19
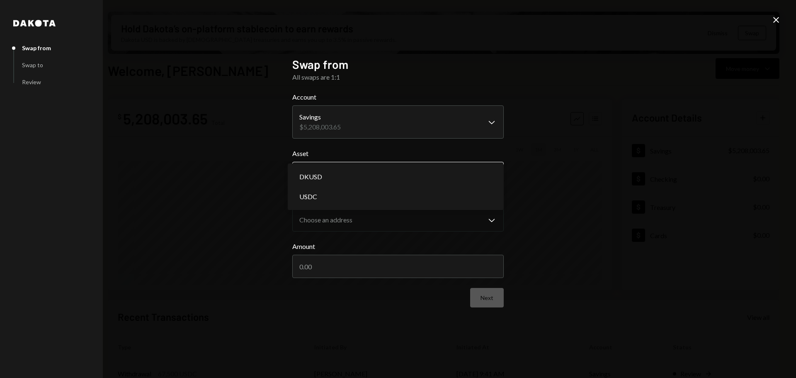
click at [376, 173] on body "M Monad Foundation Caret Down Home Home Inbox Inbox Activities Transactions Acc…" at bounding box center [398, 189] width 796 height 378
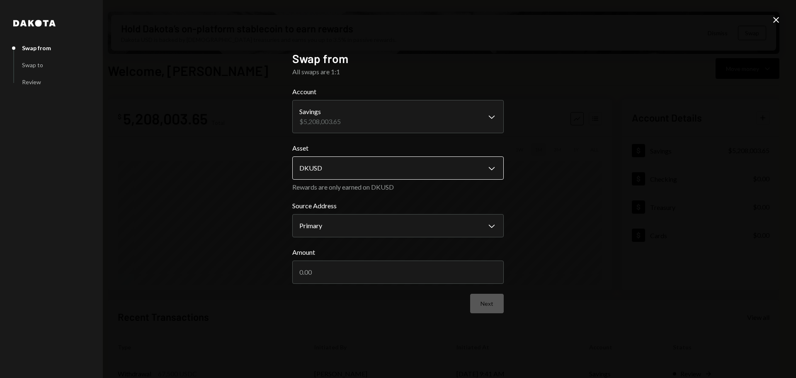
click at [366, 177] on body "M Monad Foundation Caret Down Home Home Inbox Inbox Activities Transactions Acc…" at bounding box center [398, 189] width 796 height 378
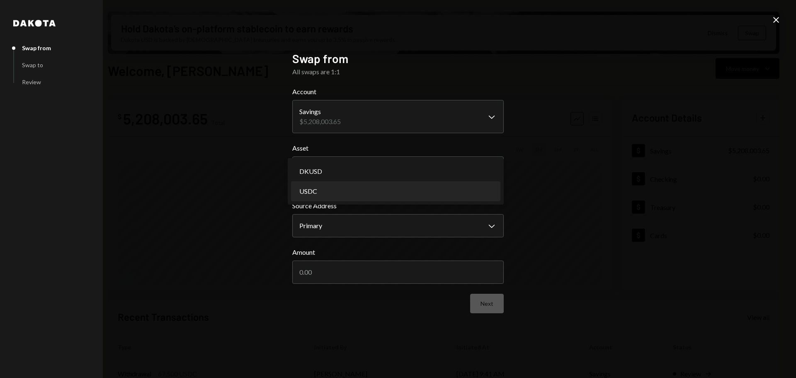
select select "****"
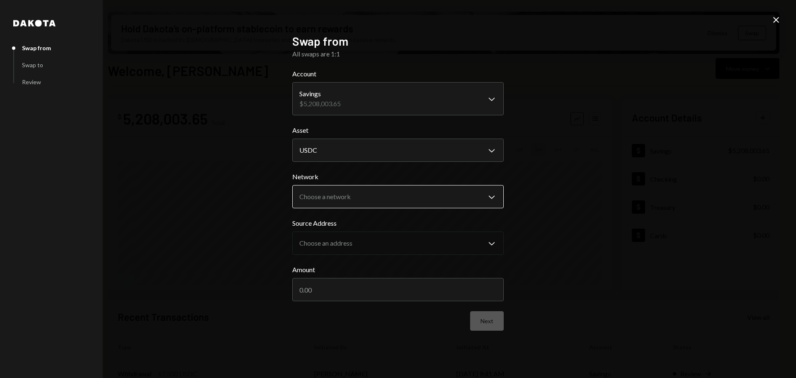
click at [381, 200] on body "M Monad Foundation Caret Down Home Home Inbox Inbox Activities Transactions Acc…" at bounding box center [398, 189] width 796 height 378
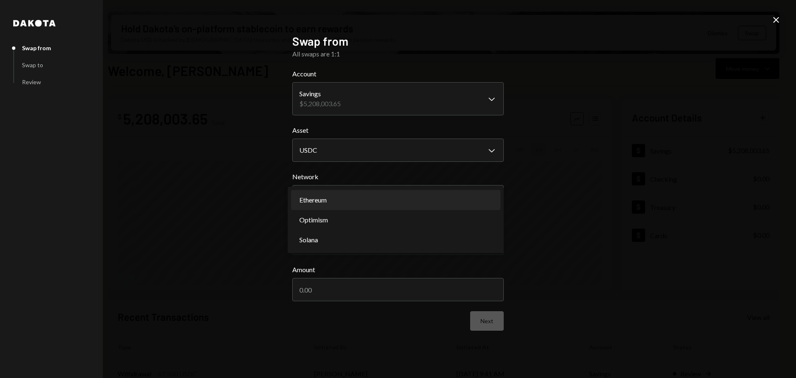
select select "**********"
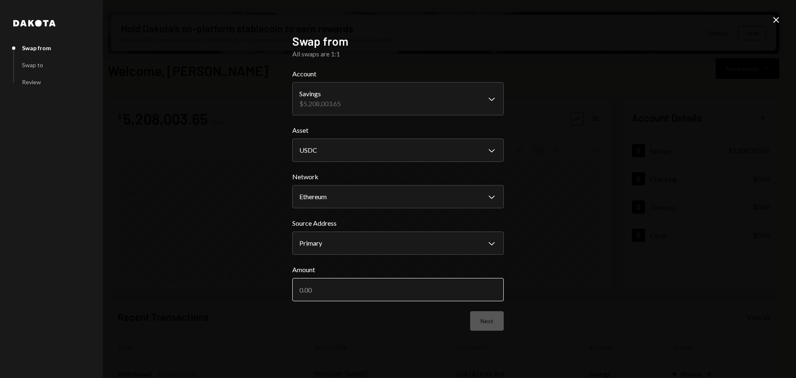
click at [430, 293] on input "Amount" at bounding box center [398, 289] width 212 height 23
type input "2000000"
click at [498, 317] on button "Next" at bounding box center [487, 320] width 34 height 19
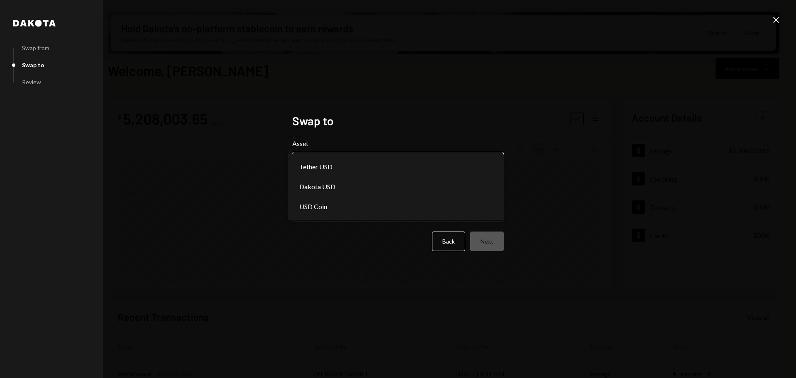
click at [397, 166] on body "M Monad Foundation Caret Down Home Home Inbox Inbox Activities Transactions Acc…" at bounding box center [398, 189] width 796 height 378
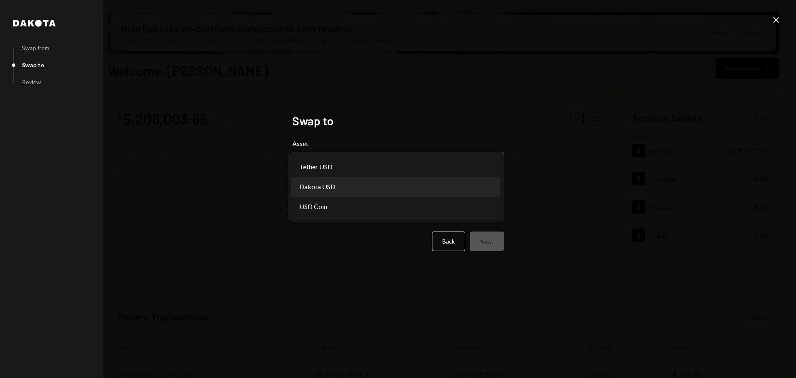
select select "*****"
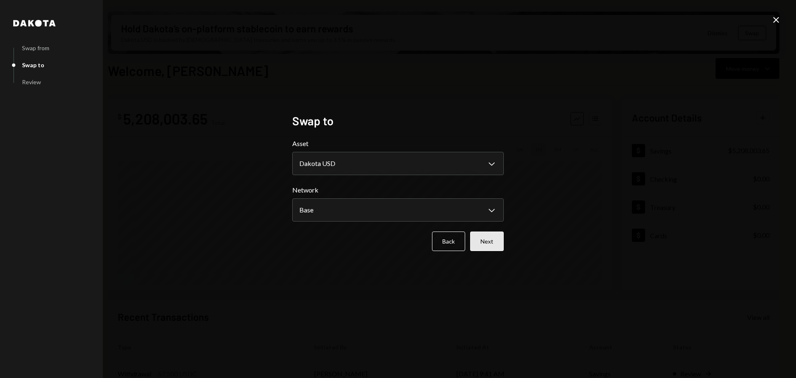
click at [491, 239] on button "Next" at bounding box center [487, 240] width 34 height 19
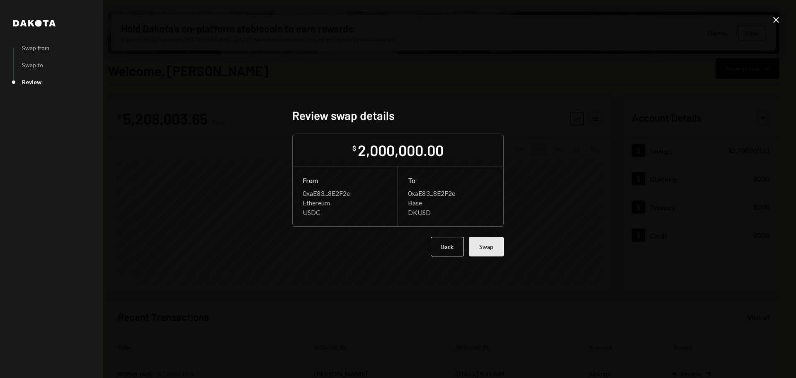
click at [490, 250] on button "Swap" at bounding box center [486, 246] width 35 height 19
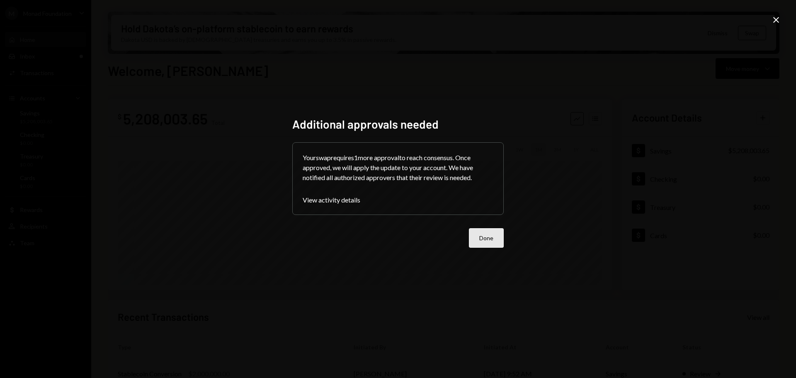
click at [495, 233] on button "Done" at bounding box center [486, 237] width 35 height 19
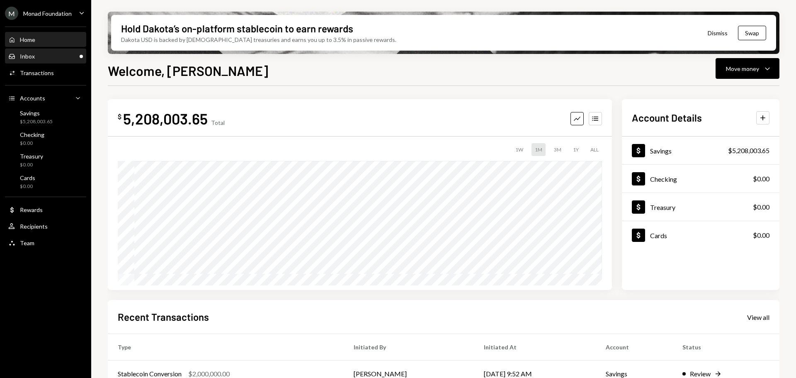
click at [55, 56] on div "Inbox Inbox" at bounding box center [45, 56] width 75 height 7
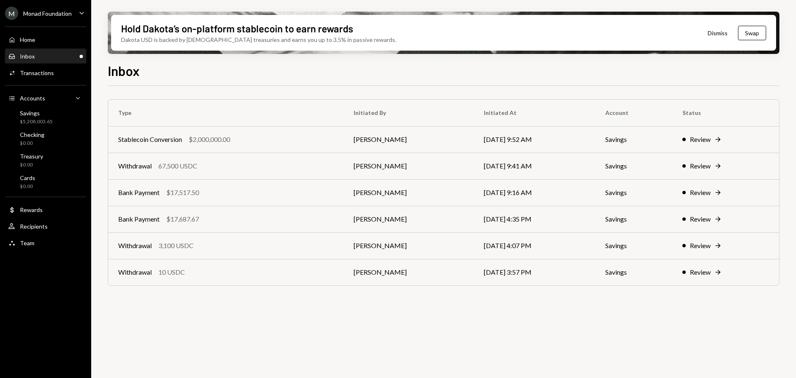
click at [31, 56] on div "Inbox" at bounding box center [27, 56] width 15 height 7
click at [32, 41] on div "Home" at bounding box center [27, 39] width 15 height 7
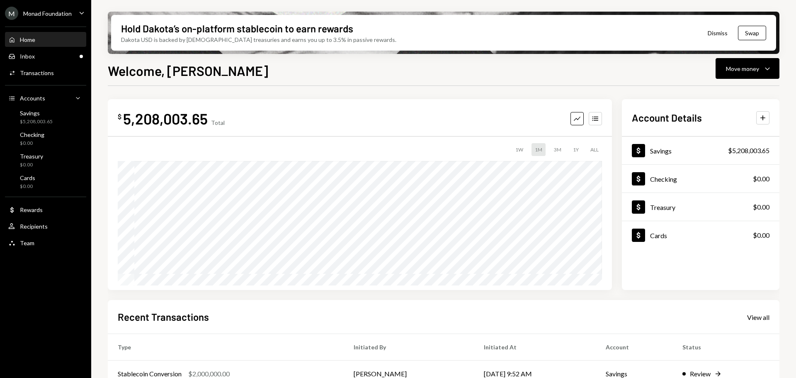
drag, startPoint x: 54, startPoint y: 9, endPoint x: 53, endPoint y: 15, distance: 5.8
click at [54, 9] on div "M Monad Foundation" at bounding box center [38, 13] width 67 height 13
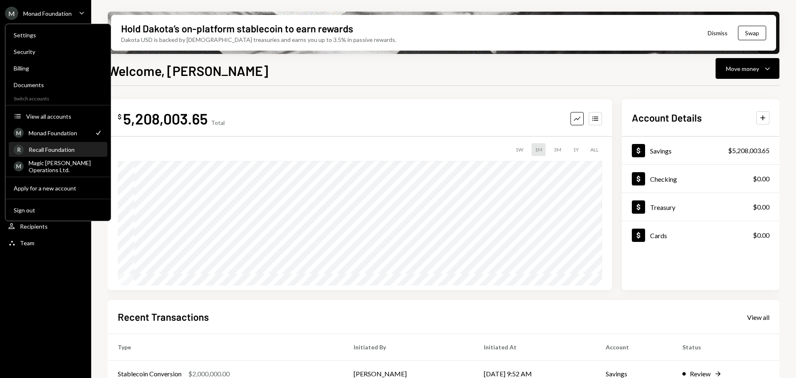
click at [61, 147] on div "Recall Foundation" at bounding box center [66, 149] width 74 height 7
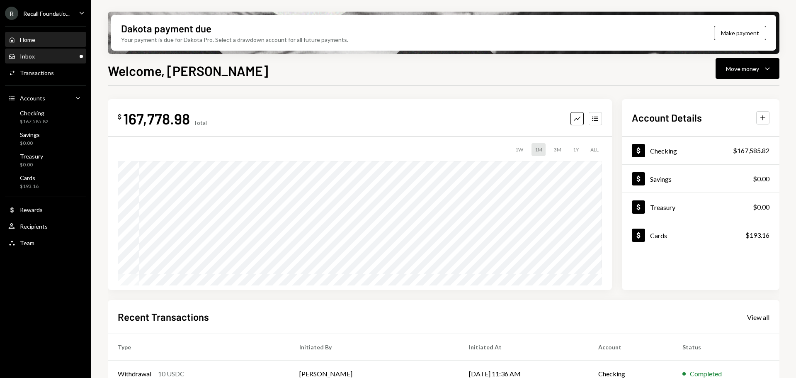
click at [59, 57] on div "Inbox Inbox" at bounding box center [45, 56] width 75 height 7
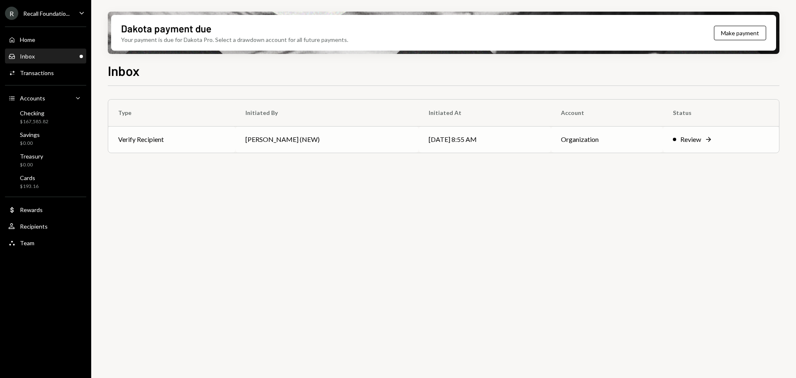
click at [323, 146] on td "[PERSON_NAME] (NEW)" at bounding box center [327, 139] width 183 height 27
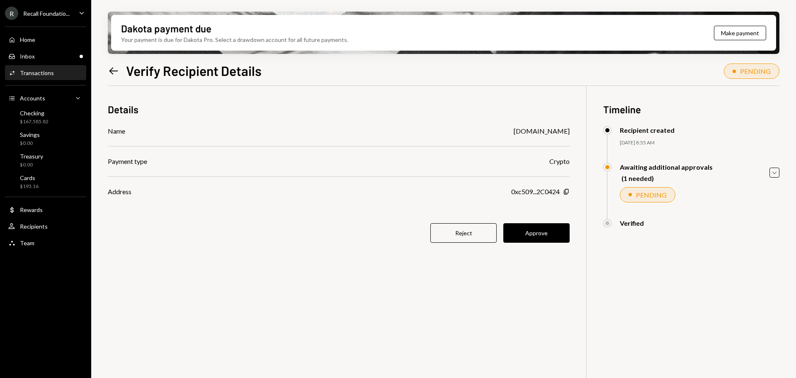
drag, startPoint x: 541, startPoint y: 231, endPoint x: 519, endPoint y: 205, distance: 34.2
click at [541, 231] on button "Approve" at bounding box center [537, 232] width 66 height 19
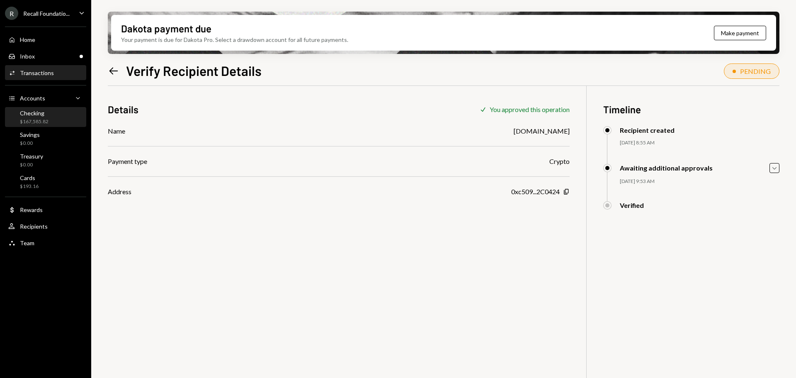
click at [30, 118] on div "$167,585.82" at bounding box center [34, 121] width 29 height 7
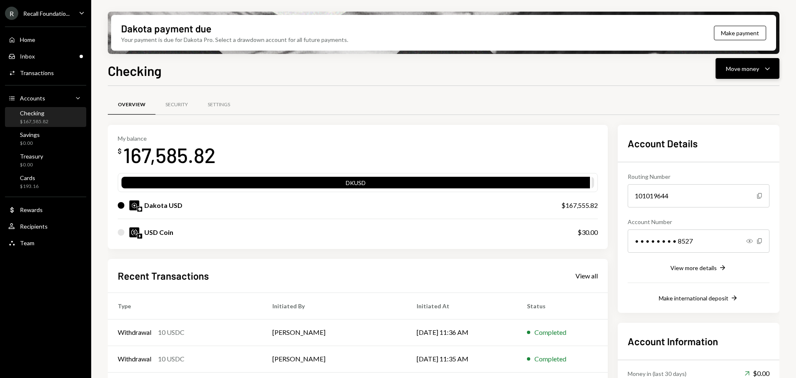
click at [774, 70] on button "Move money Caret Down" at bounding box center [748, 68] width 64 height 21
click at [716, 96] on div "Send" at bounding box center [741, 93] width 61 height 9
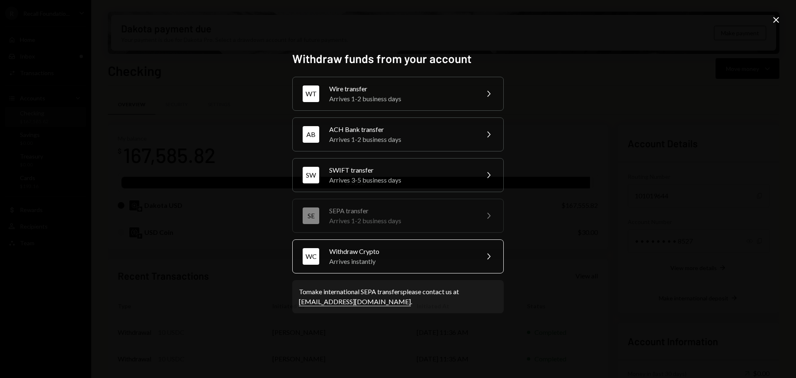
click at [437, 259] on div "Arrives instantly" at bounding box center [401, 261] width 144 height 10
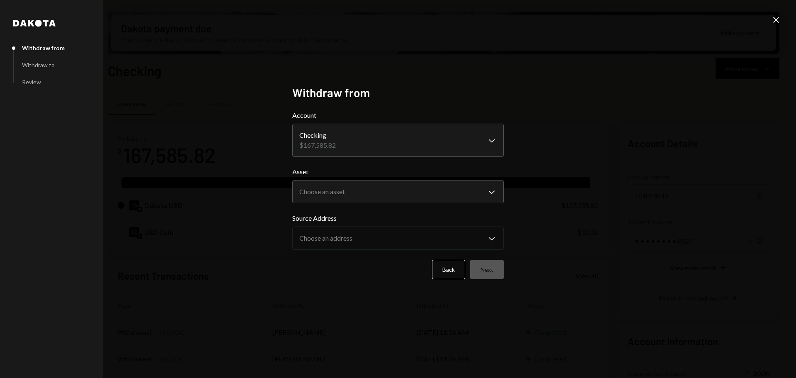
click at [359, 193] on body "R Recall Foundatio... Caret Down Home Home Inbox Inbox Activities Transactions …" at bounding box center [398, 189] width 796 height 378
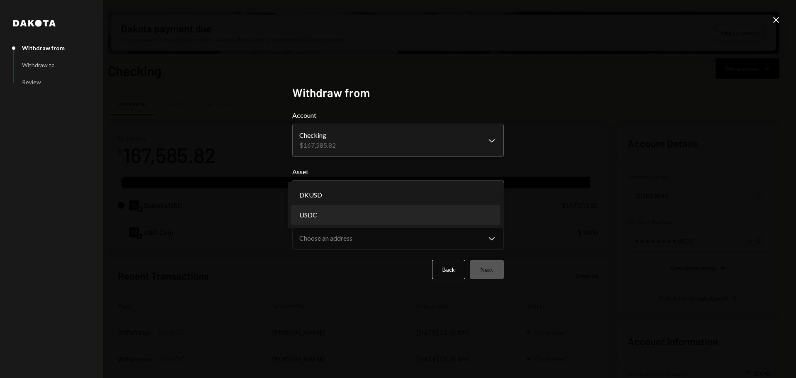
select select "****"
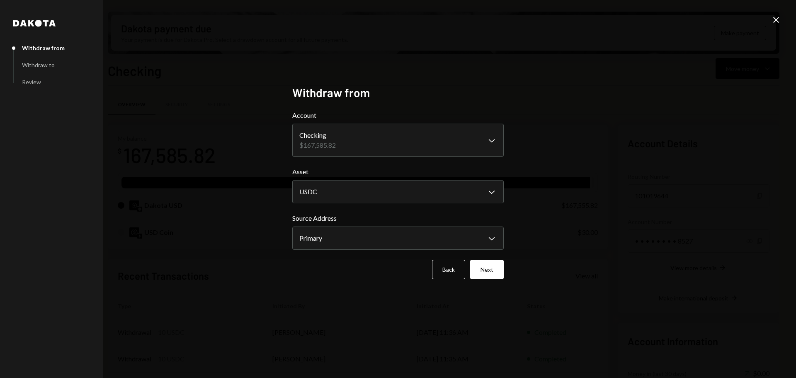
click at [504, 274] on div "**********" at bounding box center [397, 188] width 231 height 227
click at [494, 268] on button "Next" at bounding box center [487, 269] width 34 height 19
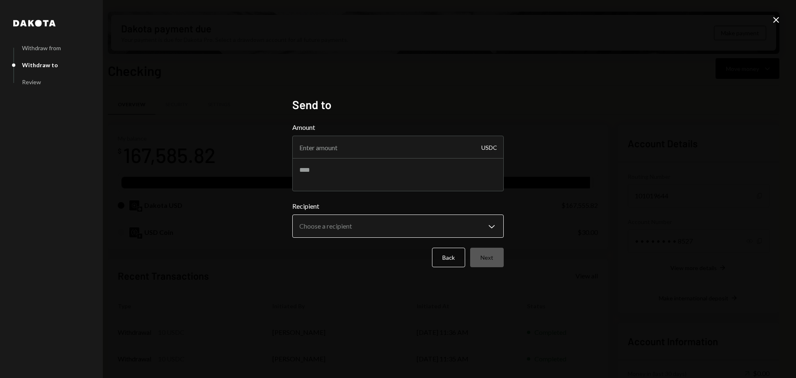
click at [381, 219] on body "R Recall Foundatio... Caret Down Home Home Inbox Inbox Activities Transactions …" at bounding box center [398, 189] width 796 height 378
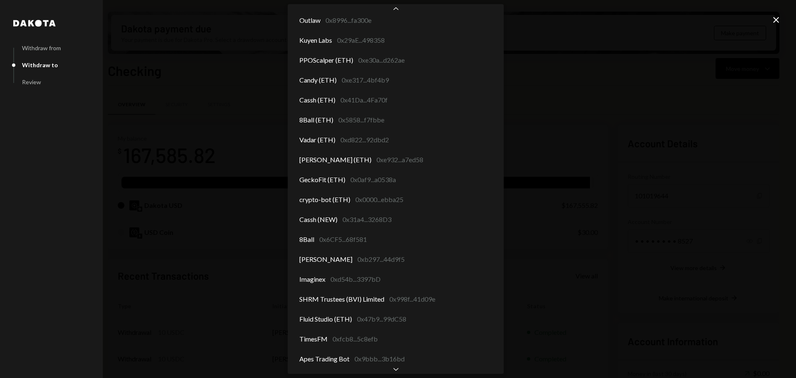
scroll to position [165, 0]
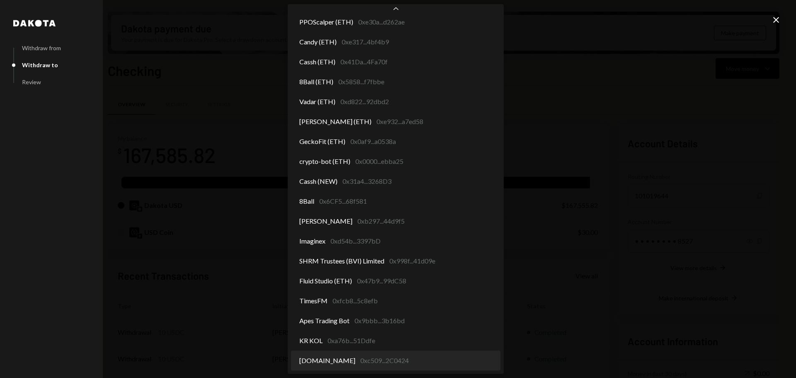
select select "**********"
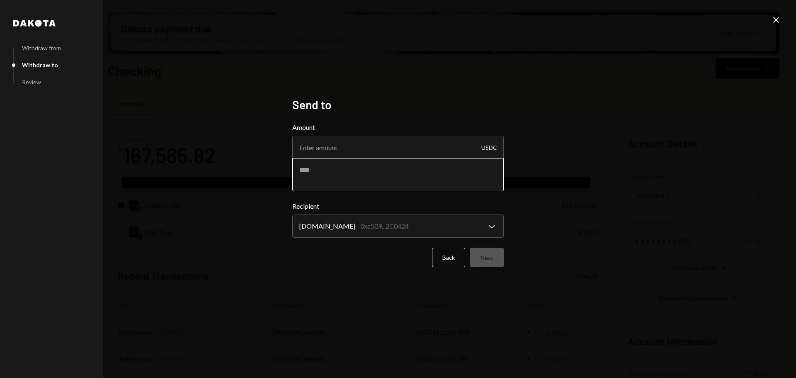
click at [362, 178] on textarea at bounding box center [398, 174] width 212 height 33
type textarea "**********"
click at [428, 144] on input "Amount" at bounding box center [398, 147] width 212 height 23
type input "10"
click at [497, 257] on button "Next" at bounding box center [487, 257] width 34 height 19
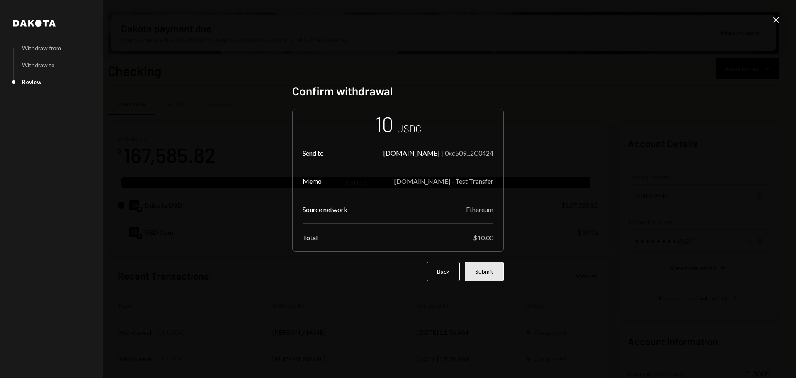
drag, startPoint x: 483, startPoint y: 274, endPoint x: 503, endPoint y: 255, distance: 27.3
click at [485, 273] on button "Submit" at bounding box center [484, 271] width 39 height 19
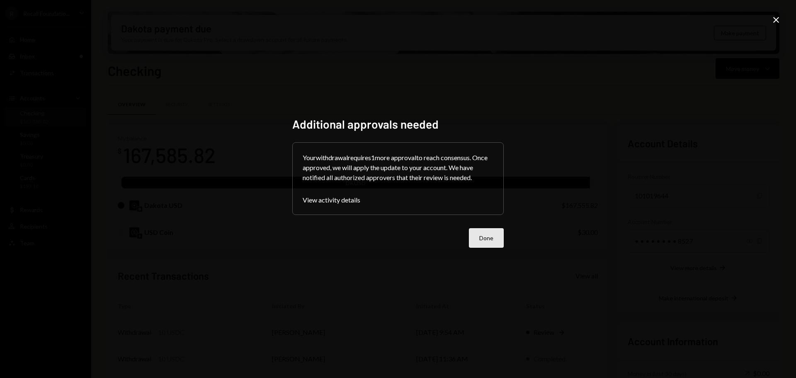
click at [487, 246] on button "Done" at bounding box center [486, 237] width 35 height 19
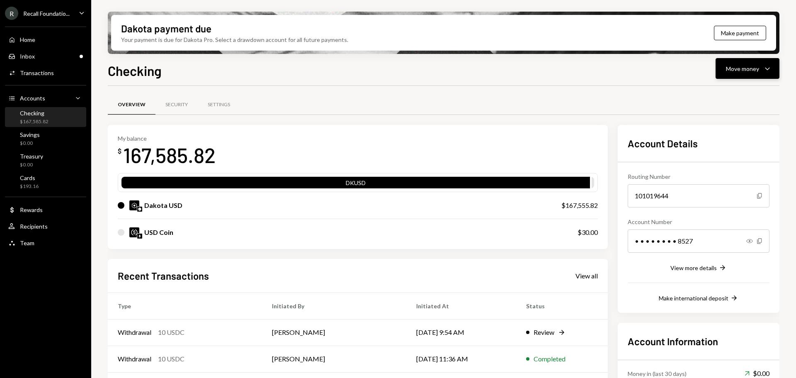
click at [750, 66] on div "Move money" at bounding box center [742, 68] width 33 height 9
click at [724, 93] on div "Send" at bounding box center [741, 93] width 61 height 9
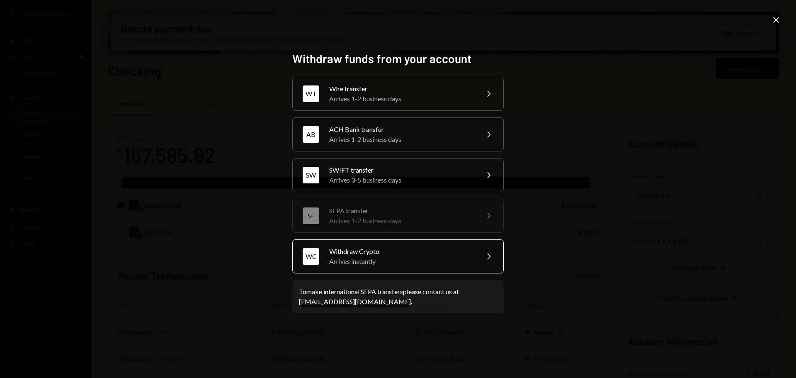
click at [423, 263] on div "Arrives instantly" at bounding box center [401, 261] width 144 height 10
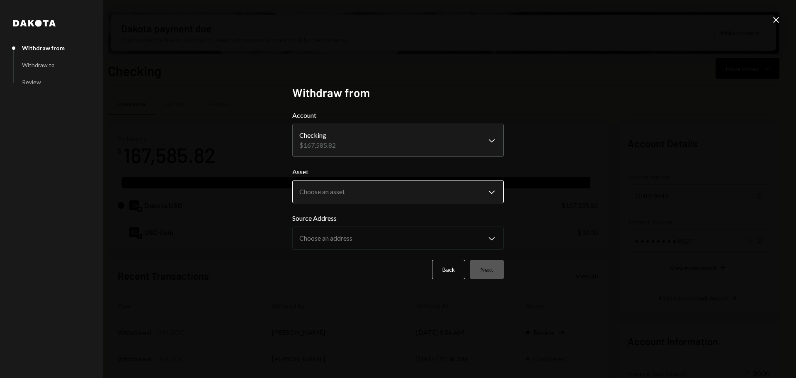
click at [339, 195] on body "R Recall Foundatio... Caret Down Home Home Inbox Inbox Activities Transactions …" at bounding box center [398, 189] width 796 height 378
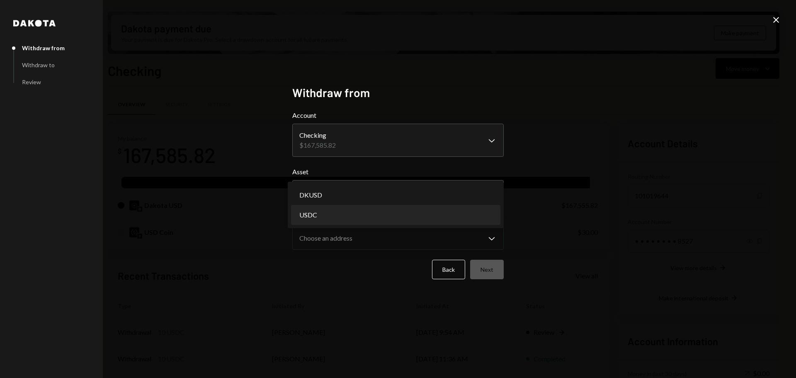
select select "****"
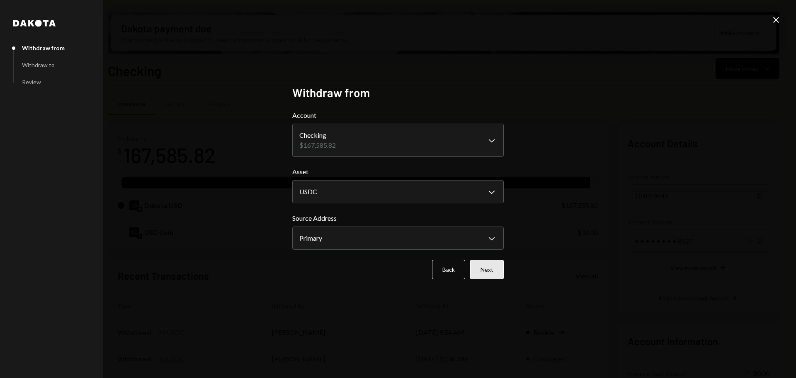
click at [493, 269] on button "Next" at bounding box center [487, 269] width 34 height 19
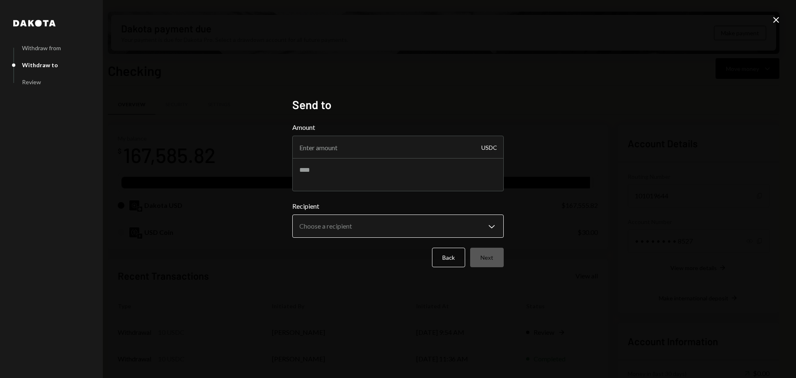
click at [378, 228] on body "R Recall Foundatio... Caret Down Home Home Inbox Inbox Activities Transactions …" at bounding box center [398, 189] width 796 height 378
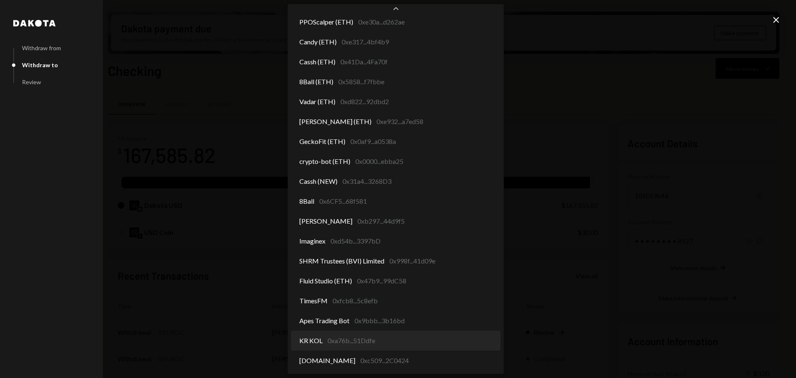
select select "**********"
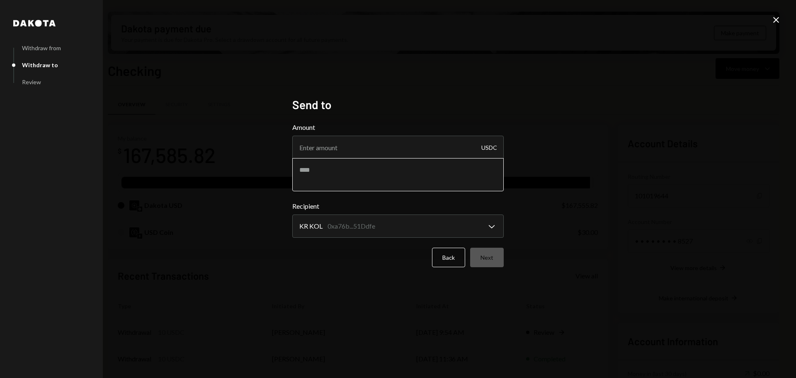
click at [353, 177] on textarea at bounding box center [398, 174] width 212 height 33
type textarea "**********"
click at [360, 146] on input "Amount" at bounding box center [398, 147] width 212 height 23
type input "10"
drag, startPoint x: 497, startPoint y: 256, endPoint x: 553, endPoint y: 233, distance: 60.7
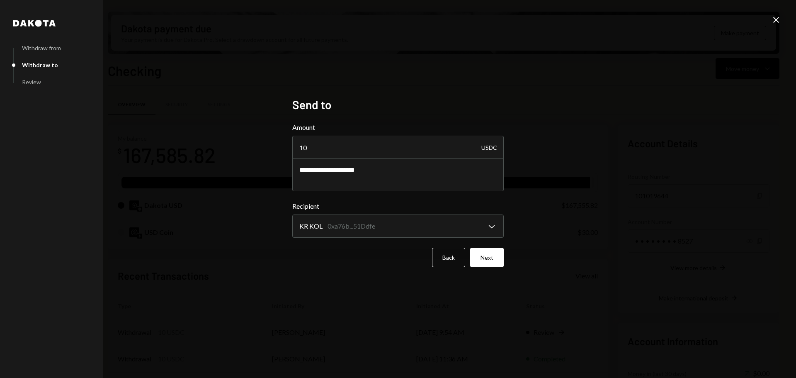
click at [499, 256] on button "Next" at bounding box center [487, 257] width 34 height 19
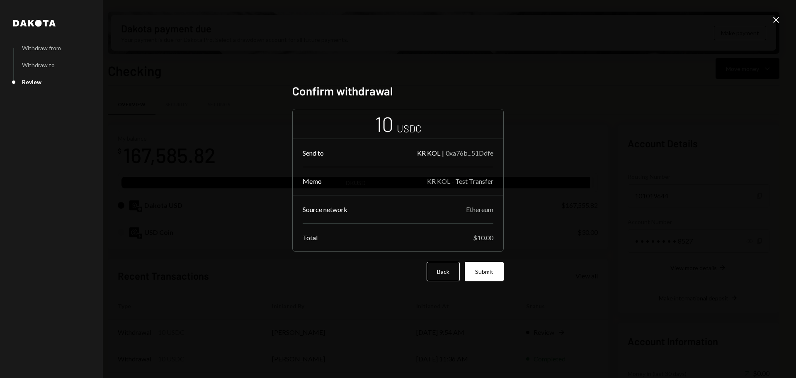
click at [501, 270] on button "Submit" at bounding box center [484, 271] width 39 height 19
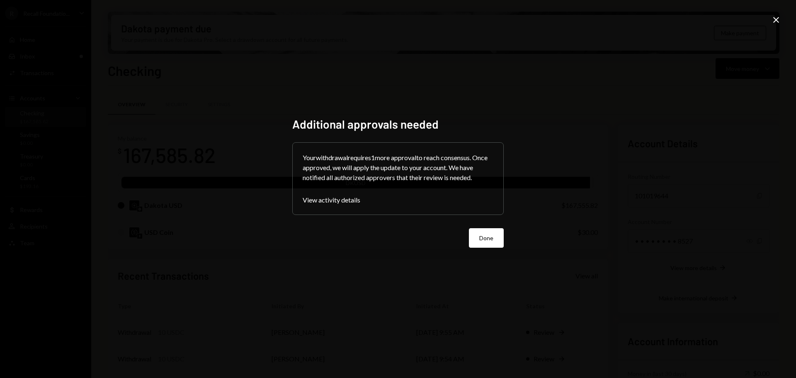
click at [775, 17] on icon "Close" at bounding box center [777, 20] width 10 height 10
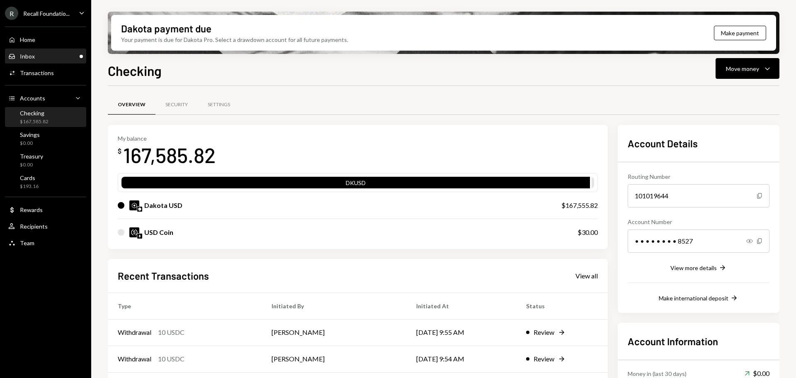
click at [45, 56] on div "Inbox Inbox" at bounding box center [45, 56] width 75 height 7
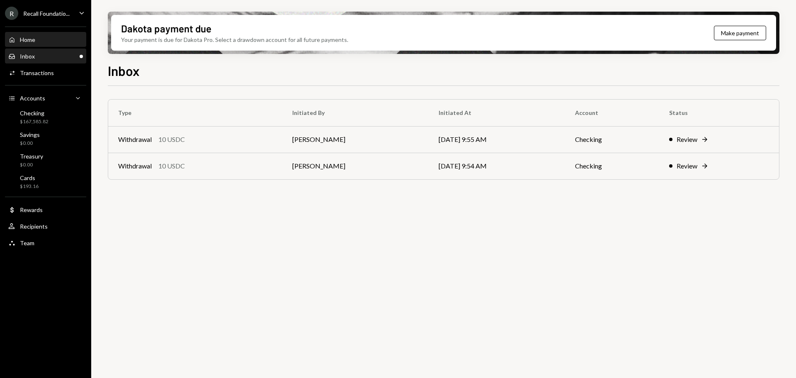
click at [48, 39] on div "Home Home" at bounding box center [45, 39] width 75 height 7
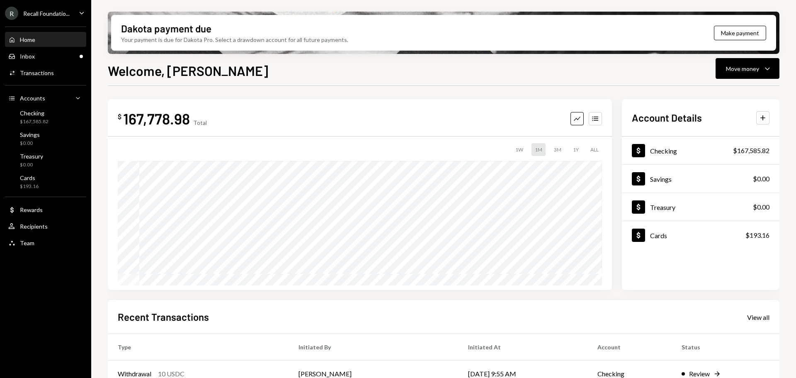
click at [58, 14] on div "Recall Foundatio..." at bounding box center [46, 13] width 46 height 7
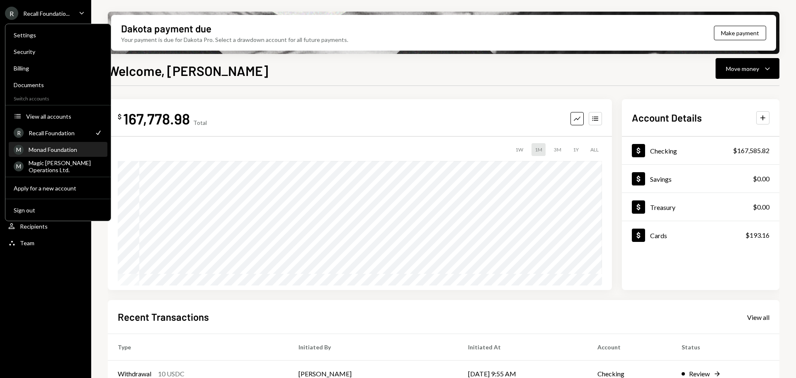
click at [59, 151] on div "Monad Foundation" at bounding box center [66, 149] width 74 height 7
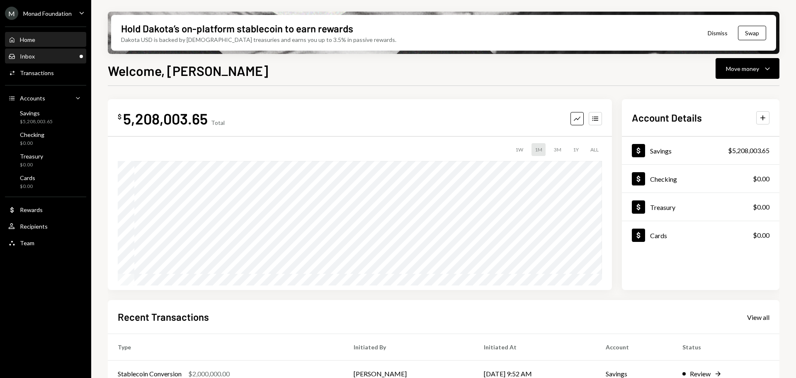
click at [37, 56] on div "Inbox Inbox" at bounding box center [45, 56] width 75 height 7
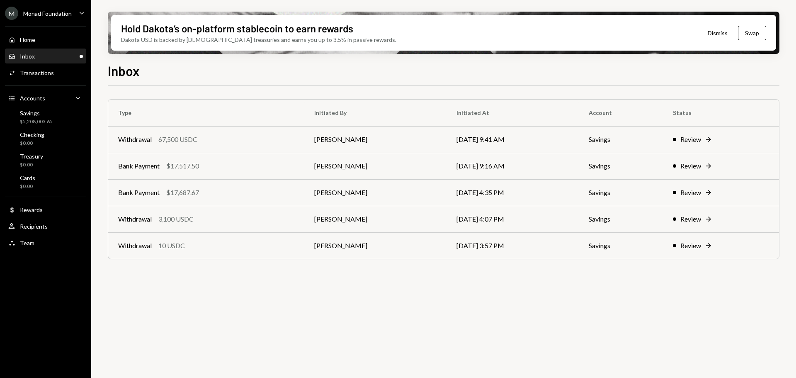
click at [29, 53] on div "Inbox" at bounding box center [27, 56] width 15 height 7
click at [42, 116] on div "Savings" at bounding box center [36, 113] width 33 height 7
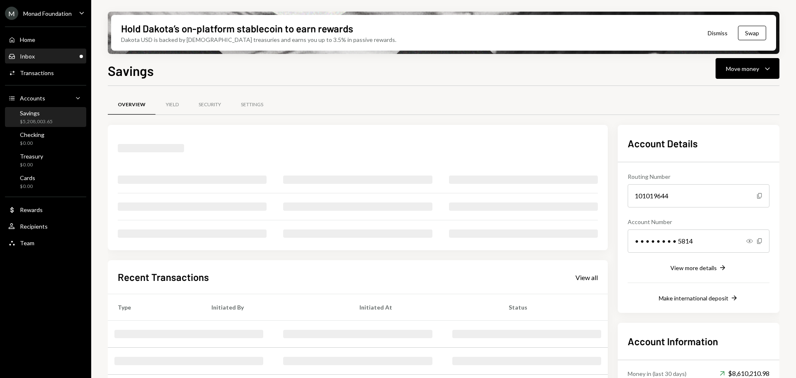
click at [43, 51] on div "Inbox Inbox" at bounding box center [45, 56] width 75 height 14
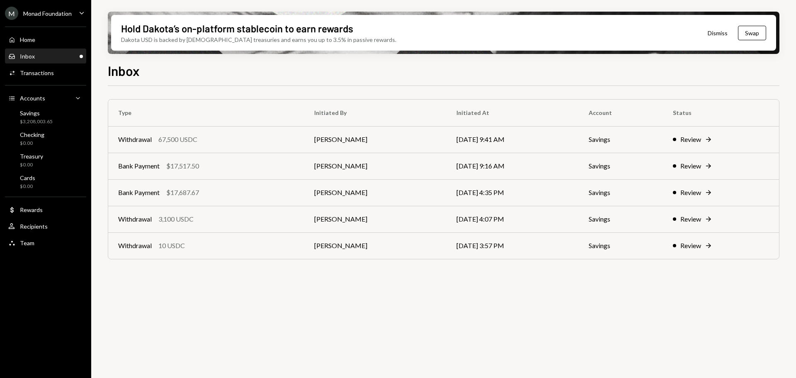
click at [43, 58] on div "Inbox Inbox" at bounding box center [45, 56] width 75 height 7
